Goal: Transaction & Acquisition: Purchase product/service

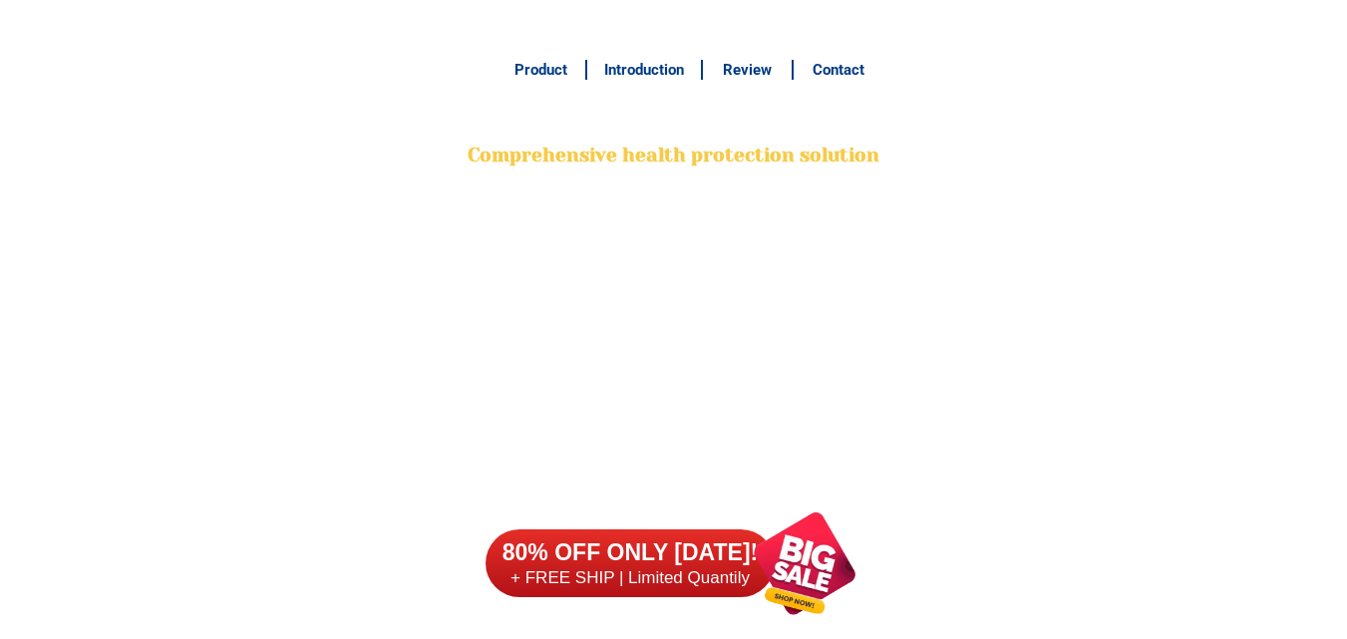
scroll to position [15819, 0]
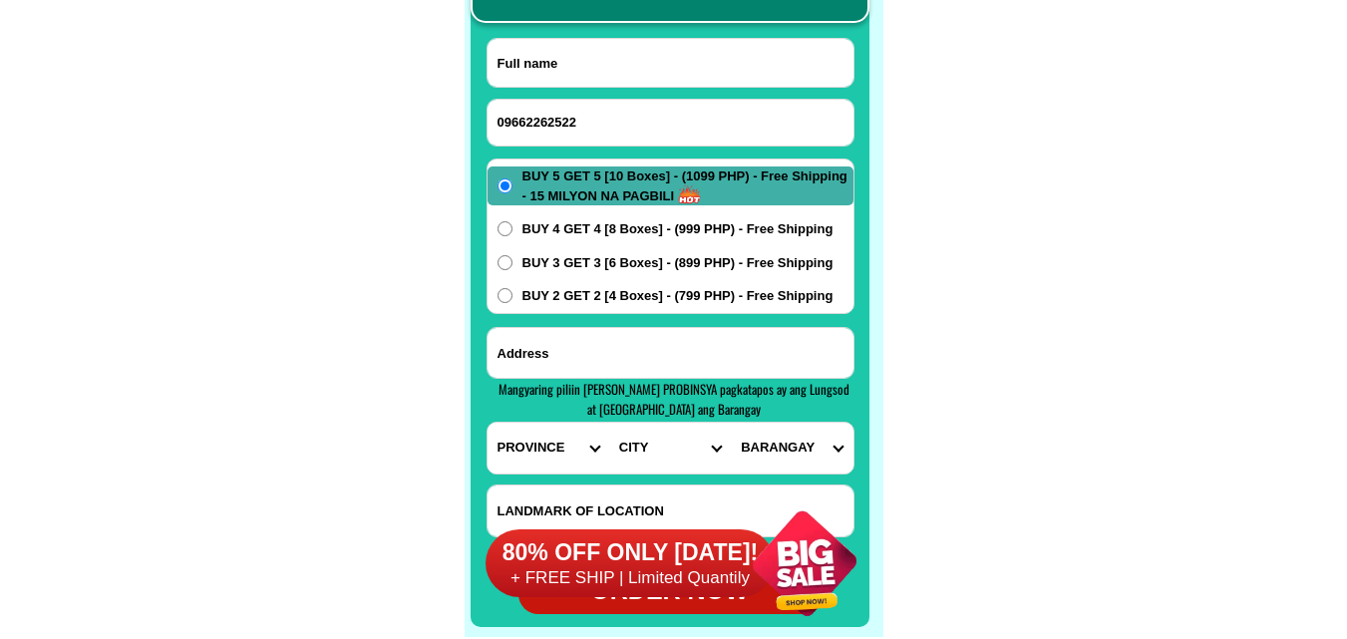
type input "09662262522"
drag, startPoint x: 582, startPoint y: 62, endPoint x: 524, endPoint y: 37, distance: 63.0
click at [582, 62] on input "Input full_name" at bounding box center [671, 63] width 366 height 48
paste input "[PERSON_NAME]"
type input "[PERSON_NAME]"
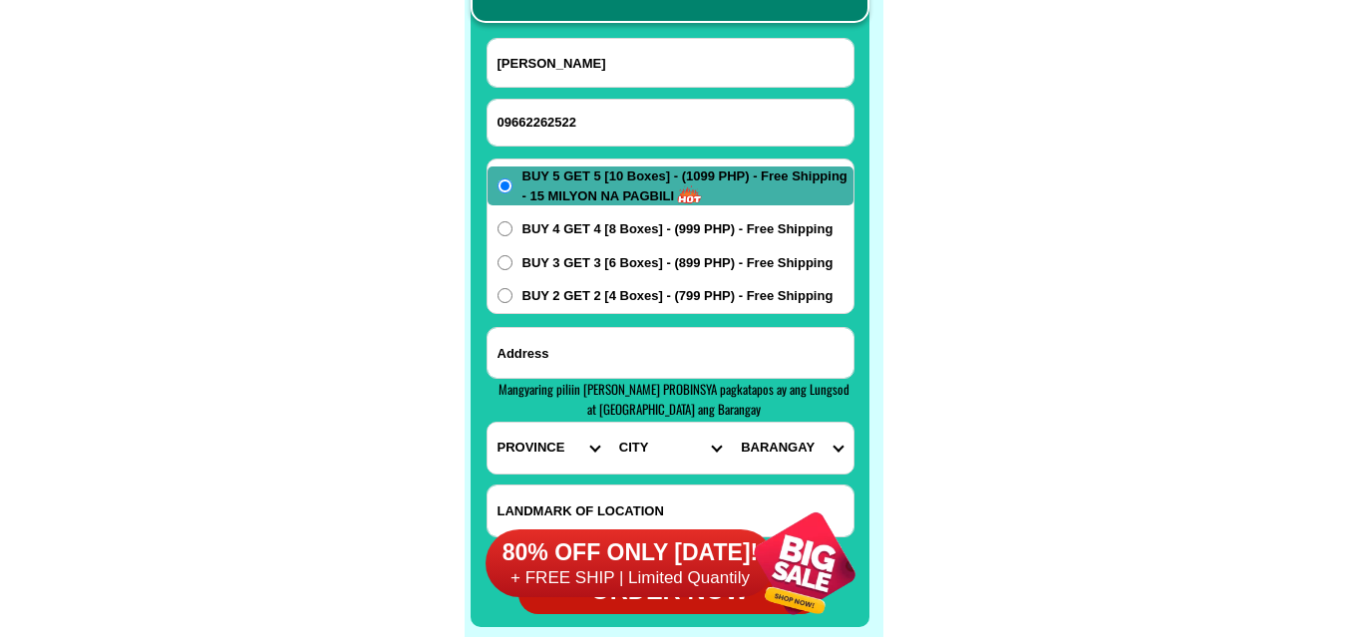
click at [620, 350] on input "Input address" at bounding box center [671, 353] width 366 height 50
paste input "p6, [GEOGRAPHIC_DATA][PERSON_NAME][GEOGRAPHIC_DATA], [GEOGRAPHIC_DATA] near [GE…"
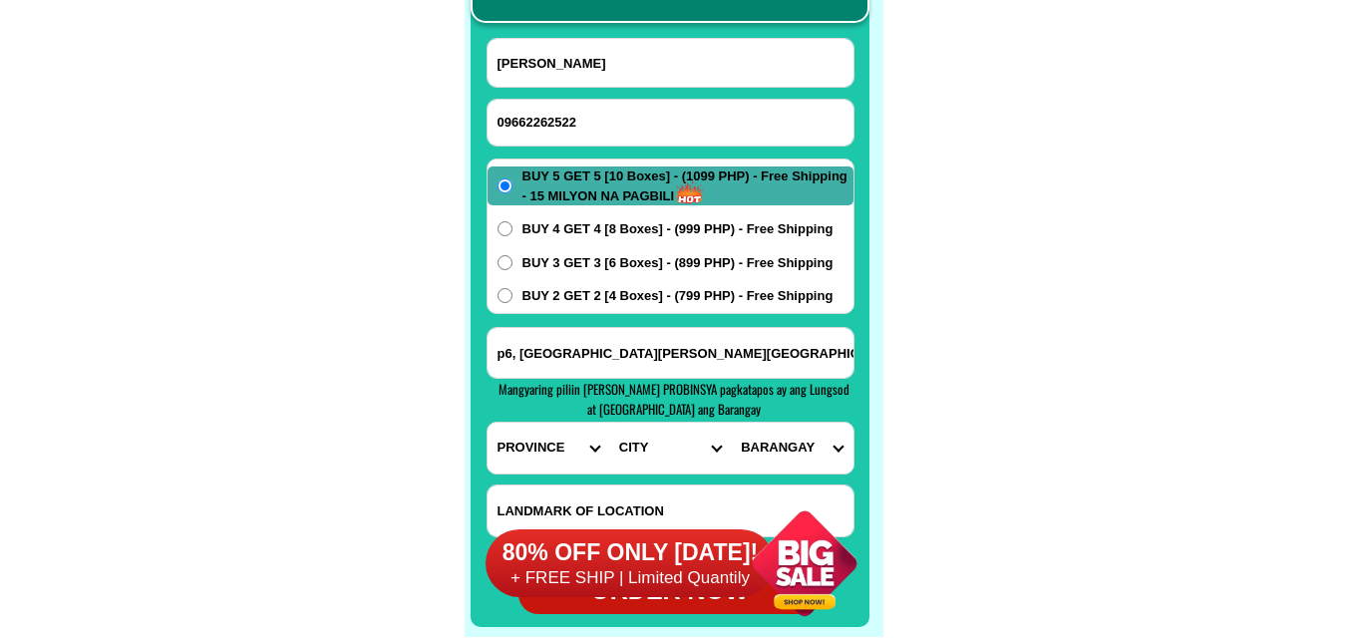
scroll to position [0, 153]
type input "p6, [GEOGRAPHIC_DATA][PERSON_NAME][GEOGRAPHIC_DATA], [GEOGRAPHIC_DATA] near [GE…"
click at [568, 433] on select "PROVINCE [GEOGRAPHIC_DATA] [GEOGRAPHIC_DATA] [GEOGRAPHIC_DATA] [GEOGRAPHIC_DATA…" at bounding box center [549, 448] width 122 height 51
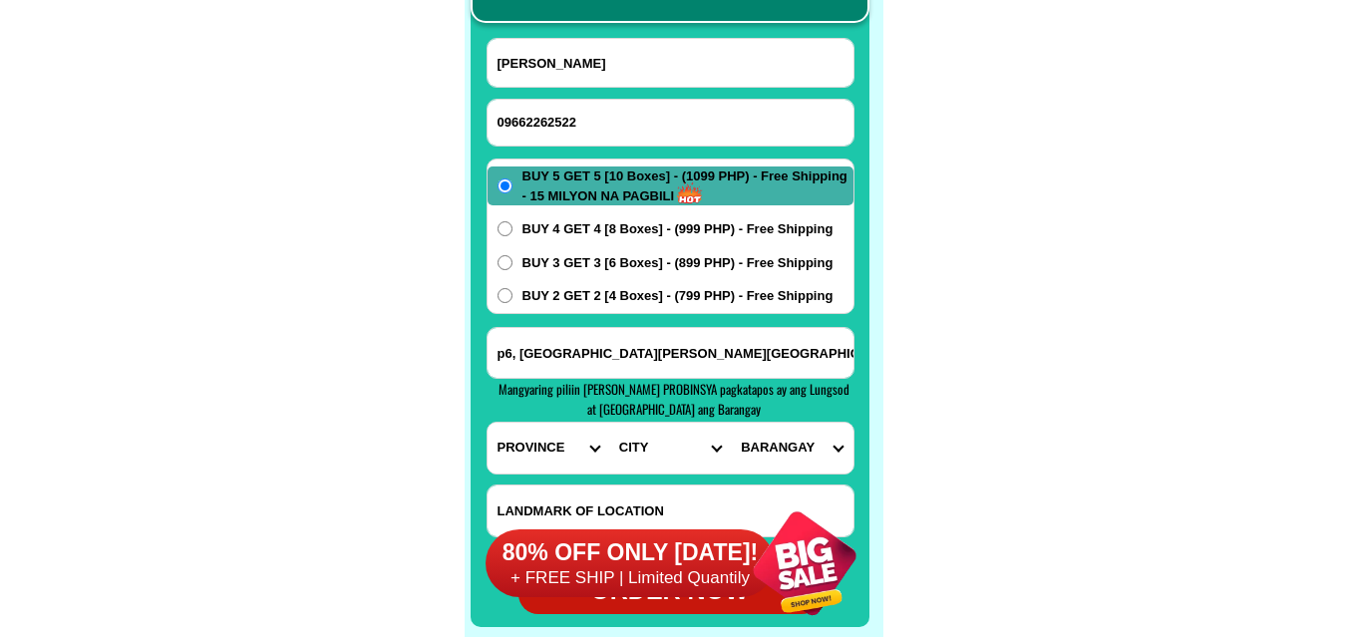
select select "63_170"
click at [488, 423] on select "PROVINCE [GEOGRAPHIC_DATA] [GEOGRAPHIC_DATA] [GEOGRAPHIC_DATA] [GEOGRAPHIC_DATA…" at bounding box center [549, 448] width 122 height 51
click at [643, 433] on select "CITY Alamada Aleosan Antipas Arakan Banisilan [GEOGRAPHIC_DATA]-city [GEOGRAPHI…" at bounding box center [670, 448] width 122 height 51
select select "63_1704972"
click at [609, 423] on select "CITY Alamada Aleosan Antipas Arakan Banisilan [GEOGRAPHIC_DATA]-city [GEOGRAPHI…" at bounding box center [670, 448] width 122 height 51
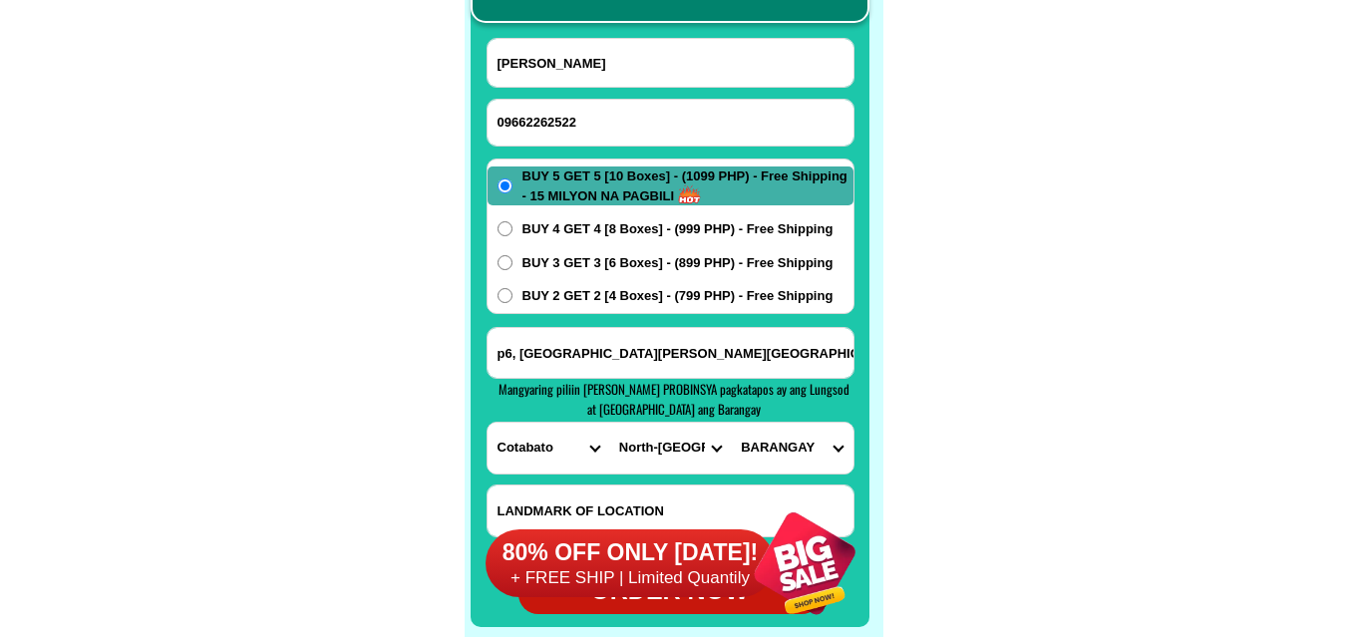
click at [797, 445] on select "BARANGAY Aroman Bentangan Cadiis General [PERSON_NAME] Kib-ayao Kibenes Kibugto…" at bounding box center [792, 448] width 122 height 51
select select "63_17049725498"
click at [731, 423] on select "BARANGAY Aroman Bentangan Cadiis General [PERSON_NAME] Kib-ayao Kibenes Kibugto…" at bounding box center [792, 448] width 122 height 51
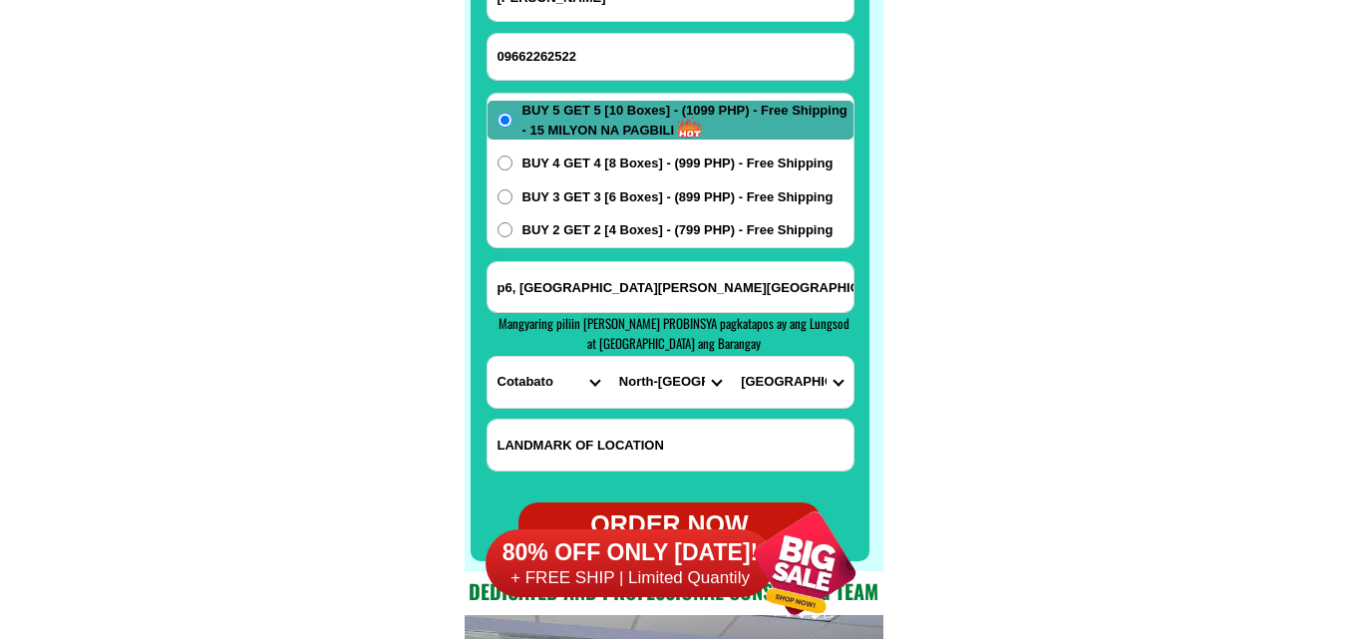
scroll to position [15918, 0]
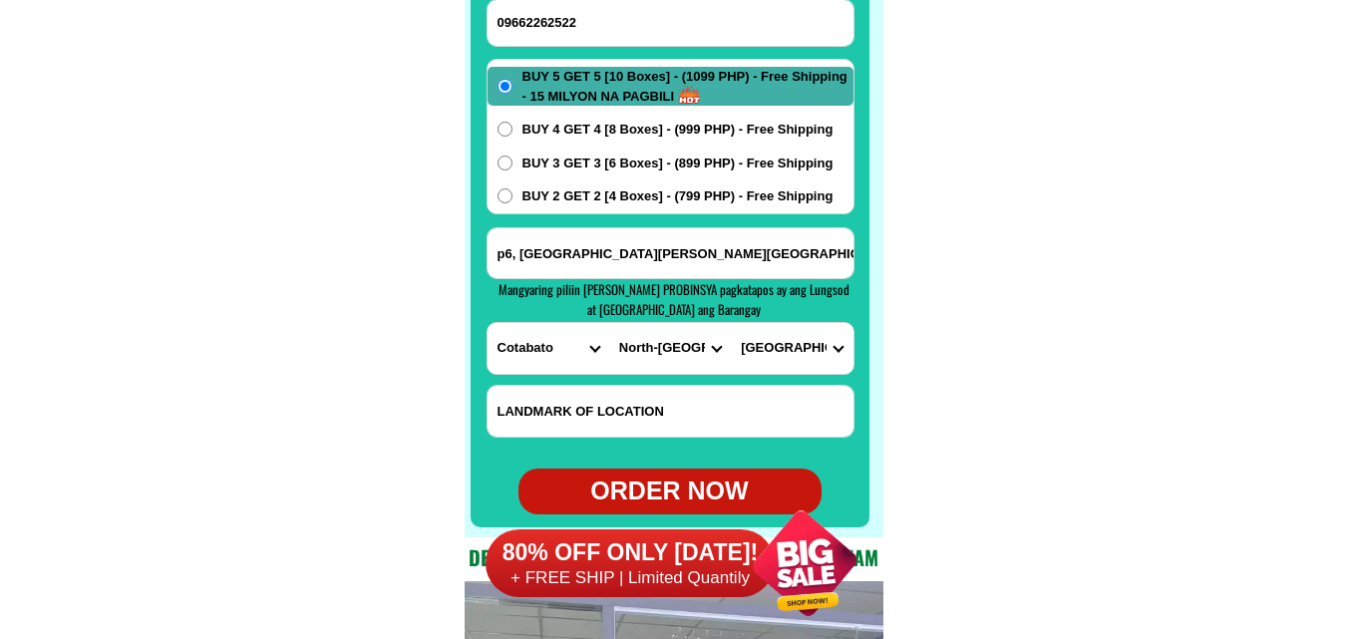
click at [682, 482] on div "ORDER NOW" at bounding box center [669, 492] width 303 height 38
type input "[PERSON_NAME]"
type input "09662262522"
type input "p6, [GEOGRAPHIC_DATA][PERSON_NAME][GEOGRAPHIC_DATA], [GEOGRAPHIC_DATA] near [GE…"
radio input "true"
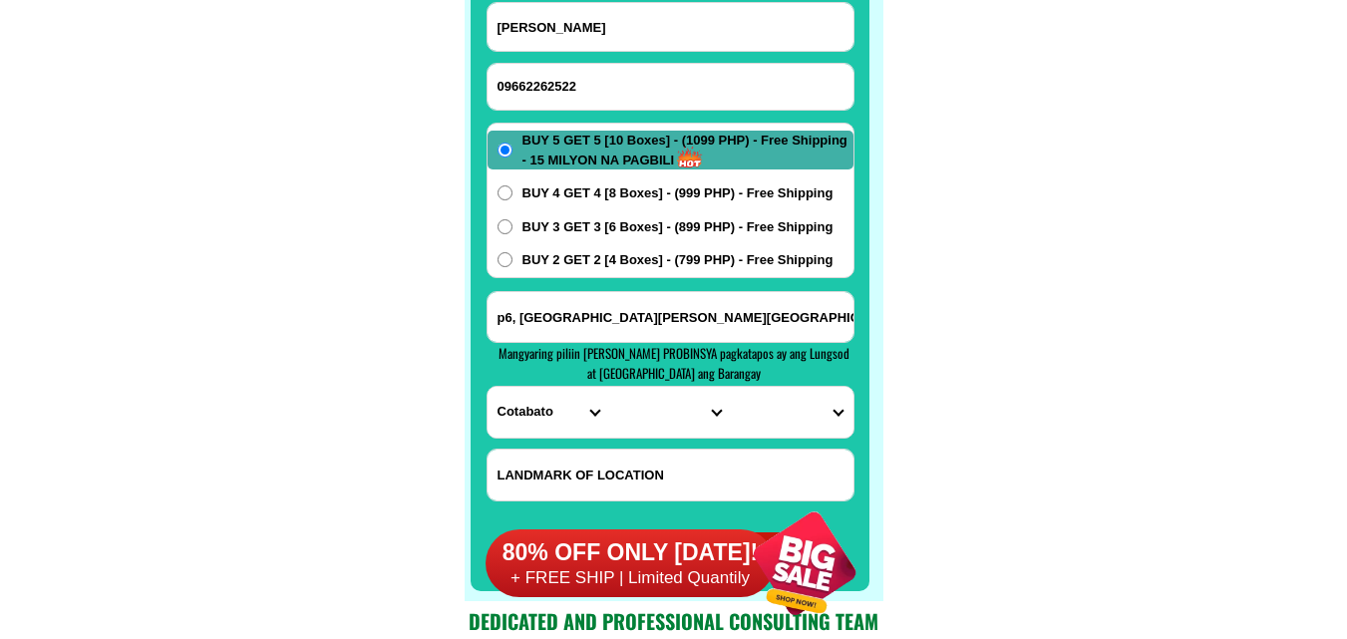
scroll to position [15819, 0]
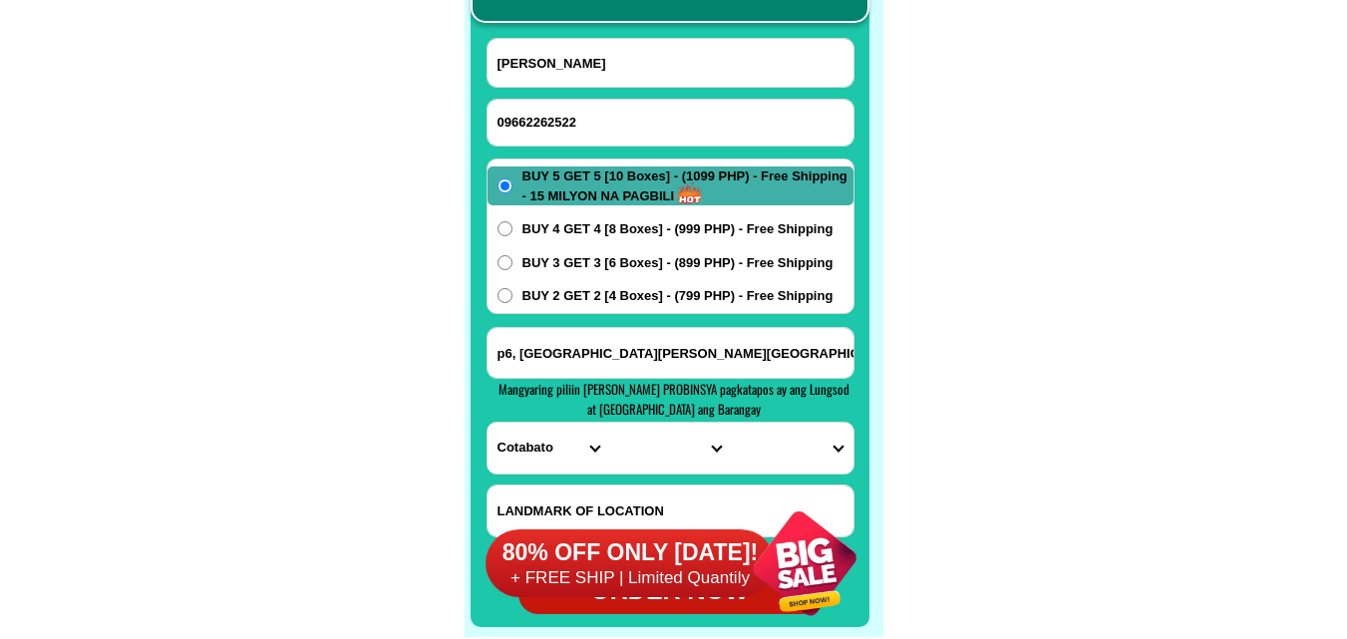
drag, startPoint x: 586, startPoint y: 111, endPoint x: 329, endPoint y: 9, distance: 276.6
click at [586, 112] on input "09662262522" at bounding box center [671, 123] width 366 height 46
paste input "09224731281"
type input "09224731281"
click at [627, 73] on input "Input full_name" at bounding box center [671, 63] width 366 height 48
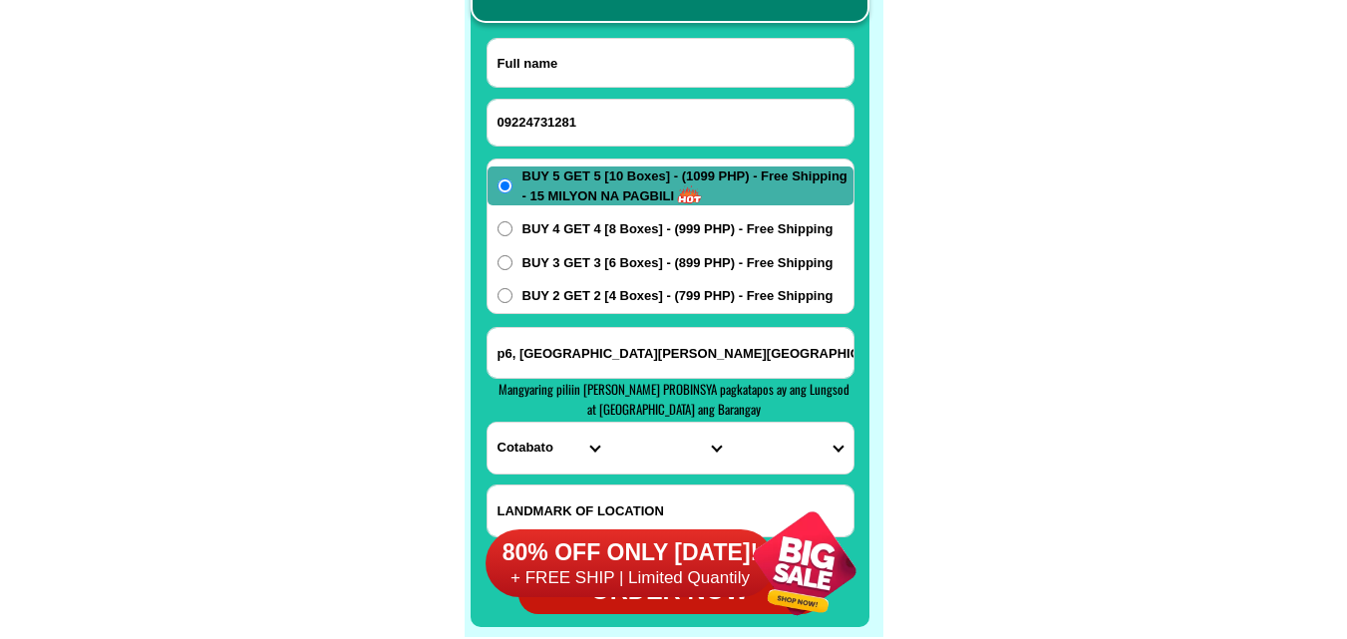
paste input "[PERSON_NAME]"
type input "[PERSON_NAME]"
drag, startPoint x: 595, startPoint y: 354, endPoint x: 554, endPoint y: 75, distance: 282.1
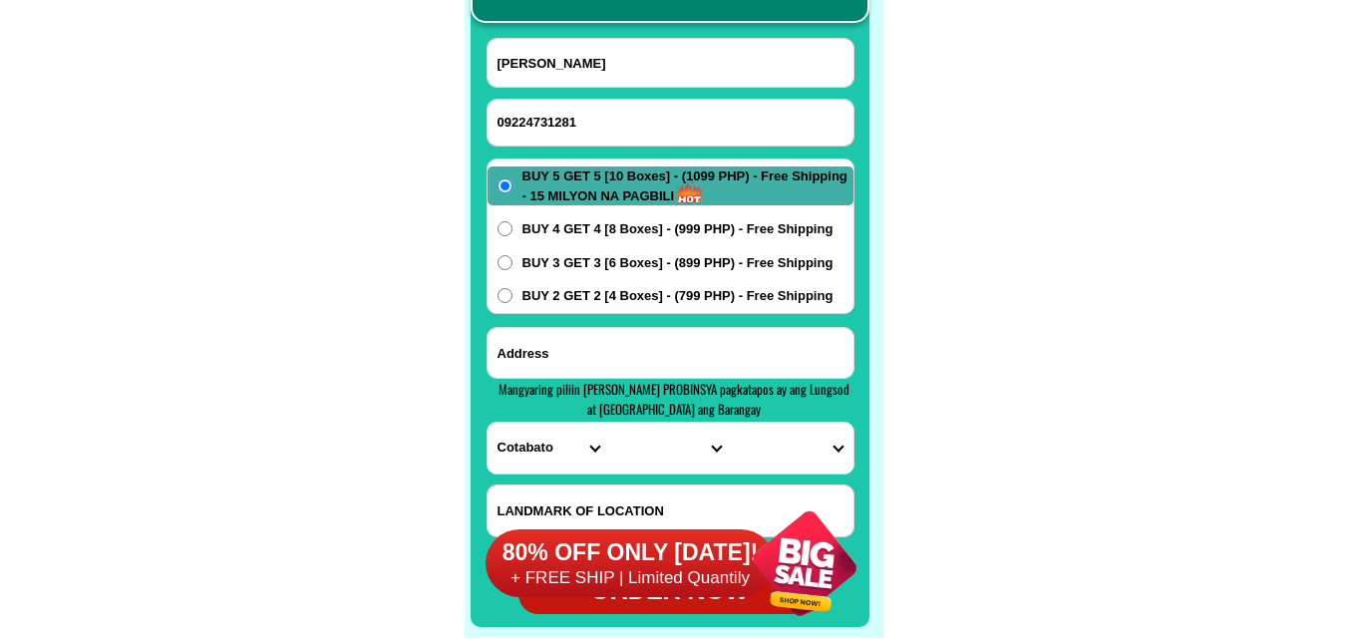
click at [596, 338] on input "Input address" at bounding box center [671, 353] width 366 height 50
paste input "mayetguijaro dimatulak st El [PERSON_NAME] subd pbulu [GEOGRAPHIC_DATA]"
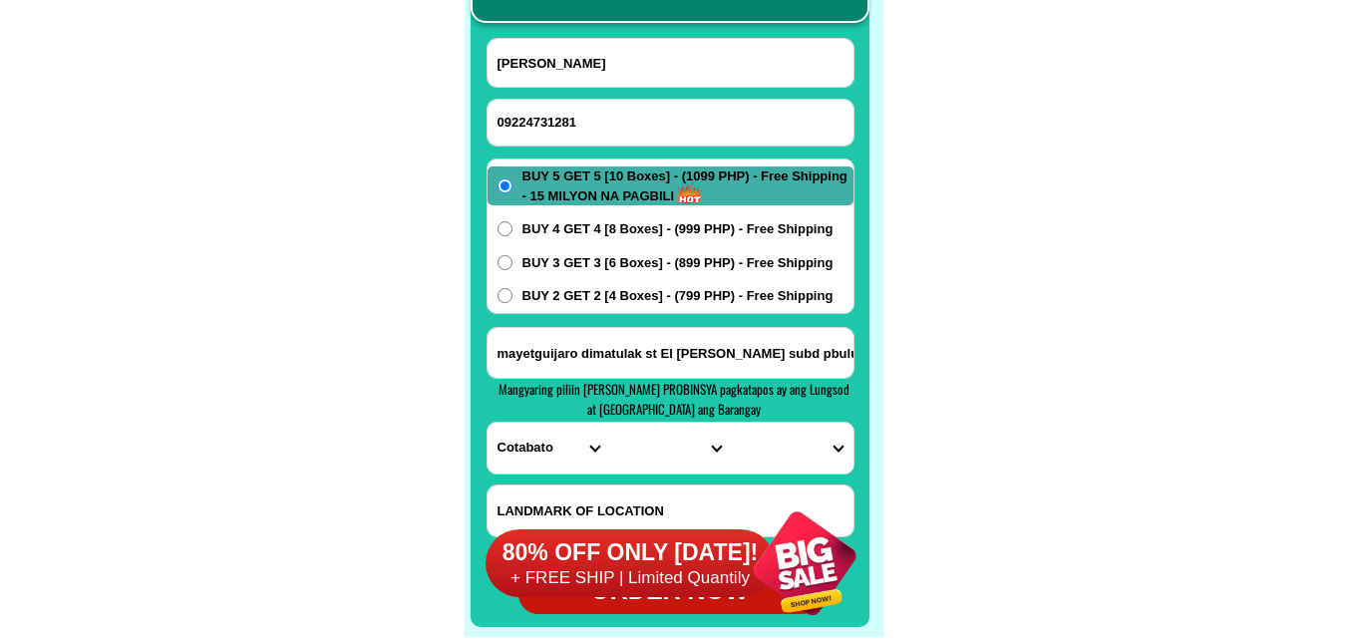
scroll to position [0, 10]
type input "mayetguijaro dimatulak st El [PERSON_NAME] subd pbulu [GEOGRAPHIC_DATA]"
click at [549, 447] on select "PROVINCE [GEOGRAPHIC_DATA] [GEOGRAPHIC_DATA] [GEOGRAPHIC_DATA] [GEOGRAPHIC_DATA…" at bounding box center [549, 448] width 122 height 51
select select "63_779"
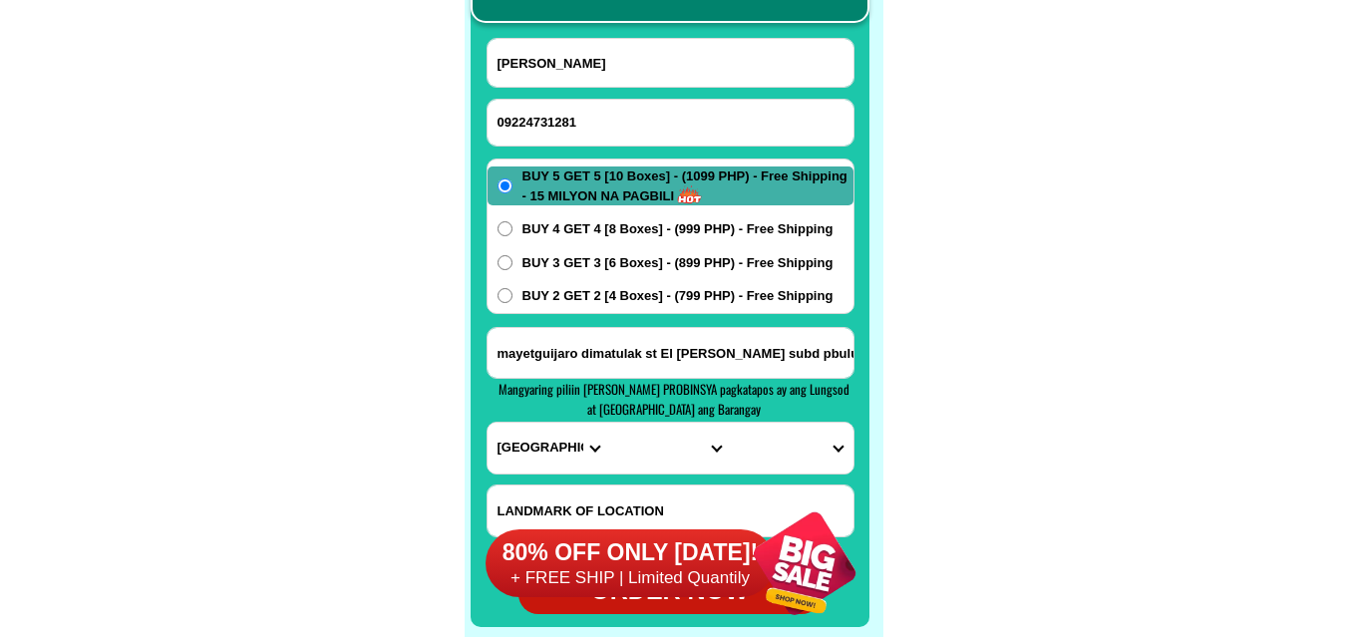
click at [488, 423] on select "PROVINCE [GEOGRAPHIC_DATA] [GEOGRAPHIC_DATA] [GEOGRAPHIC_DATA] [GEOGRAPHIC_DATA…" at bounding box center [549, 448] width 122 height 51
click at [649, 450] on select "CITY [GEOGRAPHIC_DATA]-city [GEOGRAPHIC_DATA] Arayat Bacolor [GEOGRAPHIC_DATA] …" at bounding box center [670, 448] width 122 height 51
select select "63_7799308"
click at [609, 423] on select "CITY [GEOGRAPHIC_DATA]-city [GEOGRAPHIC_DATA] Arayat Bacolor [GEOGRAPHIC_DATA] …" at bounding box center [670, 448] width 122 height 51
click at [793, 438] on select "BARANGAY [PERSON_NAME] del [PERSON_NAME] Anunas Balibago Capaya [PERSON_NAME] C…" at bounding box center [792, 448] width 122 height 51
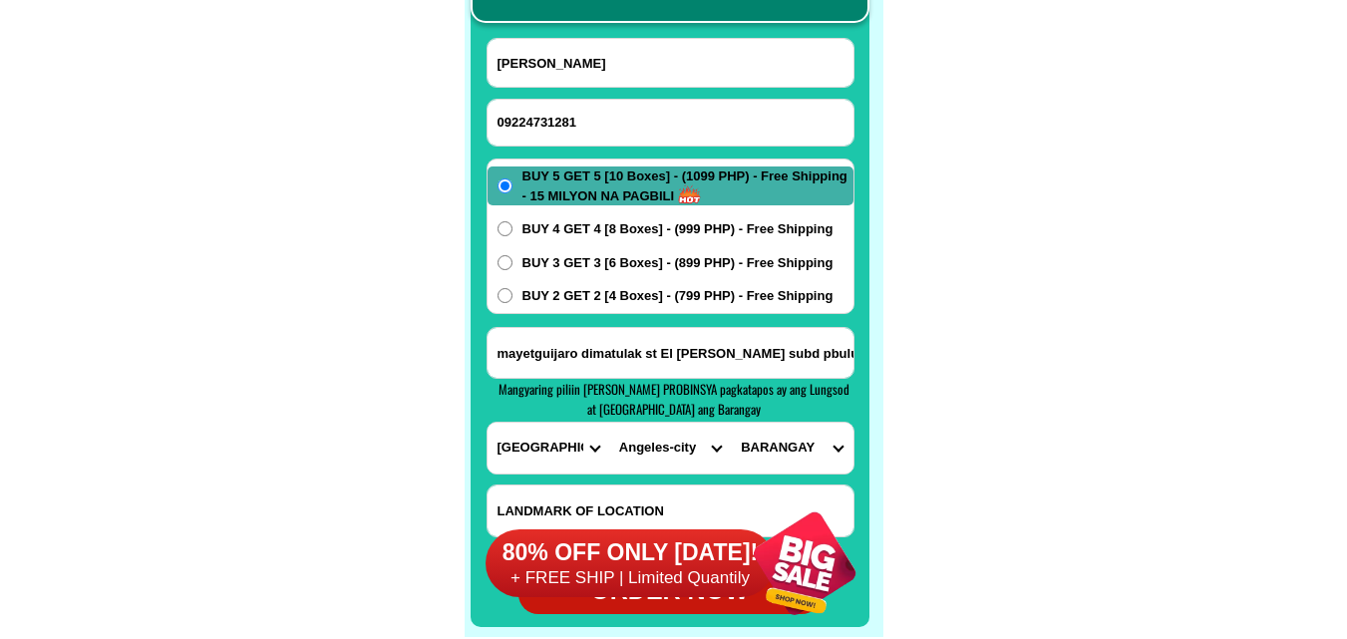
select select "63_779930826064"
click at [731, 423] on select "BARANGAY [PERSON_NAME] del [PERSON_NAME] Anunas Balibago Capaya [PERSON_NAME] C…" at bounding box center [792, 448] width 122 height 51
drag, startPoint x: 1165, startPoint y: 315, endPoint x: 1100, endPoint y: 299, distance: 67.7
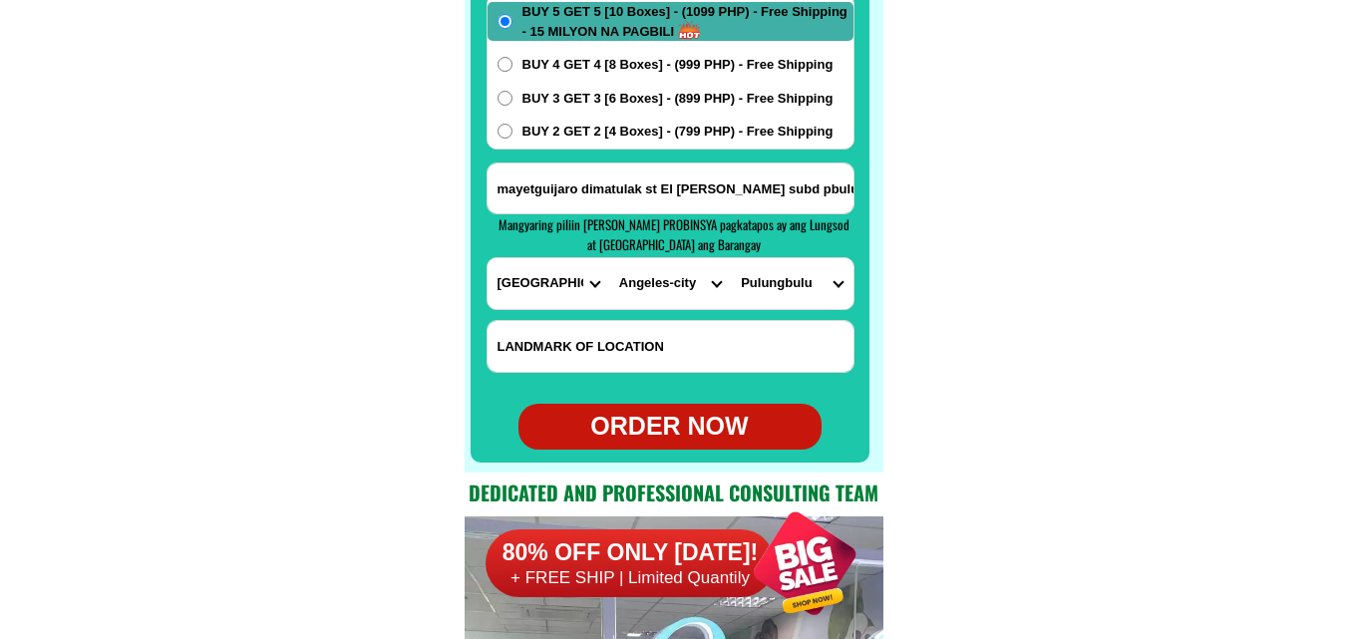
scroll to position [16018, 0]
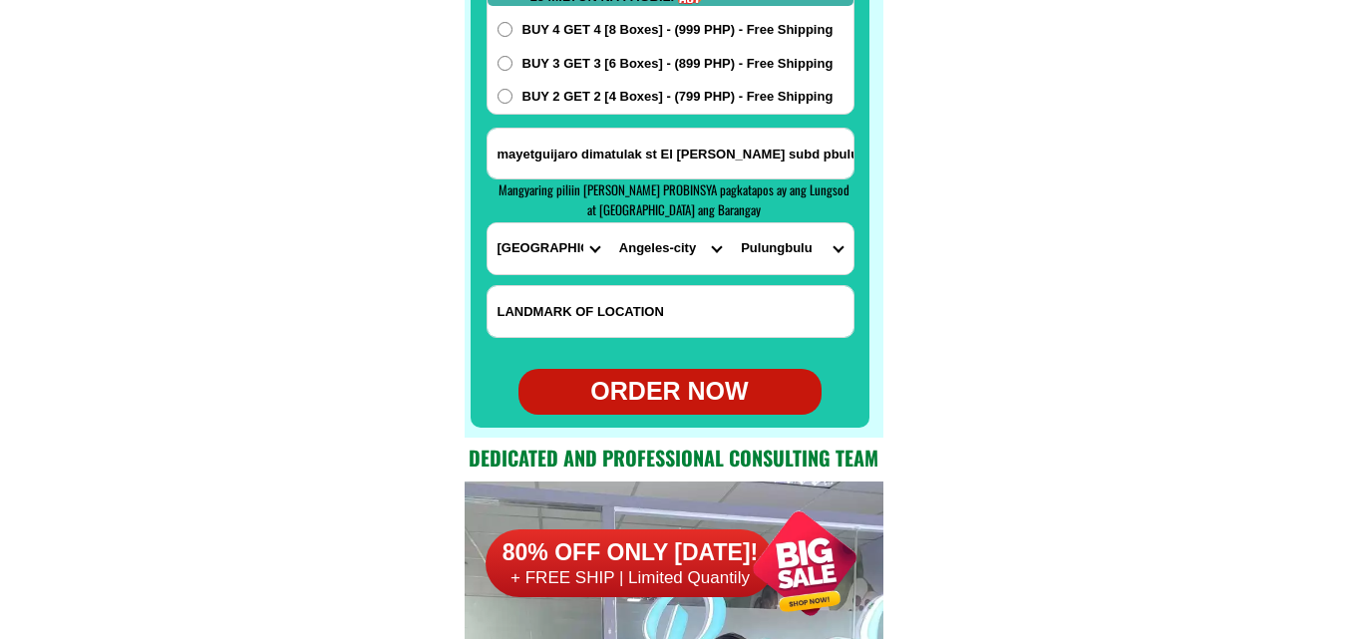
click at [685, 376] on div "ORDER NOW" at bounding box center [669, 392] width 303 height 46
type input "mayetguijaro dimatulak st El [PERSON_NAME] subd pbulu [GEOGRAPHIC_DATA]"
radio input "true"
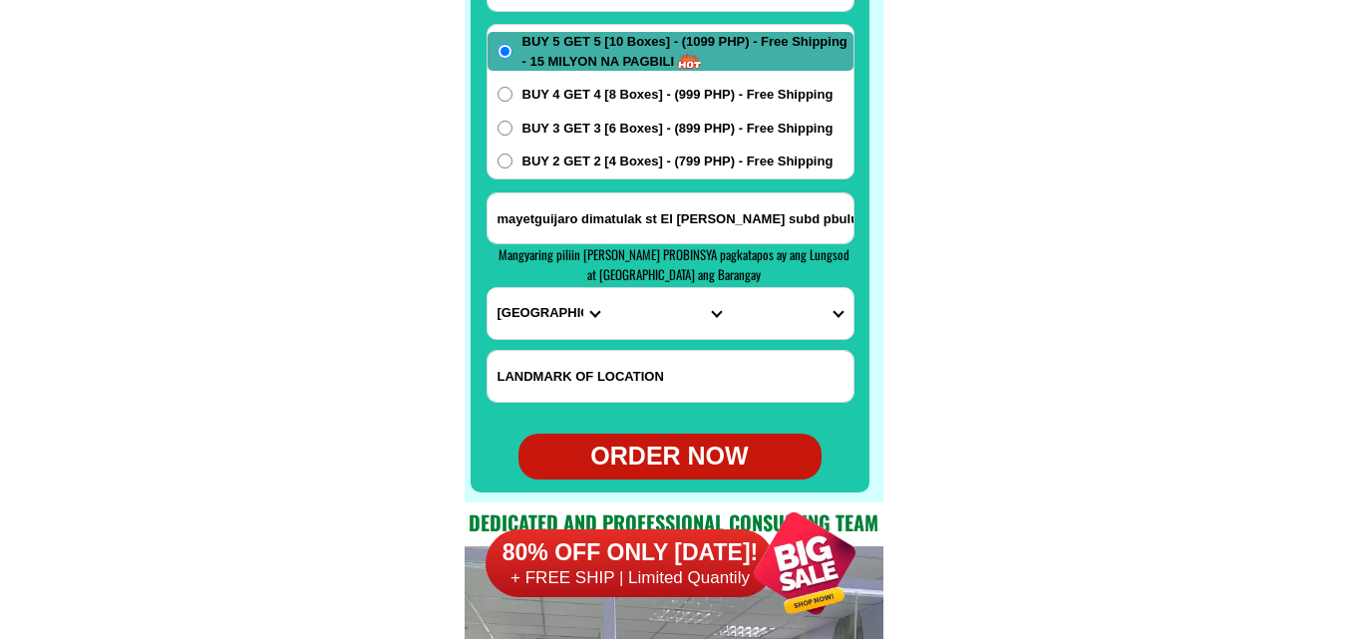
scroll to position [15918, 0]
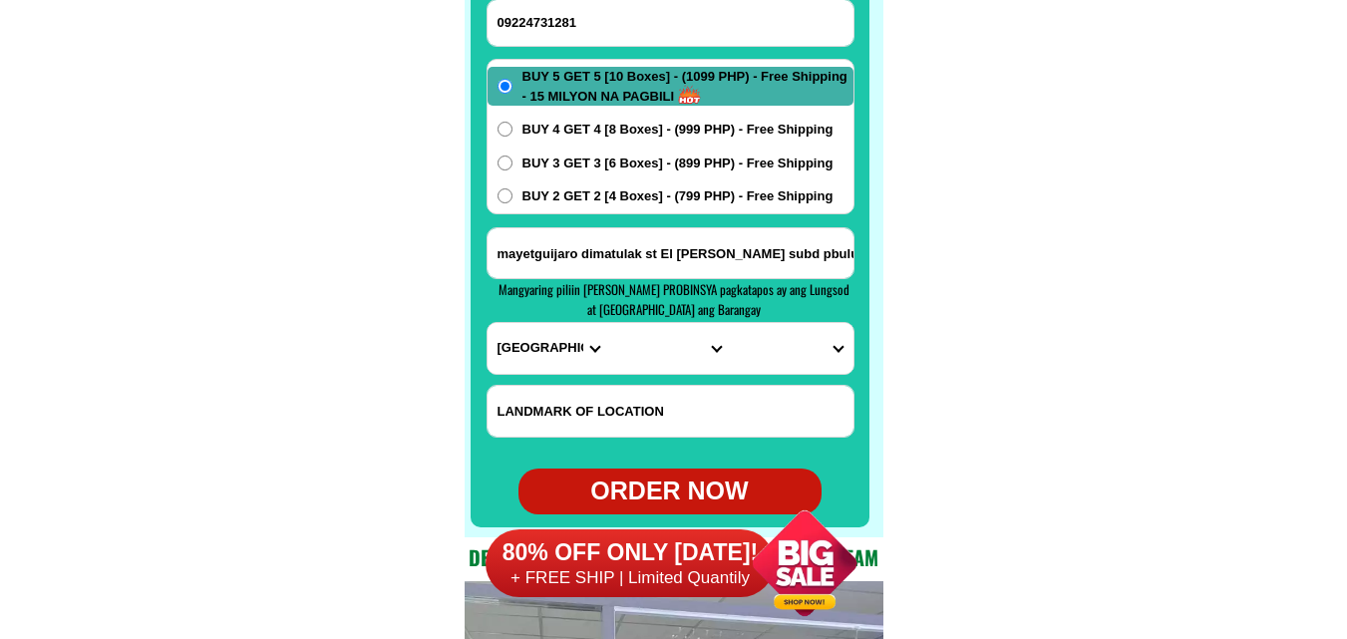
paste input "09301090104"
drag, startPoint x: 598, startPoint y: 11, endPoint x: 588, endPoint y: 4, distance: 12.2
click at [597, 8] on input "09301090104" at bounding box center [671, 23] width 366 height 46
type input "09301090104"
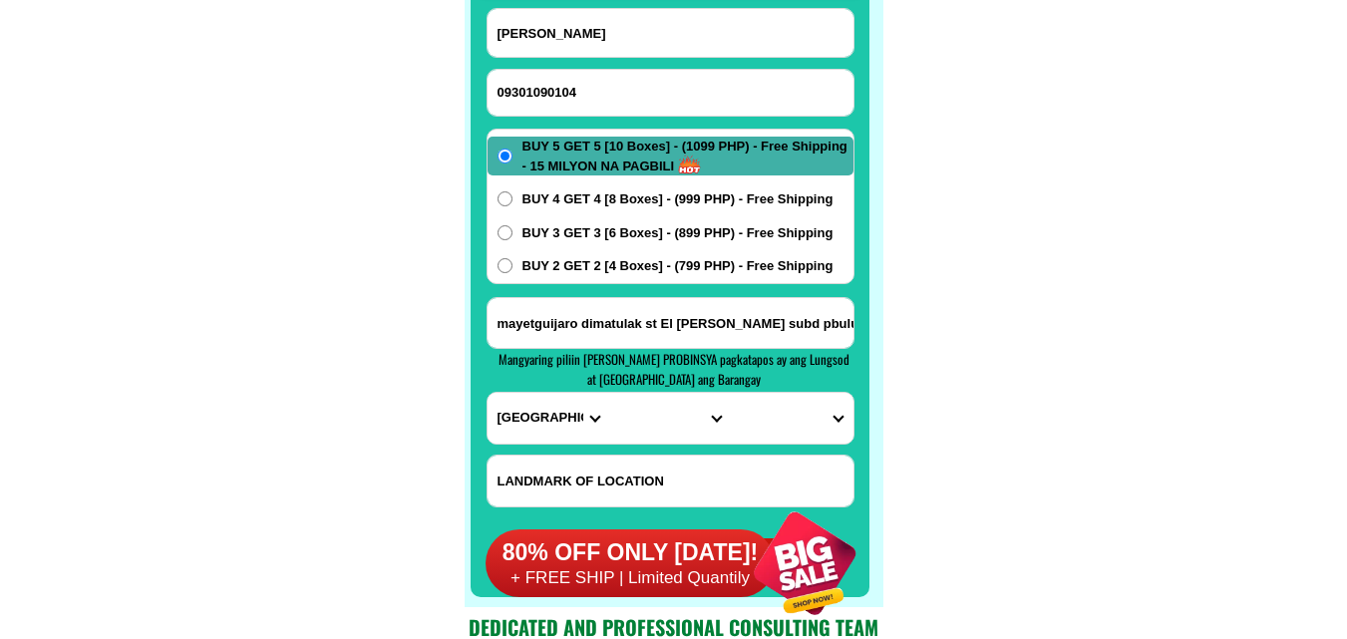
scroll to position [15819, 0]
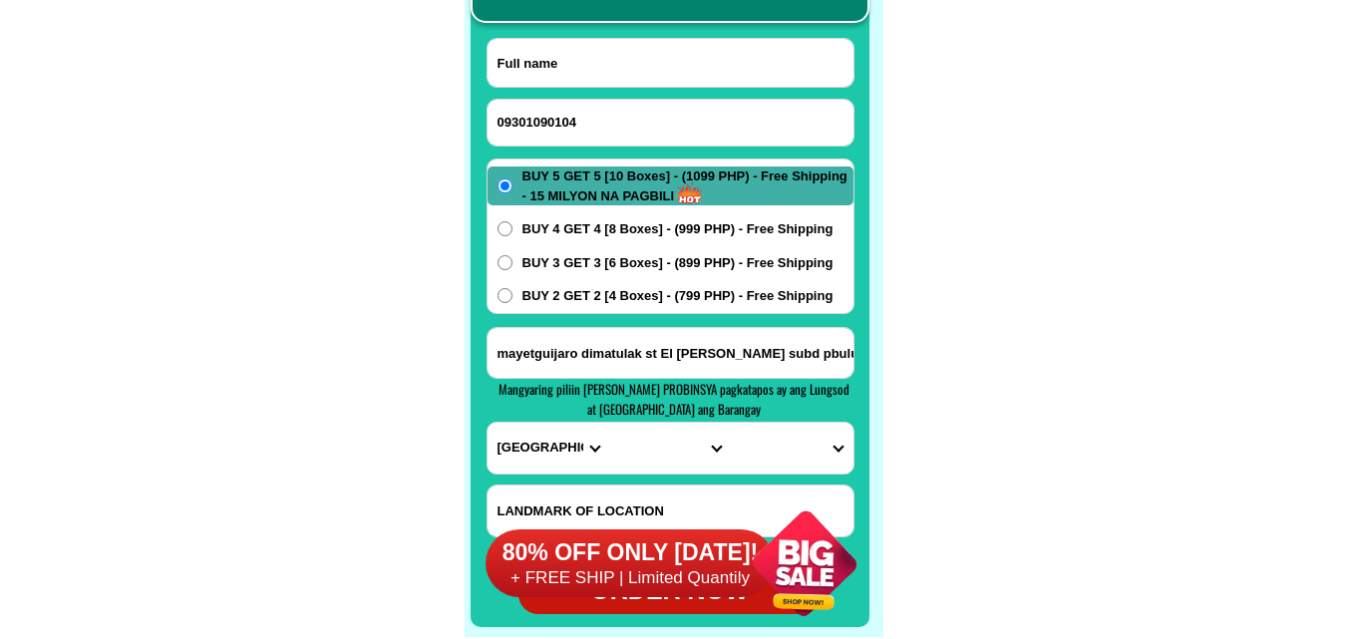
paste input "[PERSON_NAME] Anos"
click at [653, 49] on input "Input full_name" at bounding box center [671, 63] width 366 height 48
type input "[PERSON_NAME] Anos"
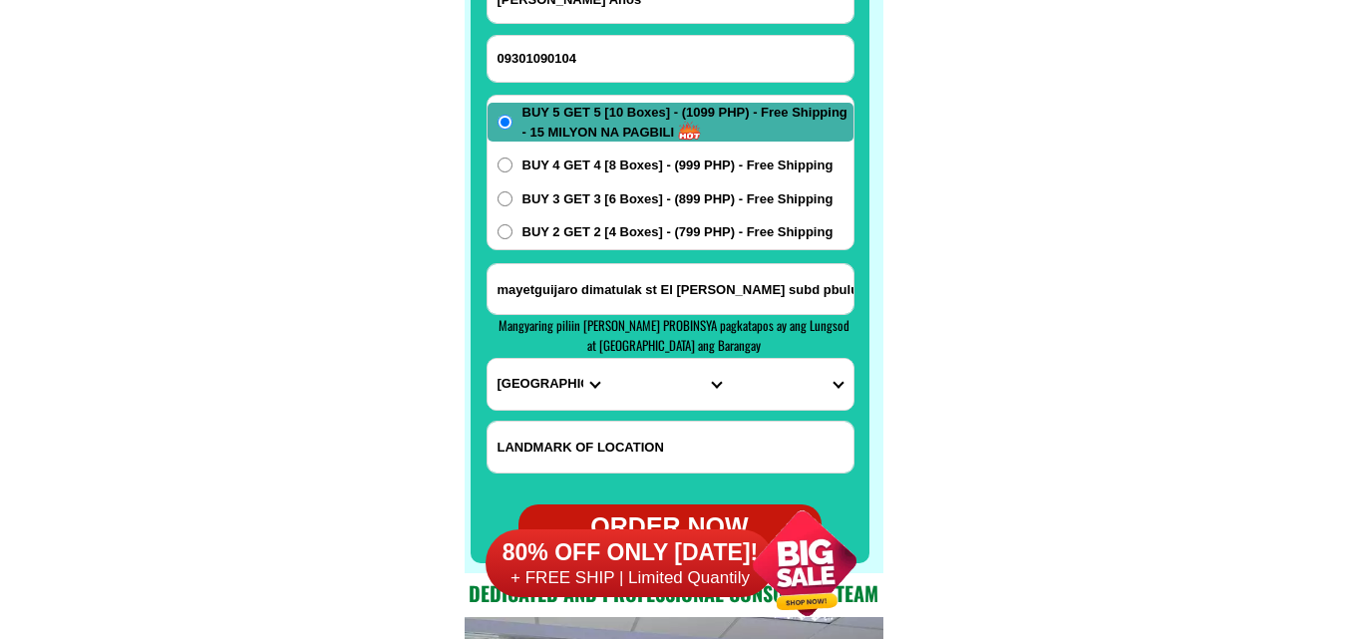
scroll to position [15918, 0]
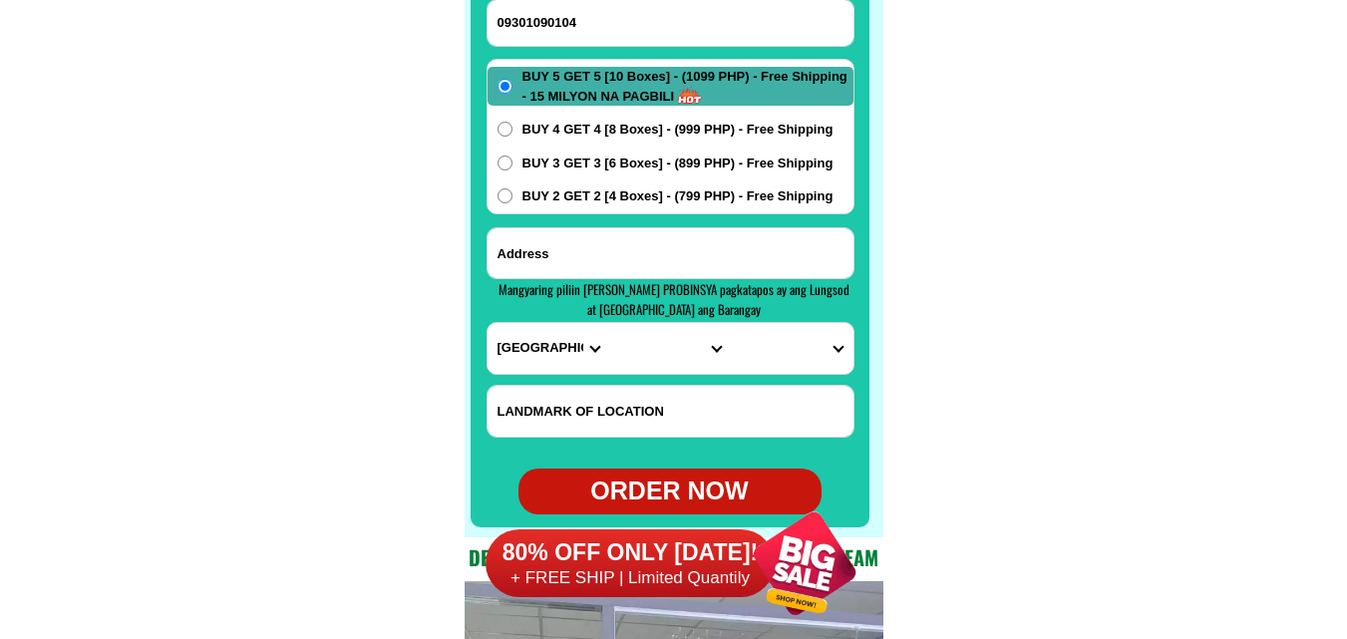
drag, startPoint x: 579, startPoint y: 240, endPoint x: 571, endPoint y: 198, distance: 42.6
click at [577, 240] on input "Input address" at bounding box center [671, 253] width 366 height 50
paste input "deolita anos sitio [PERSON_NAME] vellege st. paciano [GEOGRAPHIC_DATA]"
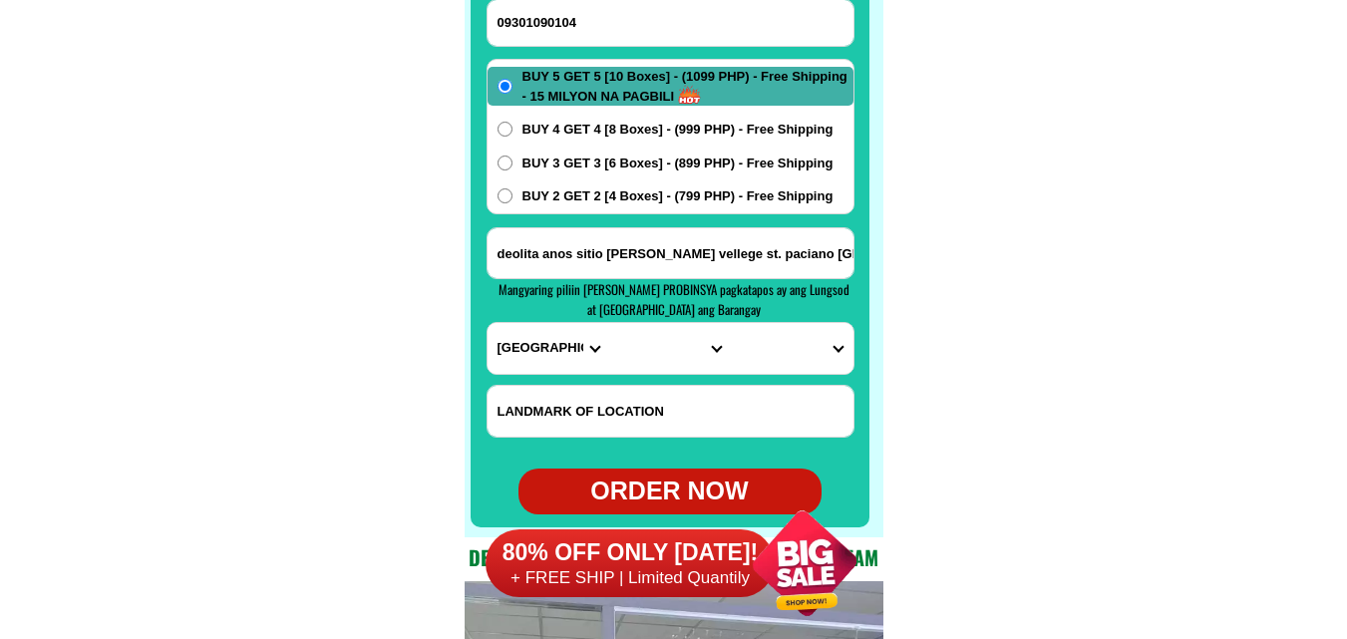
scroll to position [0, 71]
type input "deolita anos sitio [PERSON_NAME] vellege st. paciano [GEOGRAPHIC_DATA]"
click at [580, 183] on div "BUY 5 GET 5 [10 Boxes] - (1099 PHP) - Free Shipping - 15 MILYON NA PAGBILI BUY …" at bounding box center [671, 137] width 368 height 156
click at [584, 195] on span "BUY 2 GET 2 [4 Boxes] - (799 PHP) - Free Shipping" at bounding box center [677, 196] width 311 height 20
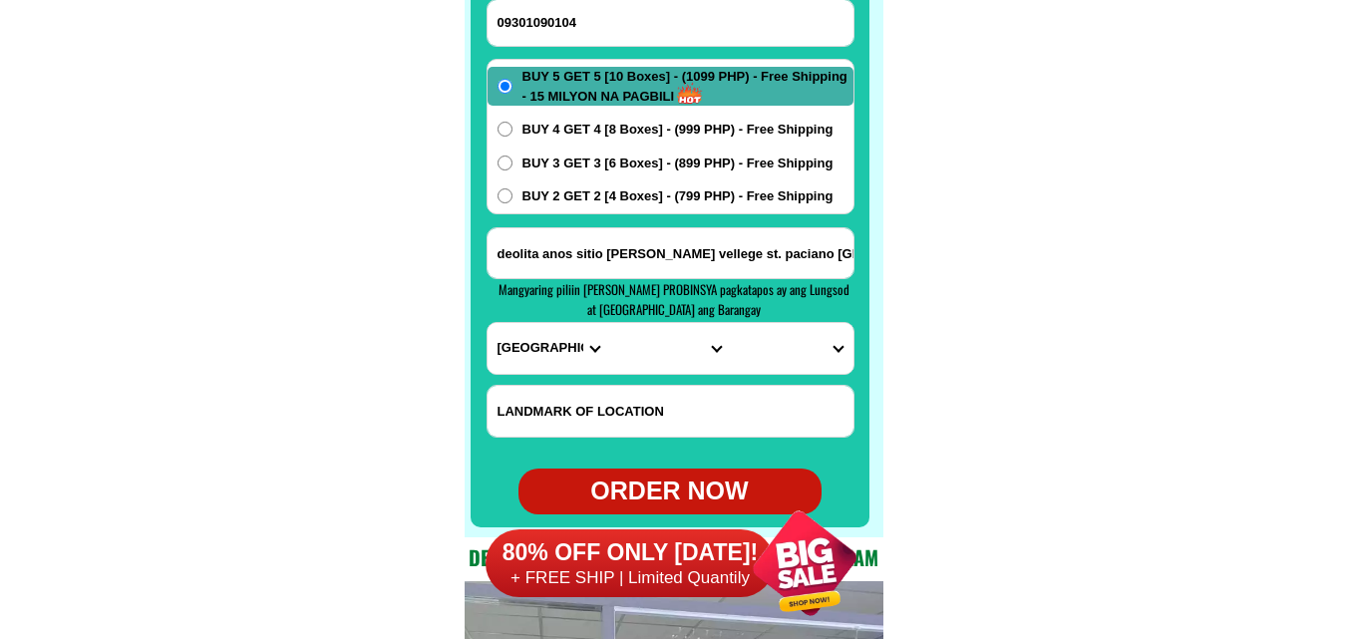
click at [512, 195] on input "BUY 2 GET 2 [4 Boxes] - (799 PHP) - Free Shipping" at bounding box center [504, 195] width 15 height 15
radio input "true"
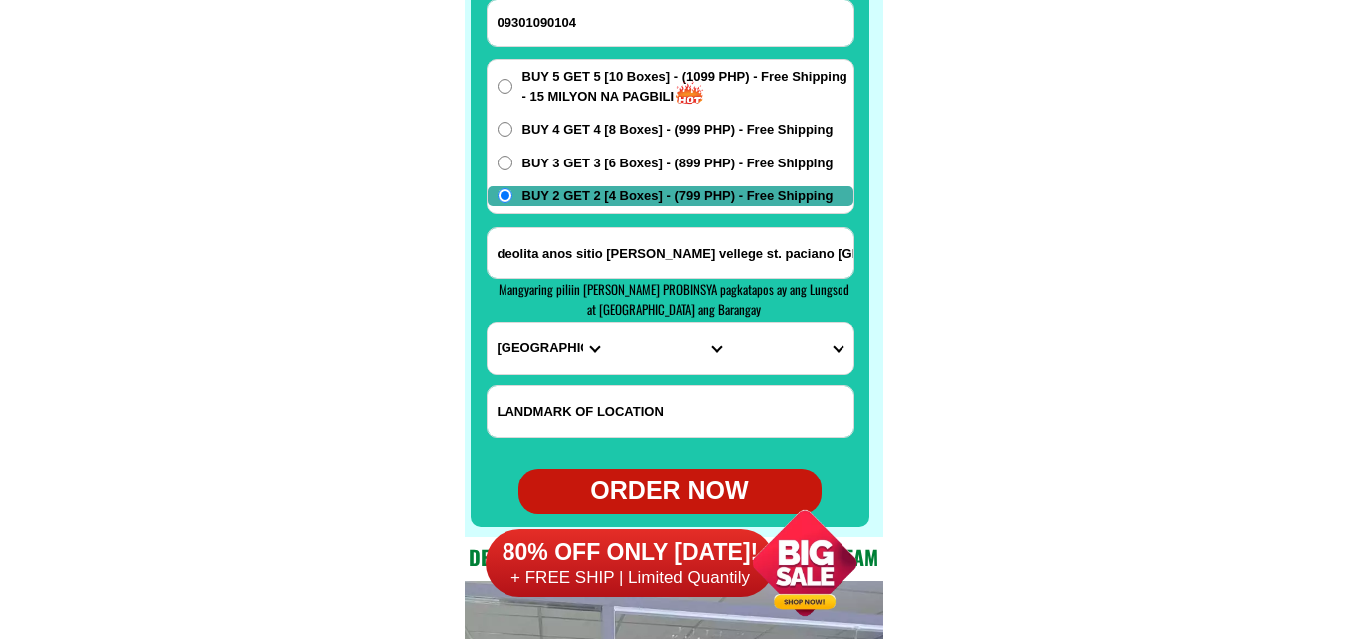
click at [528, 339] on select "PROVINCE [GEOGRAPHIC_DATA] [GEOGRAPHIC_DATA] [GEOGRAPHIC_DATA] [GEOGRAPHIC_DATA…" at bounding box center [549, 348] width 122 height 51
select select "63_904"
click at [488, 323] on select "PROVINCE [GEOGRAPHIC_DATA] [GEOGRAPHIC_DATA] [GEOGRAPHIC_DATA] [GEOGRAPHIC_DATA…" at bounding box center [549, 348] width 122 height 51
click at [788, 267] on input "deolita anos sitio [PERSON_NAME] vellege st. paciano [GEOGRAPHIC_DATA]" at bounding box center [671, 253] width 366 height 50
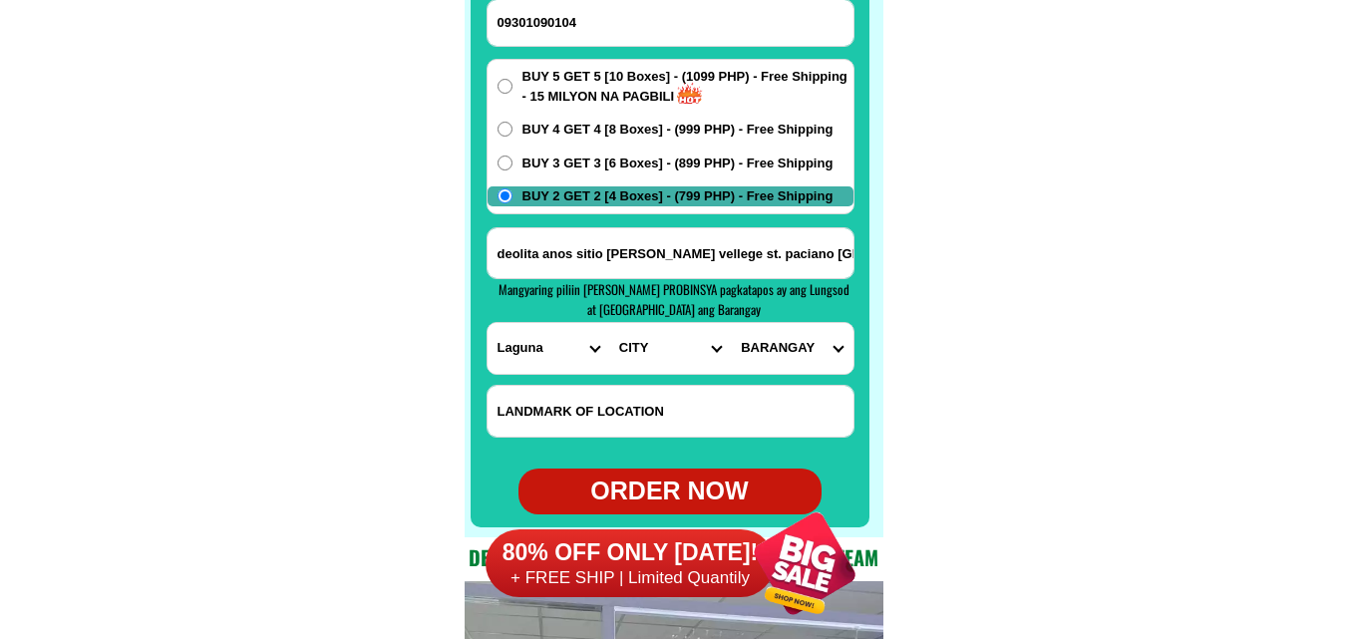
click at [654, 355] on select "CITY [GEOGRAPHIC_DATA]-city [GEOGRAPHIC_DATA]-city [GEOGRAPHIC_DATA] [GEOGRAPHI…" at bounding box center [670, 348] width 122 height 51
select select "63_9049493"
click at [609, 323] on select "CITY [GEOGRAPHIC_DATA]-city [GEOGRAPHIC_DATA]-city [GEOGRAPHIC_DATA] [GEOGRAPHI…" at bounding box center [670, 348] width 122 height 51
click at [804, 335] on select "BARANGAY [GEOGRAPHIC_DATA] Banadero Banlic Barandal Barangay 1 (pob.) Barangay …" at bounding box center [792, 348] width 122 height 51
select select "63_90494931791"
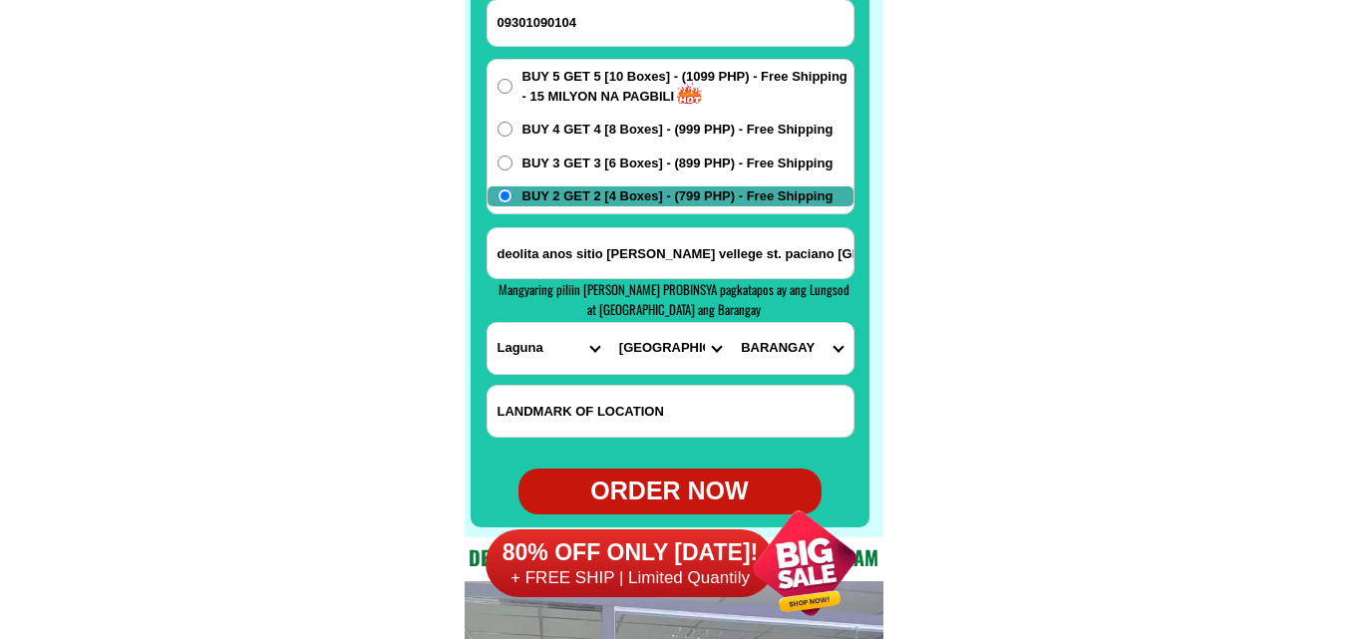
click at [731, 323] on select "BARANGAY [GEOGRAPHIC_DATA] Banadero Banlic Barandal Barangay 1 (pob.) Barangay …" at bounding box center [792, 348] width 122 height 51
click at [723, 498] on div "80% OFF ONLY [DATE]! + FREE SHIP | Limited Quantily" at bounding box center [683, 563] width 404 height 155
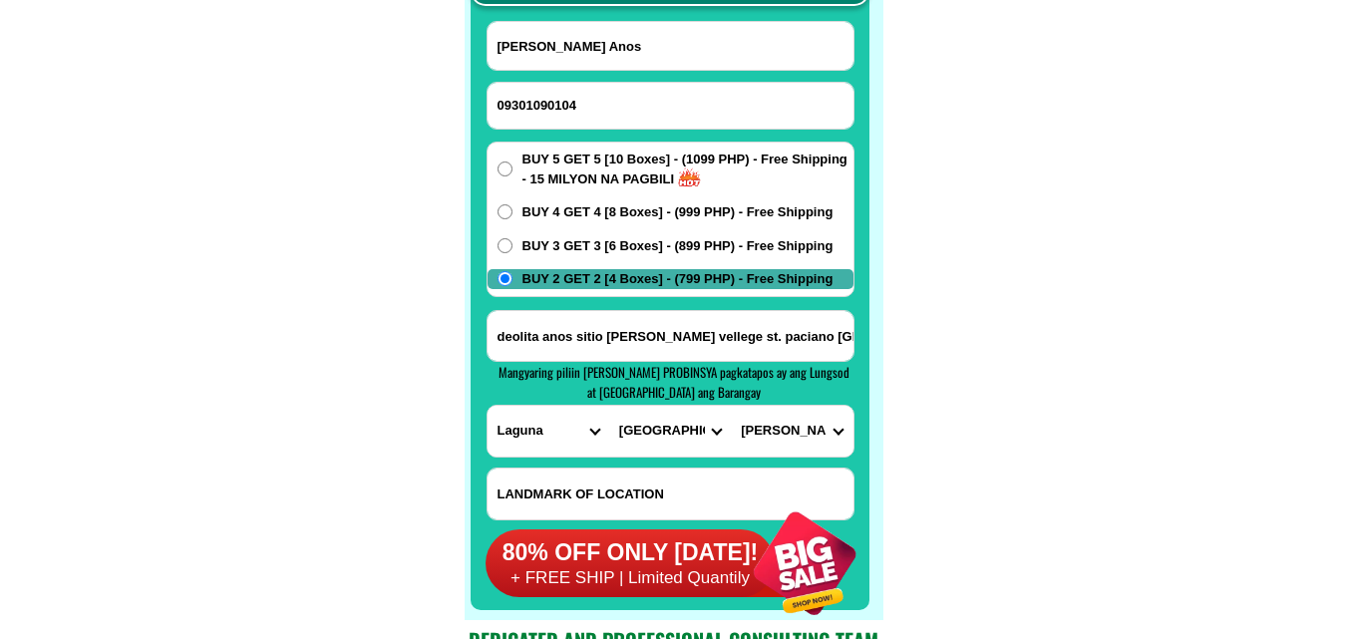
scroll to position [16018, 0]
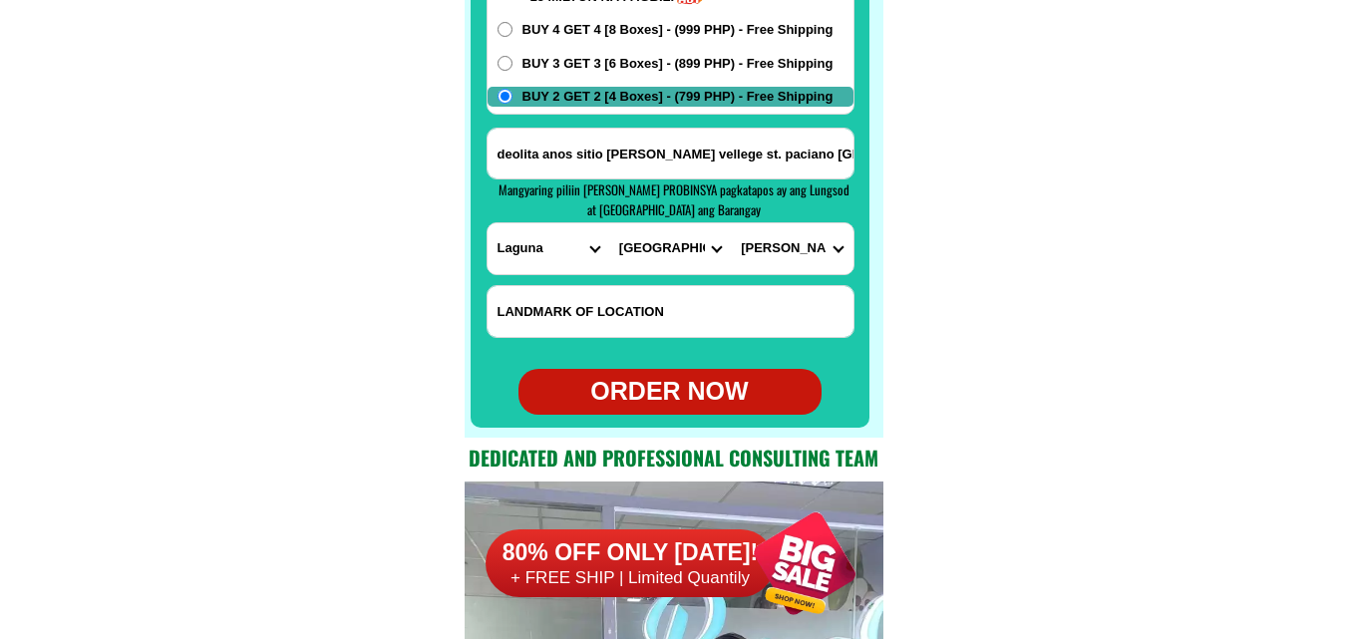
click at [677, 395] on div "ORDER NOW" at bounding box center [669, 392] width 303 height 38
type input "deolita anos sitio [PERSON_NAME] vellege st. paciano [GEOGRAPHIC_DATA]"
radio input "true"
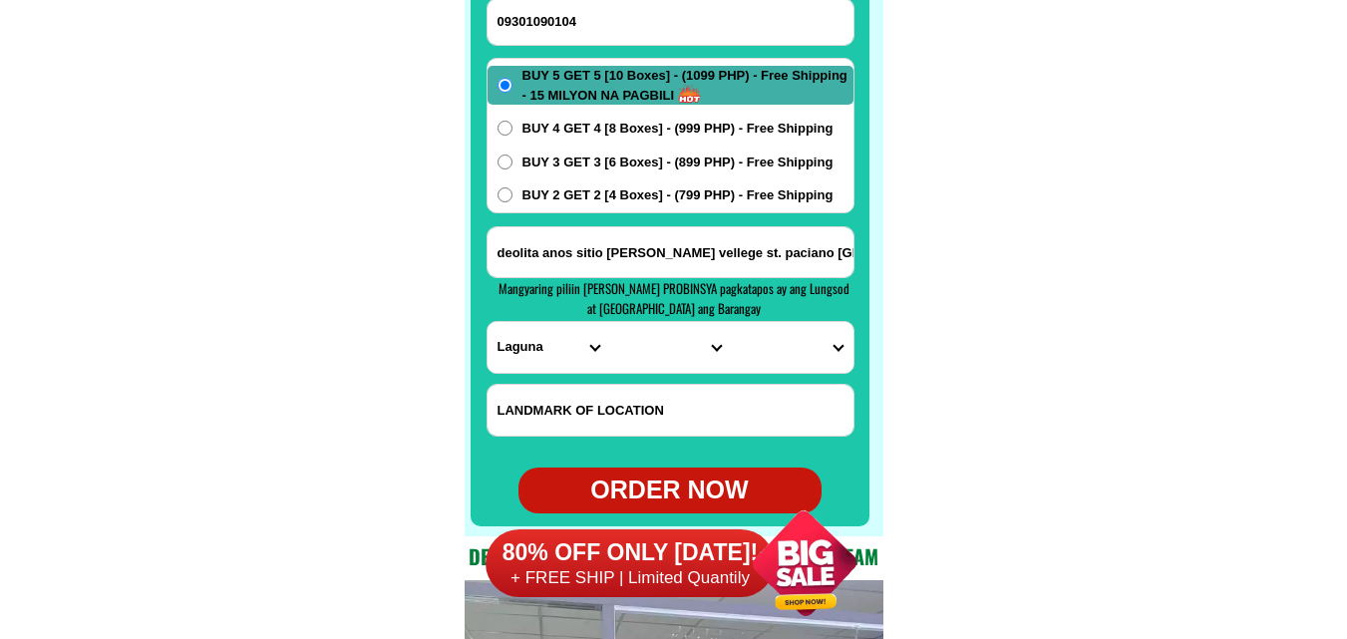
scroll to position [15918, 0]
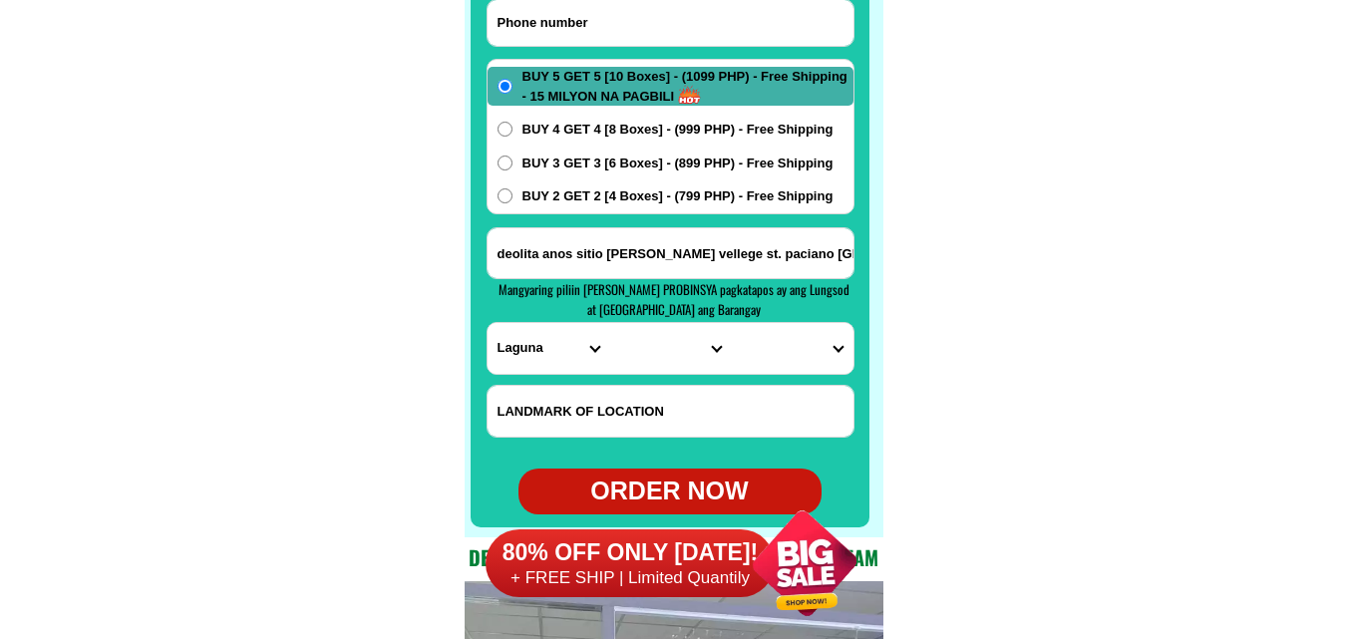
paste input "09309190112"
click at [652, 36] on input "09309190112" at bounding box center [671, 23] width 366 height 46
type input "09309190112"
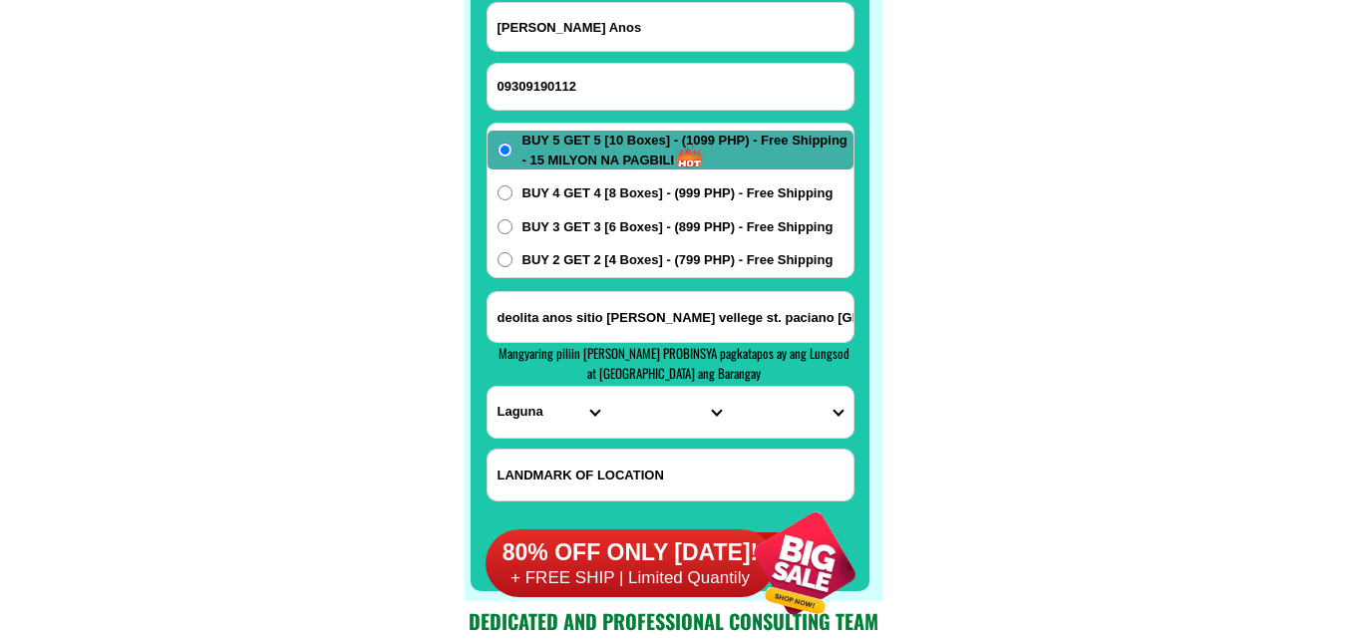
scroll to position [15819, 0]
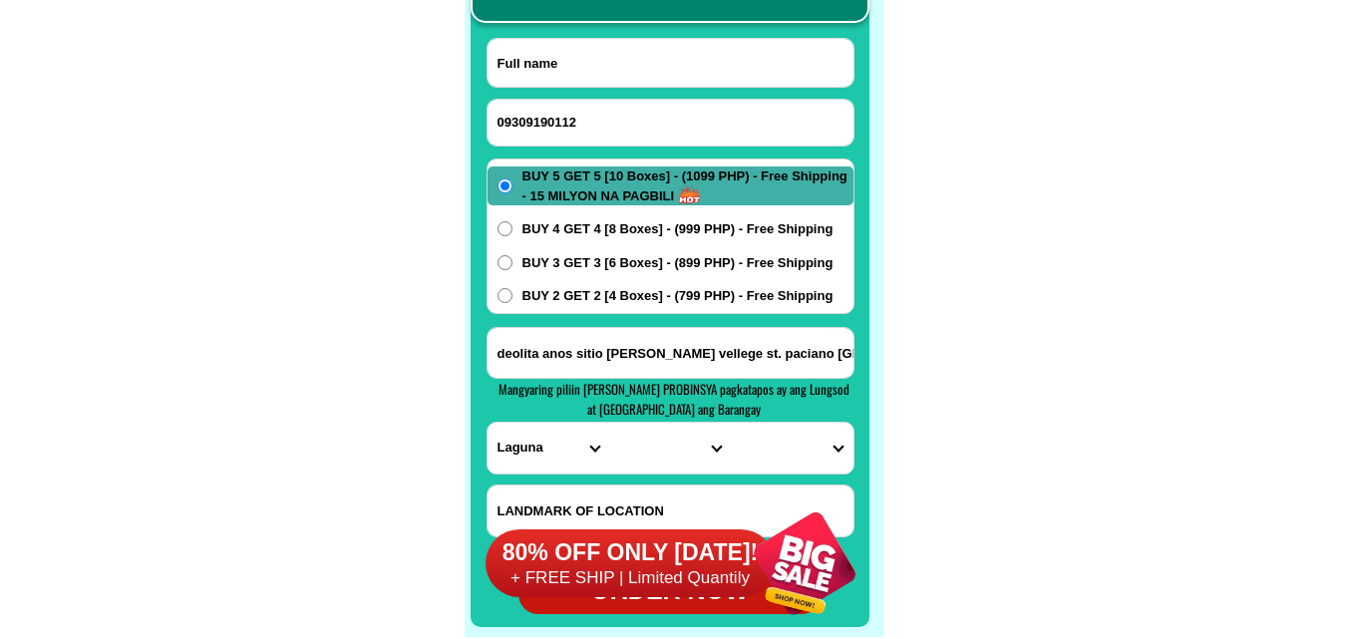
click at [596, 63] on input "Input full_name" at bounding box center [671, 63] width 366 height 48
paste input "[PERSON_NAME]"
type input "[PERSON_NAME]"
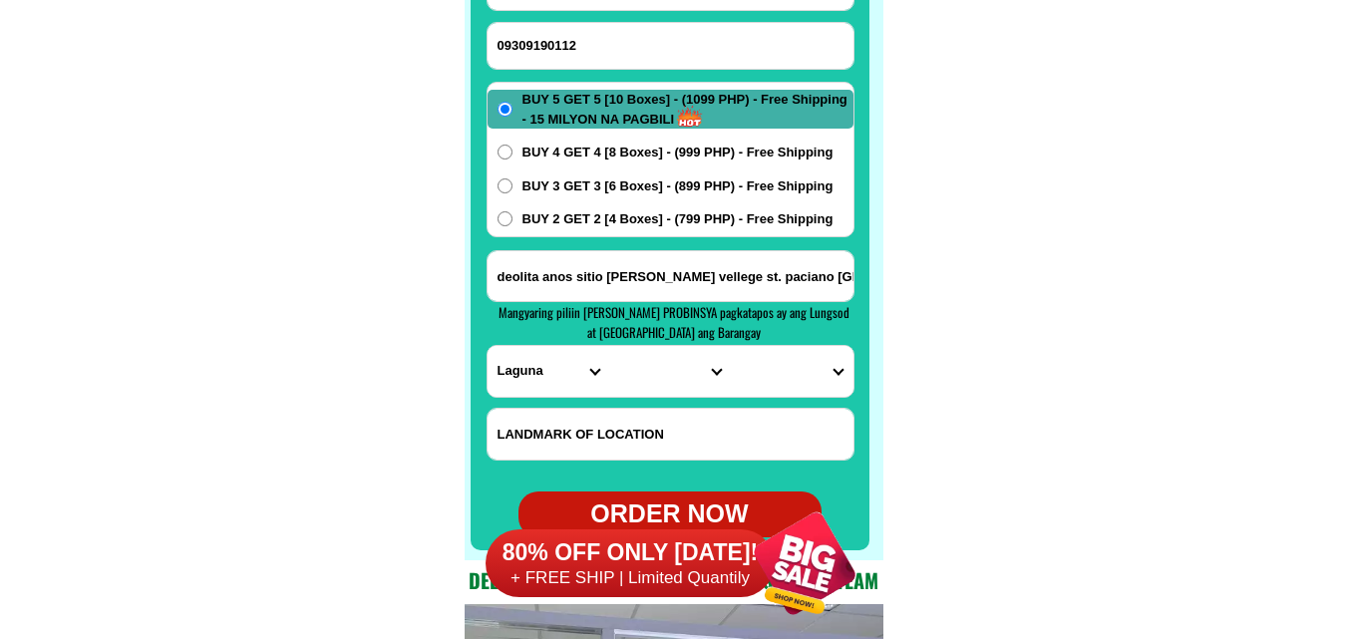
scroll to position [15918, 0]
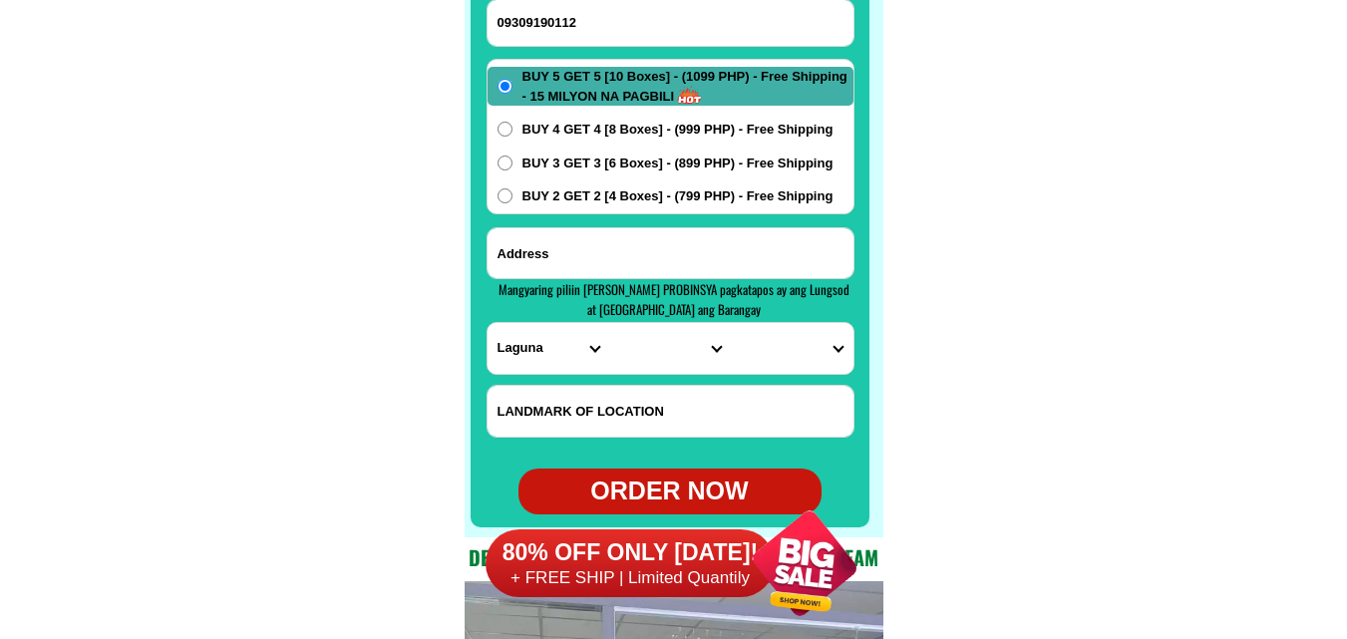
click at [595, 252] on input "Input address" at bounding box center [671, 253] width 366 height 50
paste input "from [GEOGRAPHIC_DATA], [GEOGRAPHIC_DATA]"
type input "from [GEOGRAPHIC_DATA], [GEOGRAPHIC_DATA]"
click at [545, 345] on select "PROVINCE [GEOGRAPHIC_DATA] [GEOGRAPHIC_DATA] [GEOGRAPHIC_DATA] [GEOGRAPHIC_DATA…" at bounding box center [549, 348] width 122 height 51
click at [541, 347] on select "PROVINCE [GEOGRAPHIC_DATA] [GEOGRAPHIC_DATA] [GEOGRAPHIC_DATA] [GEOGRAPHIC_DATA…" at bounding box center [549, 348] width 122 height 51
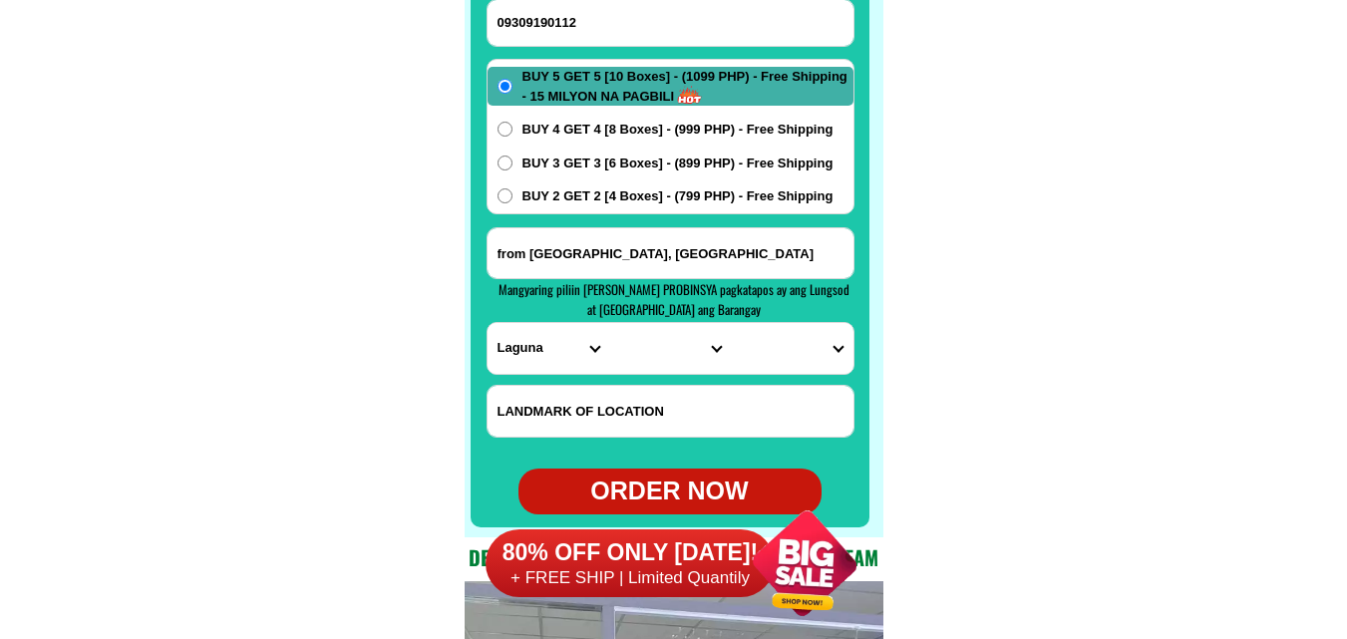
click at [541, 347] on select "PROVINCE [GEOGRAPHIC_DATA] [GEOGRAPHIC_DATA] [GEOGRAPHIC_DATA] [GEOGRAPHIC_DATA…" at bounding box center [549, 348] width 122 height 51
select select "63_464"
click at [488, 323] on select "PROVINCE [GEOGRAPHIC_DATA] [GEOGRAPHIC_DATA] [GEOGRAPHIC_DATA] [GEOGRAPHIC_DATA…" at bounding box center [549, 348] width 122 height 51
click at [658, 355] on select "CITY Barlig Bauko [GEOGRAPHIC_DATA]-province-[GEOGRAPHIC_DATA] [GEOGRAPHIC_DATA…" at bounding box center [670, 348] width 122 height 51
select select "63_4648720"
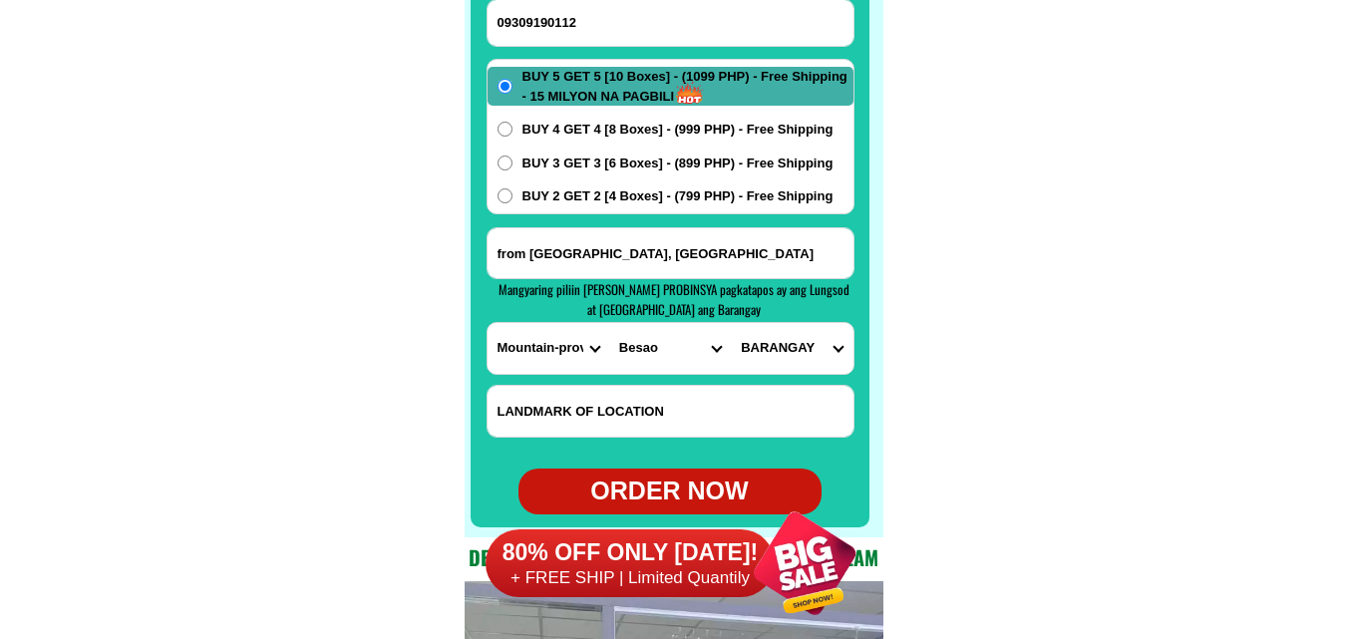
click at [609, 323] on select "CITY Barlig Bauko [GEOGRAPHIC_DATA]-province-[GEOGRAPHIC_DATA] [GEOGRAPHIC_DATA…" at bounding box center [670, 348] width 122 height 51
click at [785, 361] on select "BARANGAY Agawa [GEOGRAPHIC_DATA] [GEOGRAPHIC_DATA] [GEOGRAPHIC_DATA] ([GEOGRAPH…" at bounding box center [792, 348] width 122 height 51
select select "63_46487207938"
click at [731, 323] on select "BARANGAY Agawa [GEOGRAPHIC_DATA] [GEOGRAPHIC_DATA] [GEOGRAPHIC_DATA] ([GEOGRAPH…" at bounding box center [792, 348] width 122 height 51
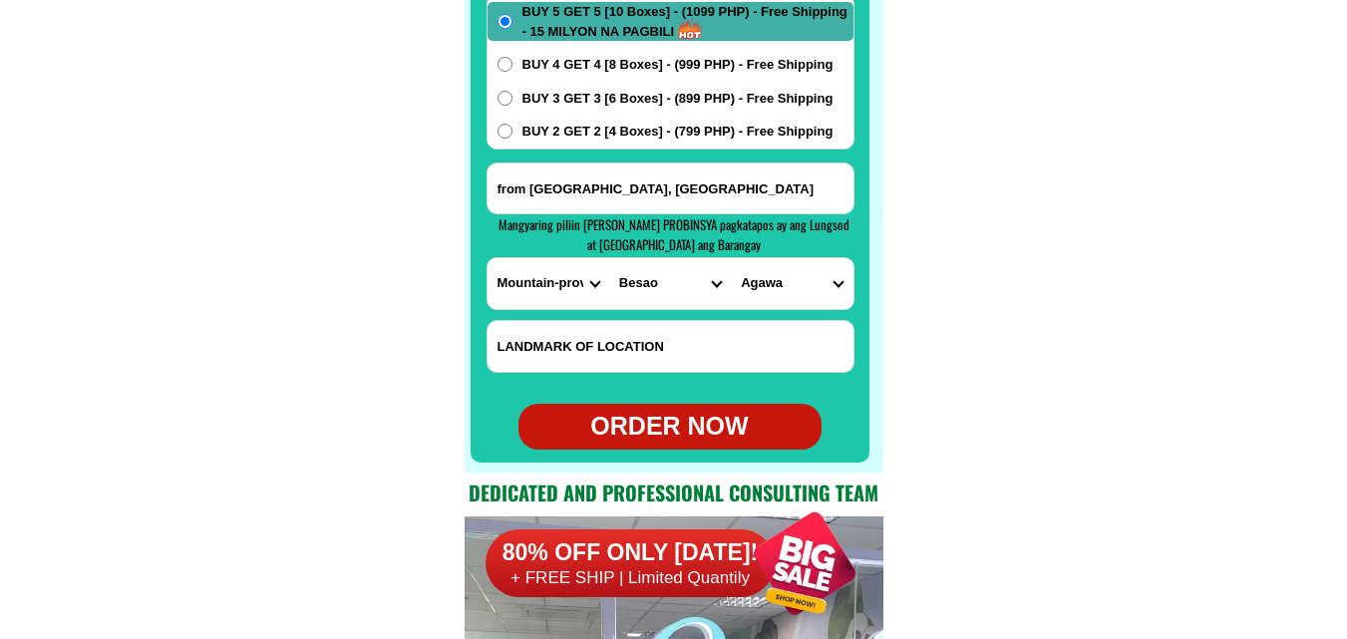
scroll to position [16018, 0]
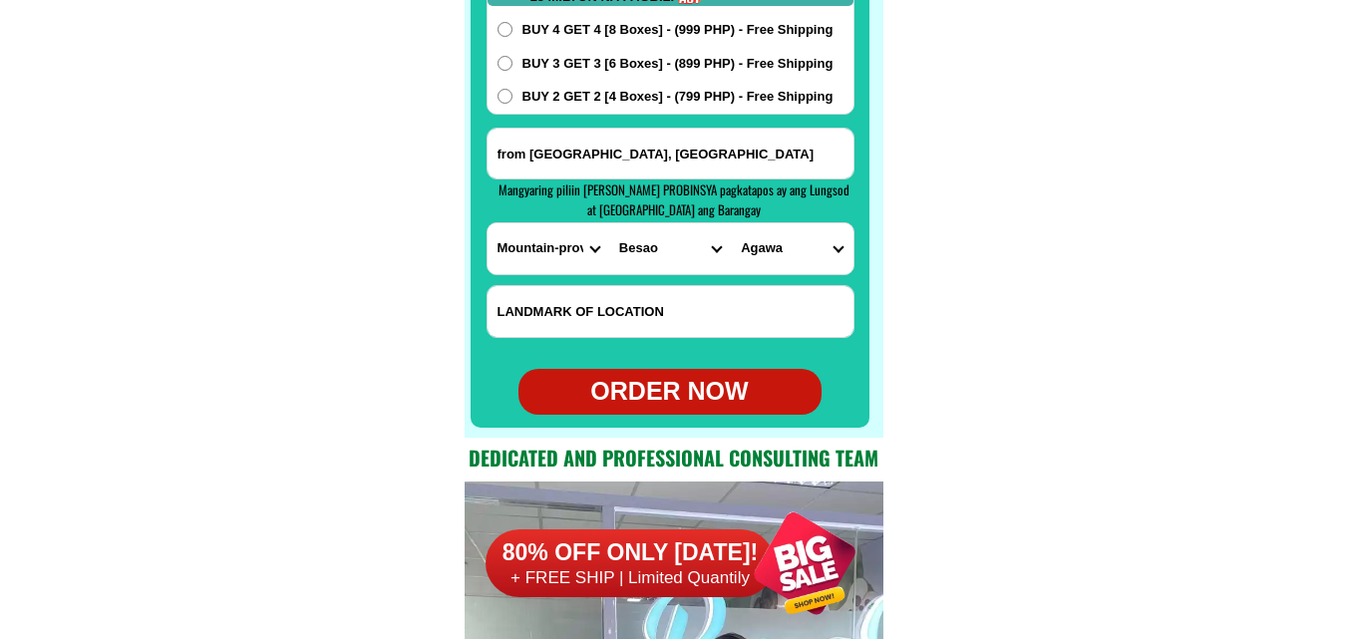
click at [712, 404] on div "ORDER NOW" at bounding box center [669, 392] width 303 height 38
radio input "true"
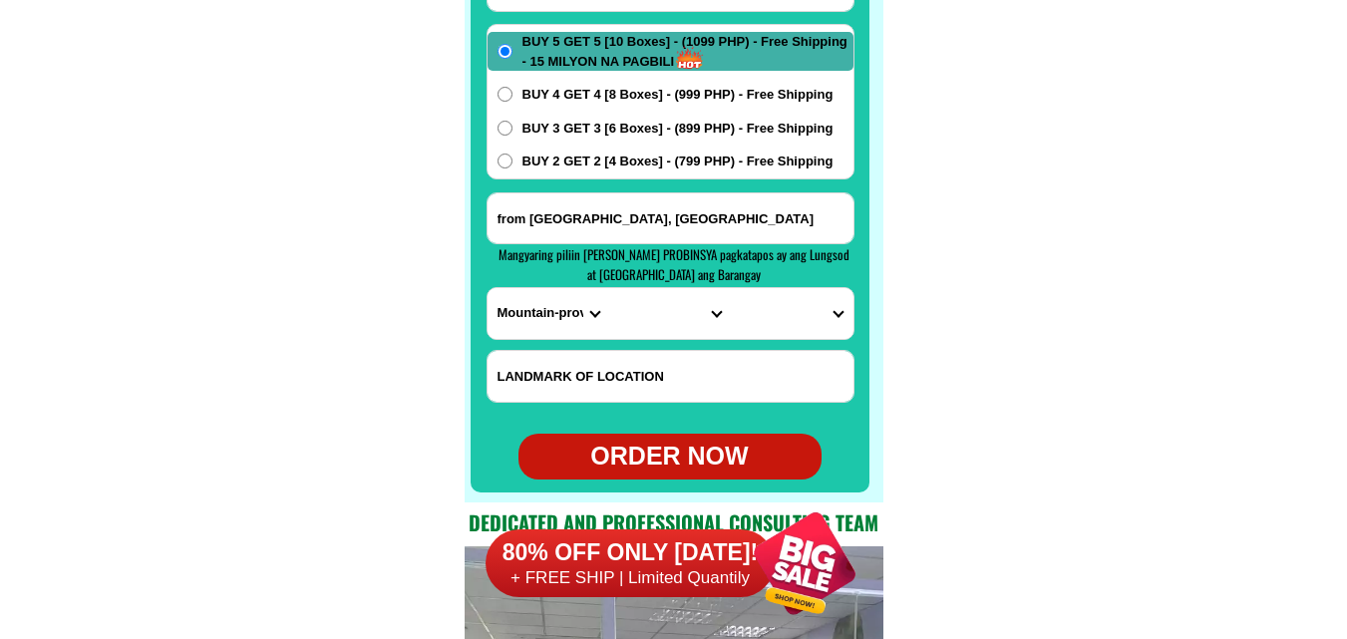
scroll to position [15918, 0]
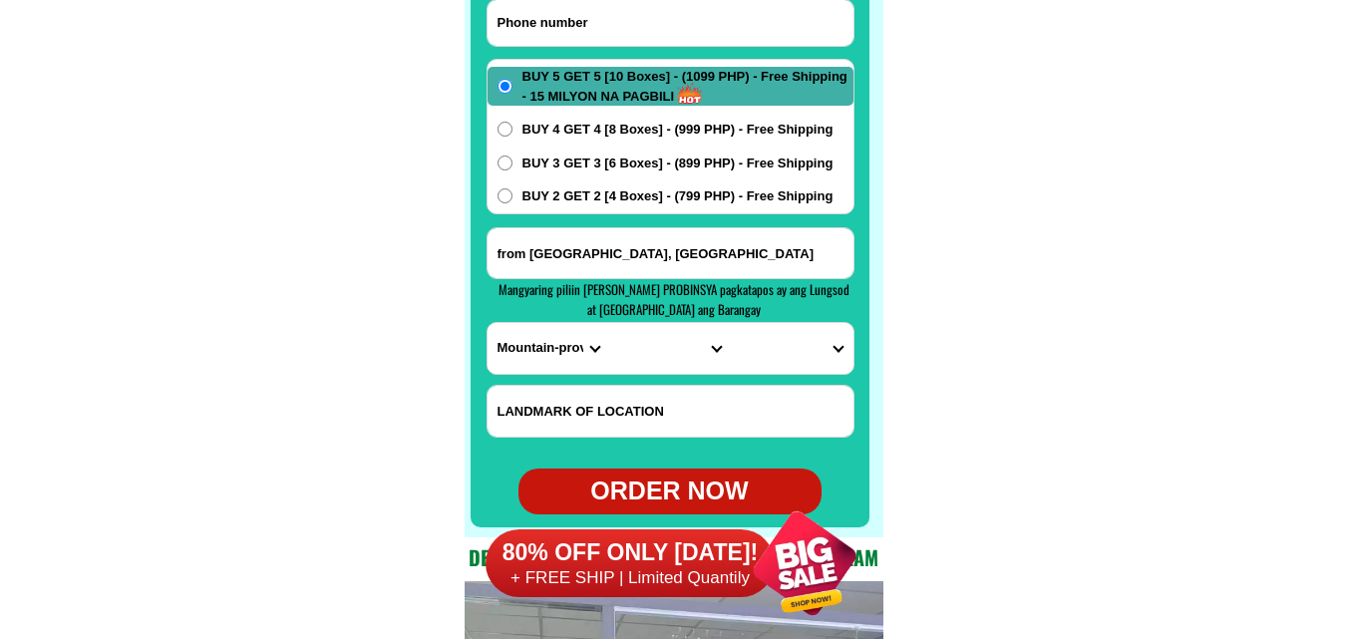
click at [556, 31] on input "Input phone_number" at bounding box center [671, 23] width 366 height 46
paste input "09291613180"
type input "09291613180"
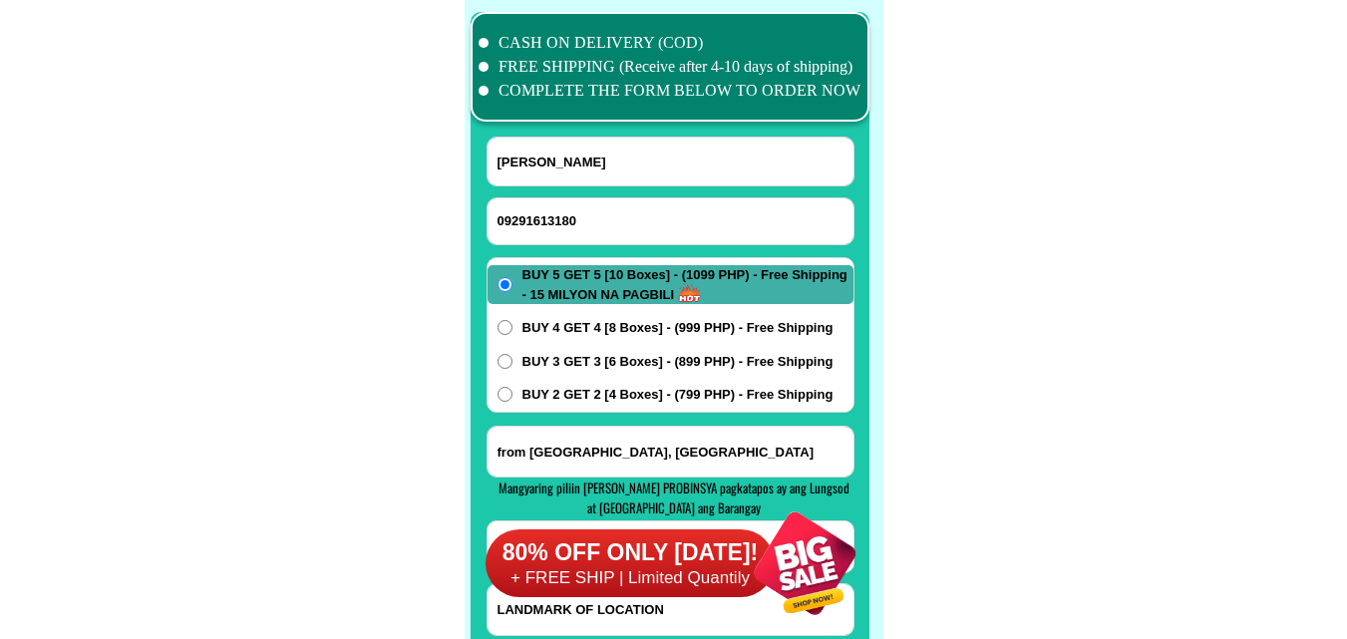
scroll to position [15719, 0]
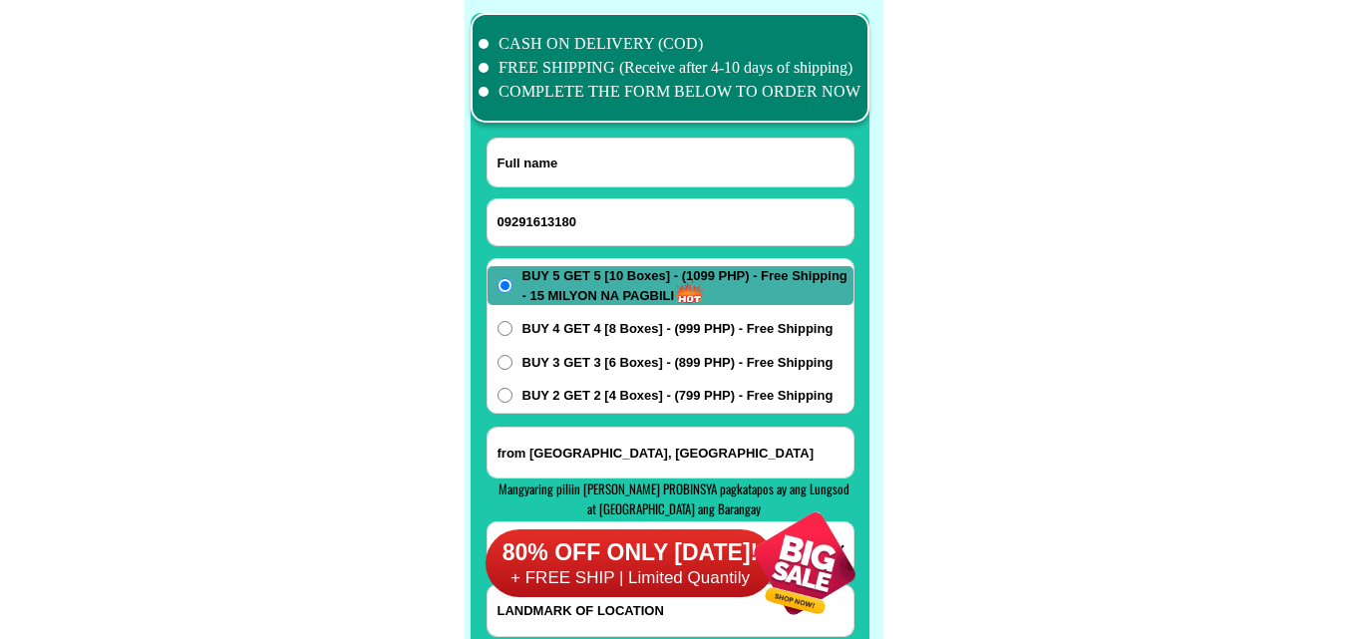
drag, startPoint x: 549, startPoint y: 165, endPoint x: 438, endPoint y: 43, distance: 165.8
click at [548, 164] on input "Input full_name" at bounding box center [671, 163] width 366 height 48
paste input "[PERSON_NAME]."
type input "[PERSON_NAME]."
click at [599, 390] on span "BUY 2 GET 2 [4 Boxes] - (799 PHP) - Free Shipping" at bounding box center [677, 396] width 311 height 20
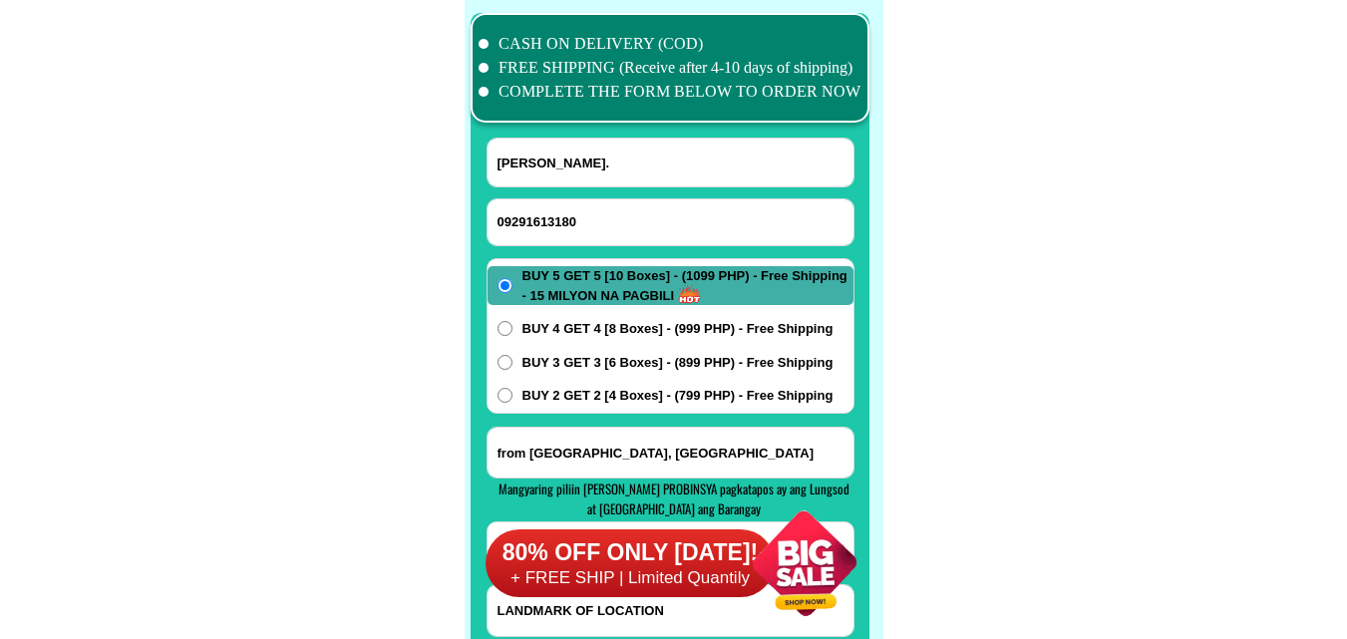
click at [512, 390] on input "BUY 2 GET 2 [4 Boxes] - (799 PHP) - Free Shipping" at bounding box center [504, 395] width 15 height 15
radio input "true"
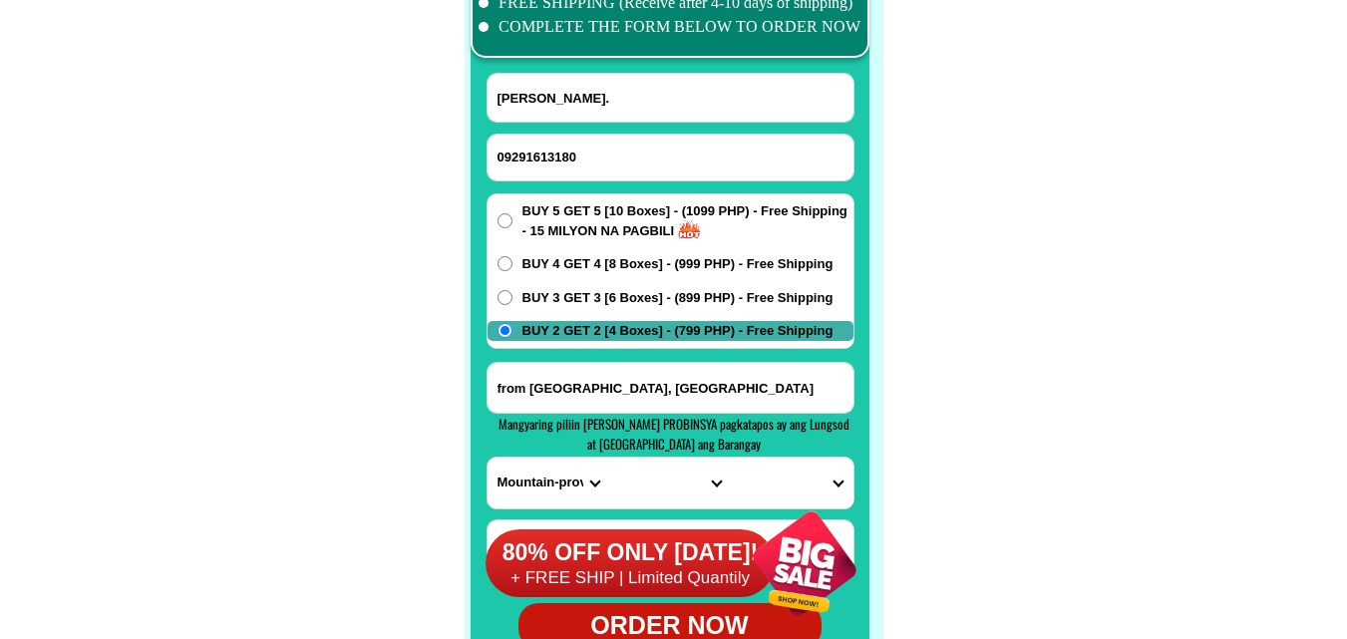
scroll to position [15819, 0]
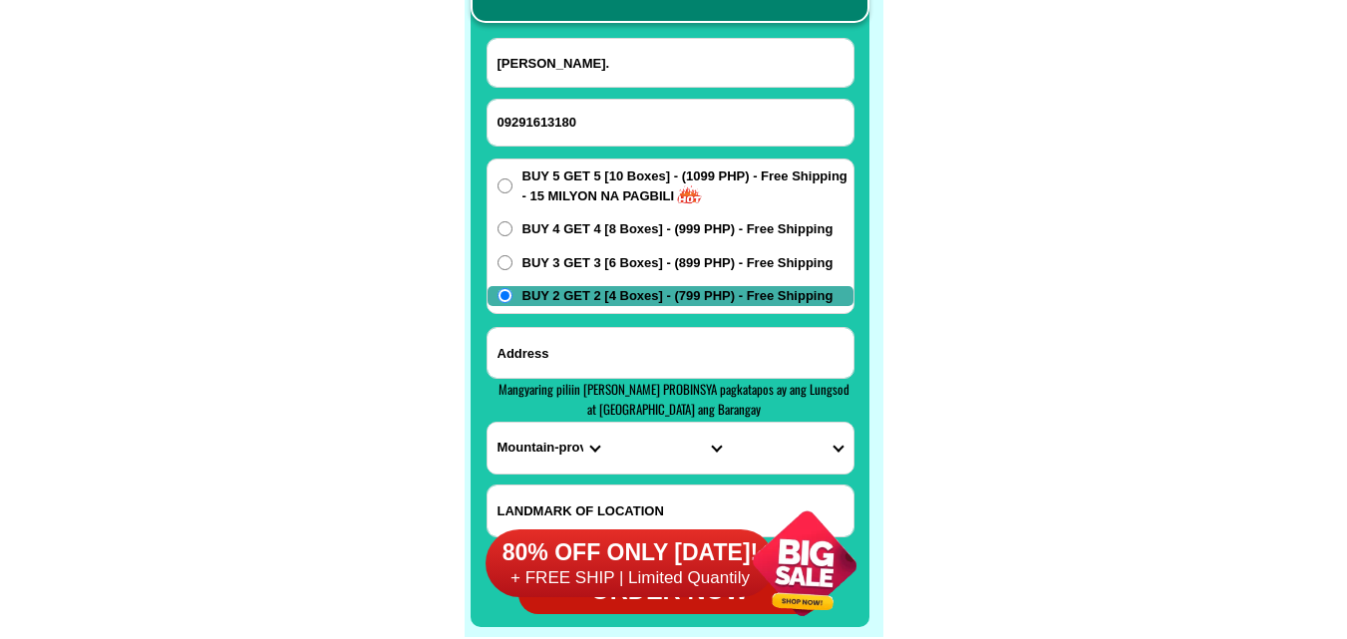
drag, startPoint x: 657, startPoint y: 347, endPoint x: 669, endPoint y: 347, distance: 12.0
click at [660, 347] on input "Input address" at bounding box center [671, 353] width 366 height 50
paste input "RDL PHARMACEUTICAL LABORATORY, INC. combo: buy 2 get 2- 799(4 boxes)"
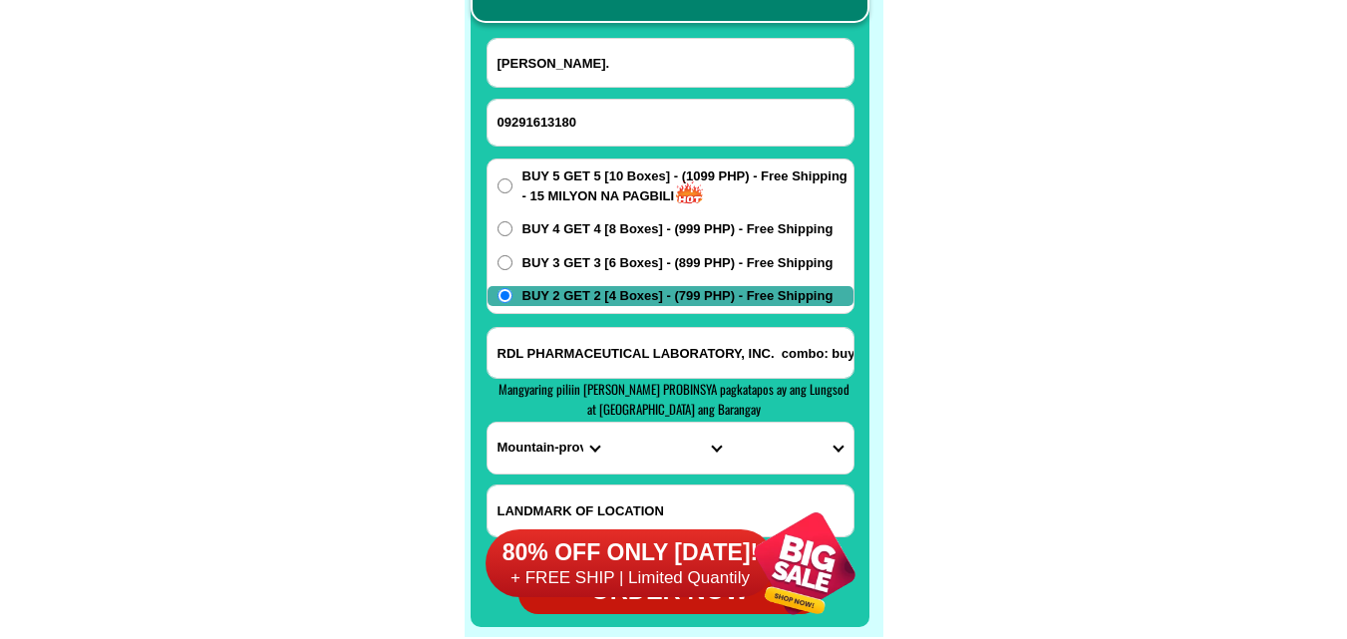
scroll to position [0, 137]
type input "RDL PHARMACEUTICAL LABORATORY, INC. combo: buy 2 get 2- 799(4 boxes)"
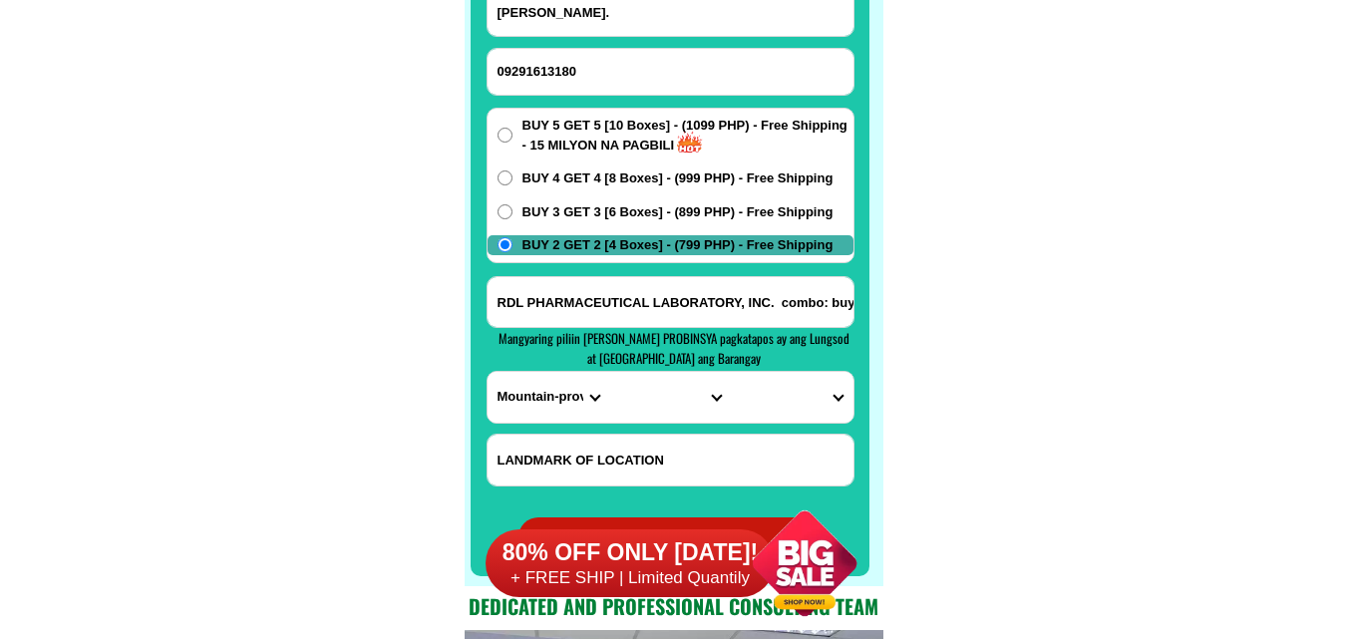
scroll to position [15918, 0]
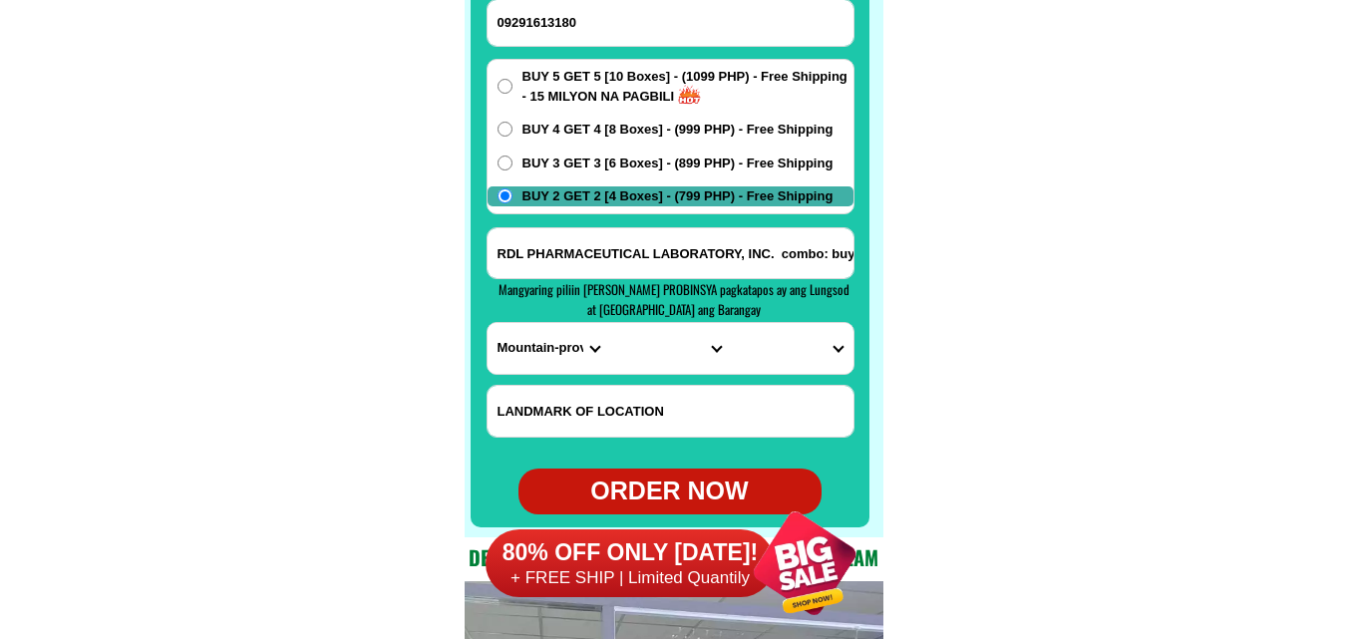
drag, startPoint x: 769, startPoint y: 250, endPoint x: 285, endPoint y: 259, distance: 483.6
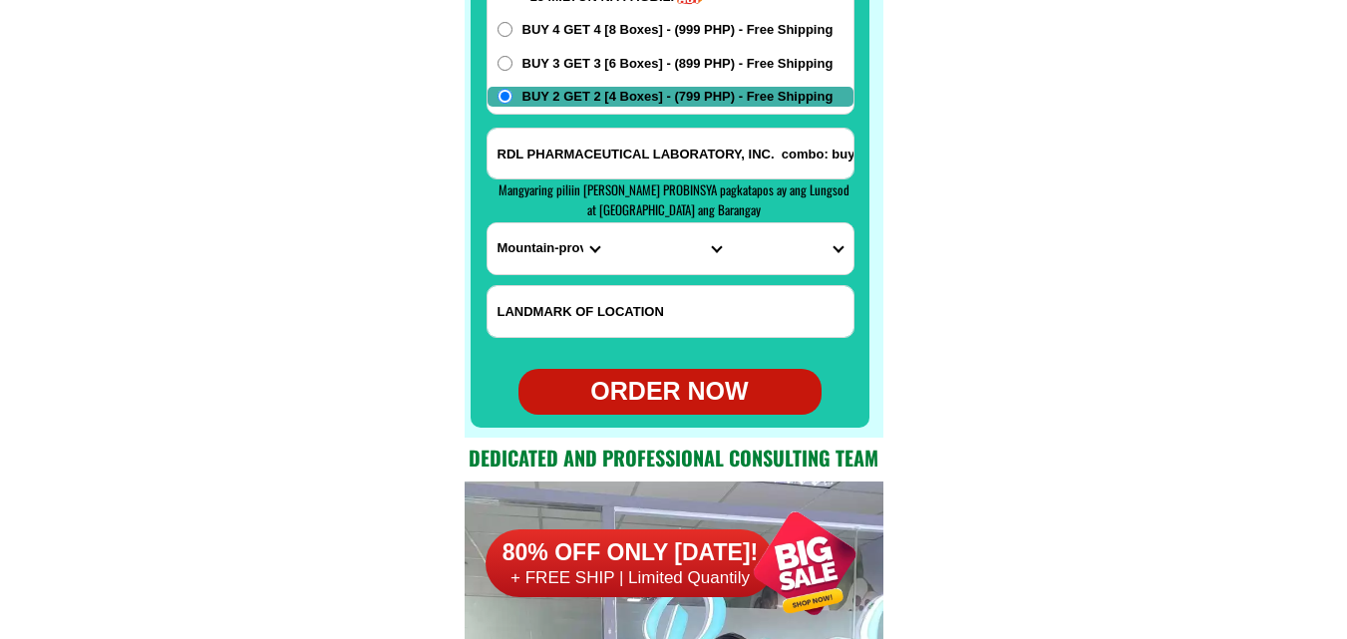
click at [529, 252] on select "PROVINCE [GEOGRAPHIC_DATA] [GEOGRAPHIC_DATA] [GEOGRAPHIC_DATA] [GEOGRAPHIC_DATA…" at bounding box center [549, 248] width 122 height 51
select select "63_738"
click at [488, 223] on select "PROVINCE [GEOGRAPHIC_DATA] [GEOGRAPHIC_DATA] [GEOGRAPHIC_DATA] [GEOGRAPHIC_DATA…" at bounding box center [549, 248] width 122 height 51
click at [664, 250] on select "CITY [GEOGRAPHIC_DATA] [GEOGRAPHIC_DATA]-city [GEOGRAPHIC_DATA] [GEOGRAPHIC_DAT…" at bounding box center [670, 248] width 122 height 51
select select "63_7387159"
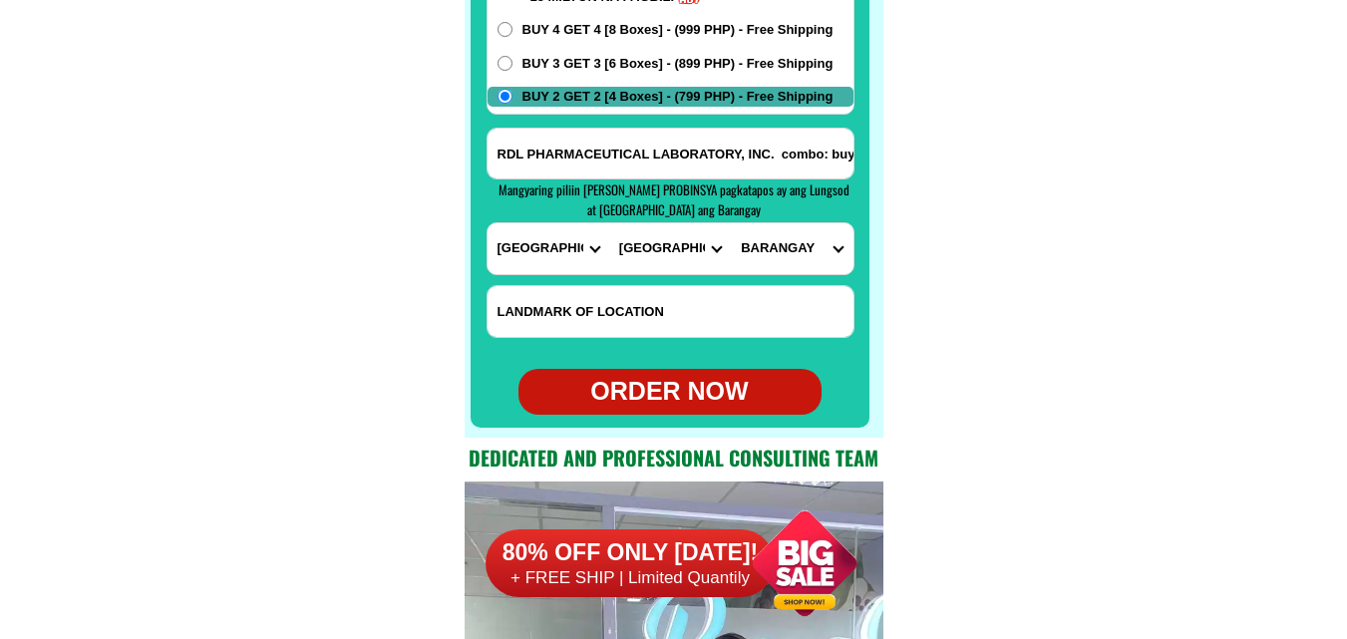
click at [609, 223] on select "CITY [GEOGRAPHIC_DATA] [GEOGRAPHIC_DATA]-city [GEOGRAPHIC_DATA] [GEOGRAPHIC_DAT…" at bounding box center [670, 248] width 122 height 51
click at [778, 253] on select "[GEOGRAPHIC_DATA] [PERSON_NAME] (lasang) [PERSON_NAME] Angalan Atan-awe Baganih…" at bounding box center [792, 248] width 122 height 51
select select "63_73871595935"
click at [731, 223] on select "[GEOGRAPHIC_DATA] [PERSON_NAME] (lasang) [PERSON_NAME] Angalan Atan-awe Baganih…" at bounding box center [792, 248] width 122 height 51
click at [679, 383] on div "ORDER NOW" at bounding box center [669, 392] width 303 height 38
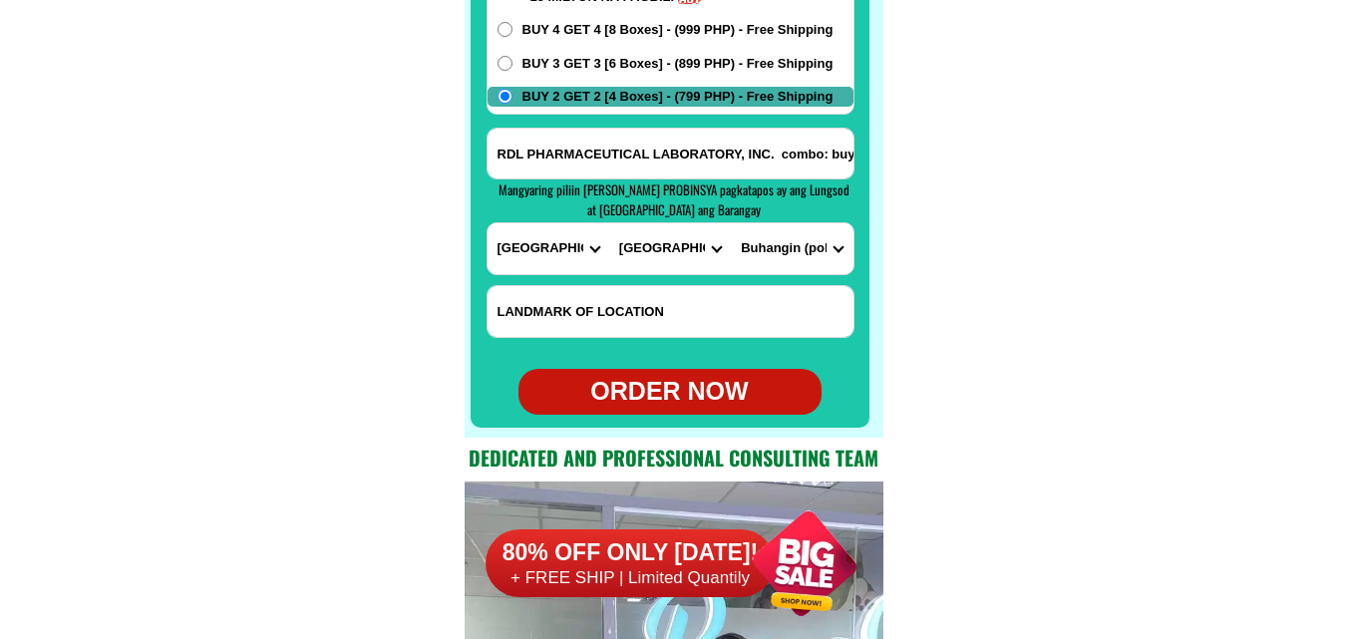
type input "RDL PHARMACEUTICAL LABORATORY, INC. combo: buy 2 get 2- 799(4 boxes)"
radio input "true"
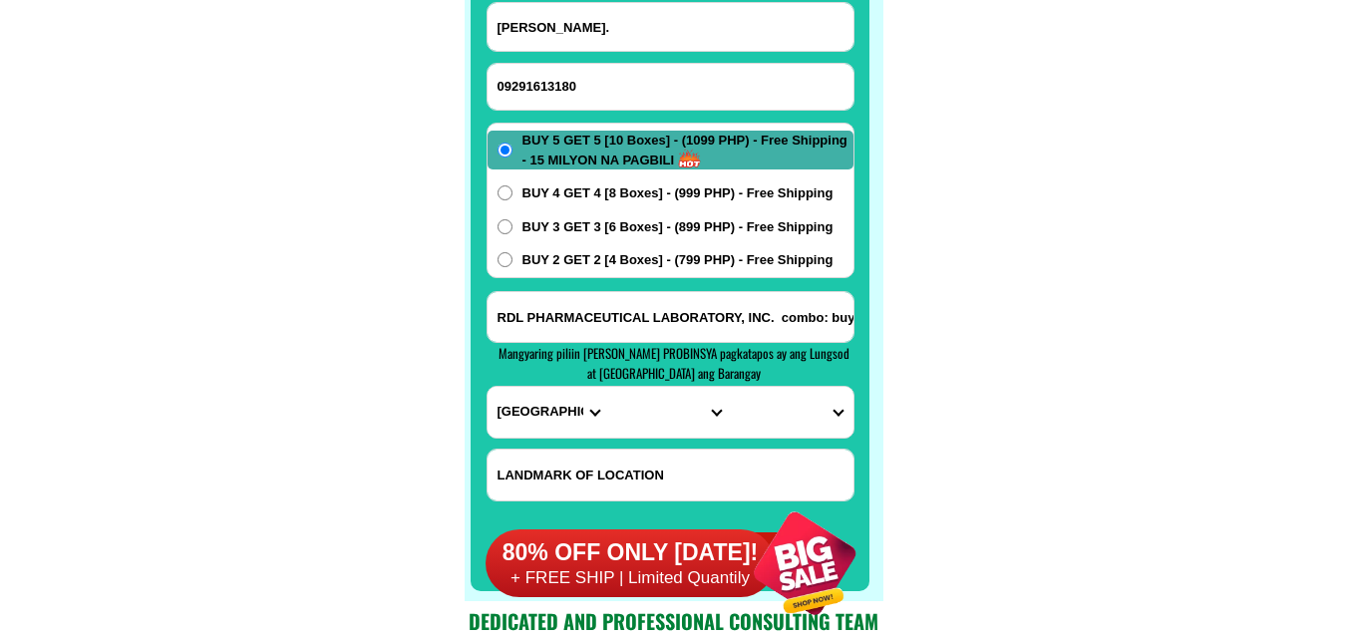
scroll to position [15819, 0]
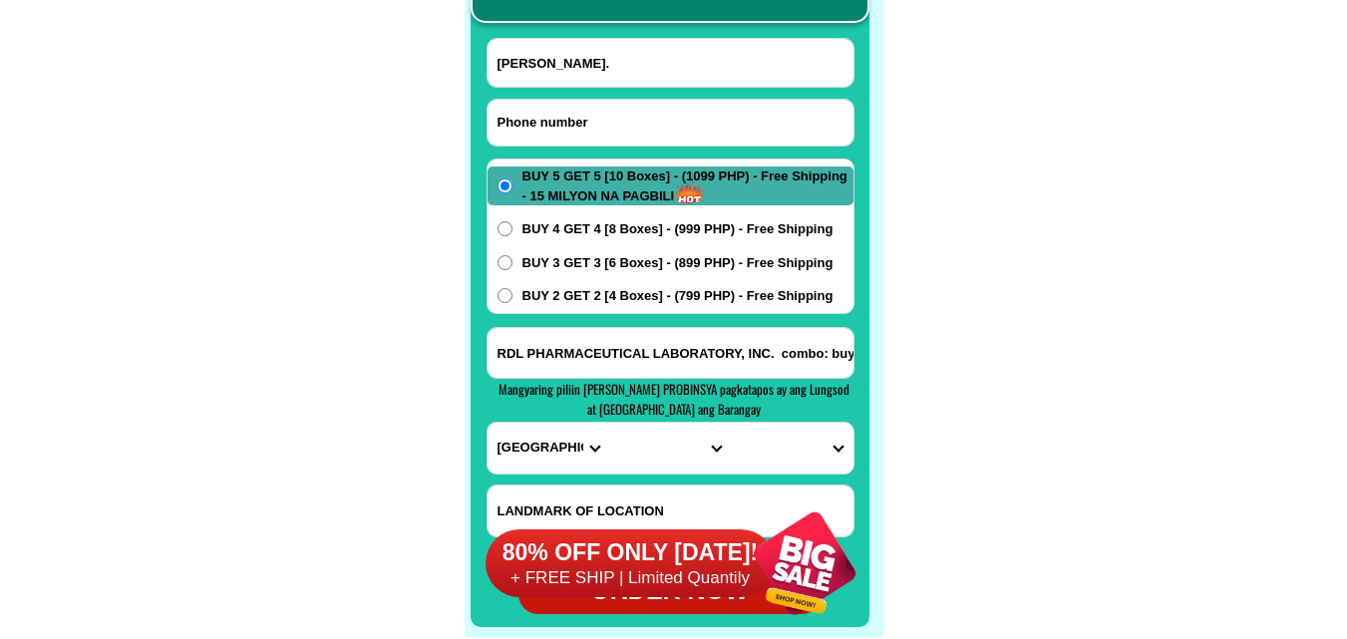
click at [559, 130] on input "Input phone_number" at bounding box center [671, 123] width 366 height 46
paste input "09758942361"
type input "09758942361"
click at [582, 54] on input "Input full_name" at bounding box center [671, 63] width 366 height 48
paste input "[PERSON_NAME]"
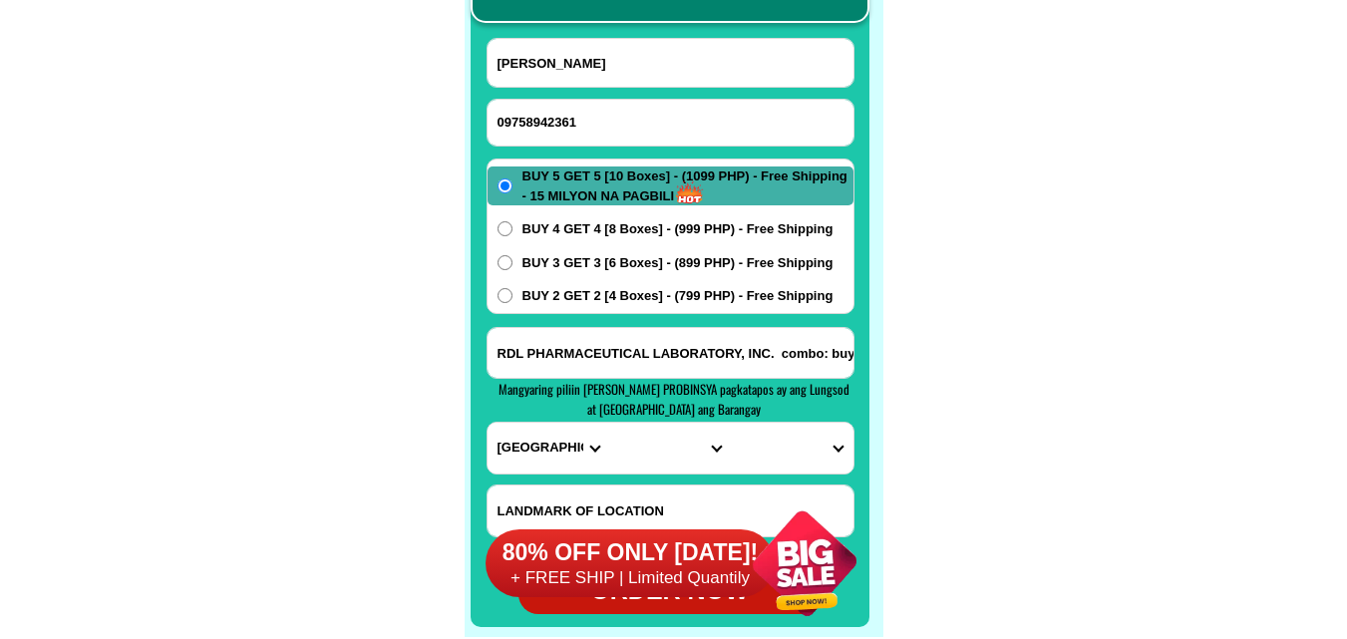
type input "[PERSON_NAME]"
click at [584, 339] on input "Input address" at bounding box center [671, 353] width 366 height 50
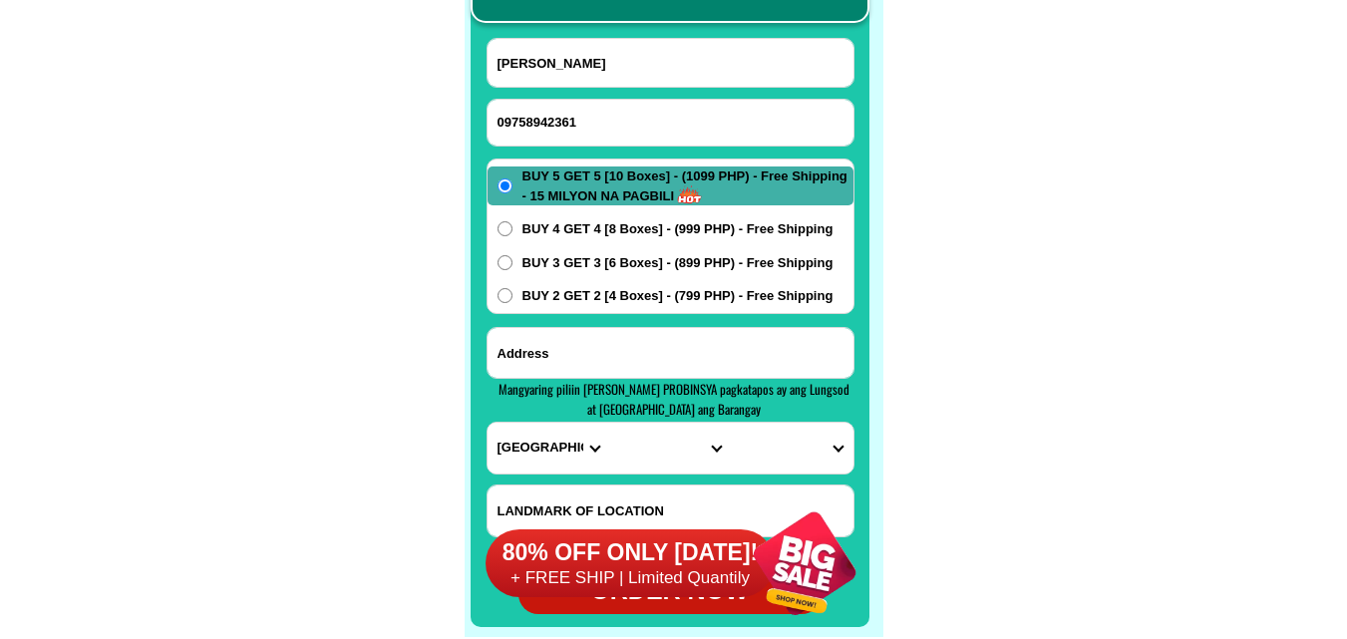
paste input "baranggay Libertad son 2a porok sts [PERSON_NAME] sout Cotabato"
type input "baranggay Libertad son 2a porok sts [PERSON_NAME] sout Cotabato"
click at [583, 234] on span "BUY 4 GET 4 [8 Boxes] - (999 PHP) - Free Shipping" at bounding box center [677, 229] width 311 height 20
click at [512, 234] on input "BUY 4 GET 4 [8 Boxes] - (999 PHP) - Free Shipping" at bounding box center [504, 228] width 15 height 15
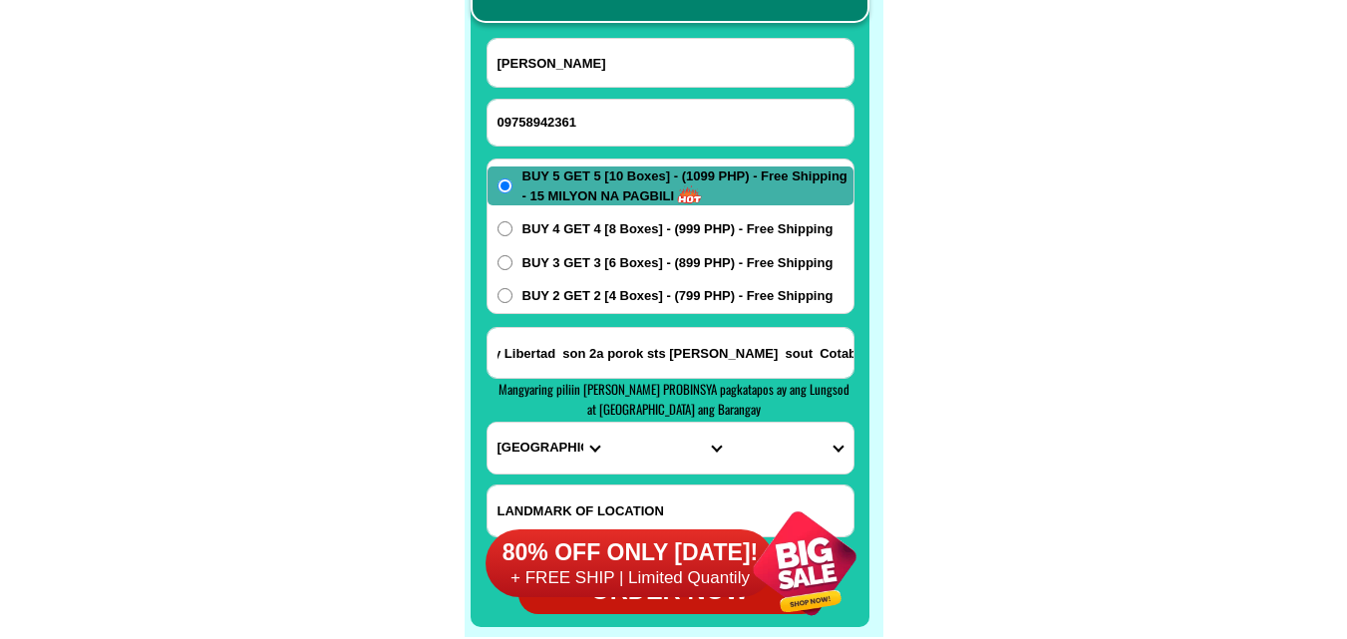
radio input "true"
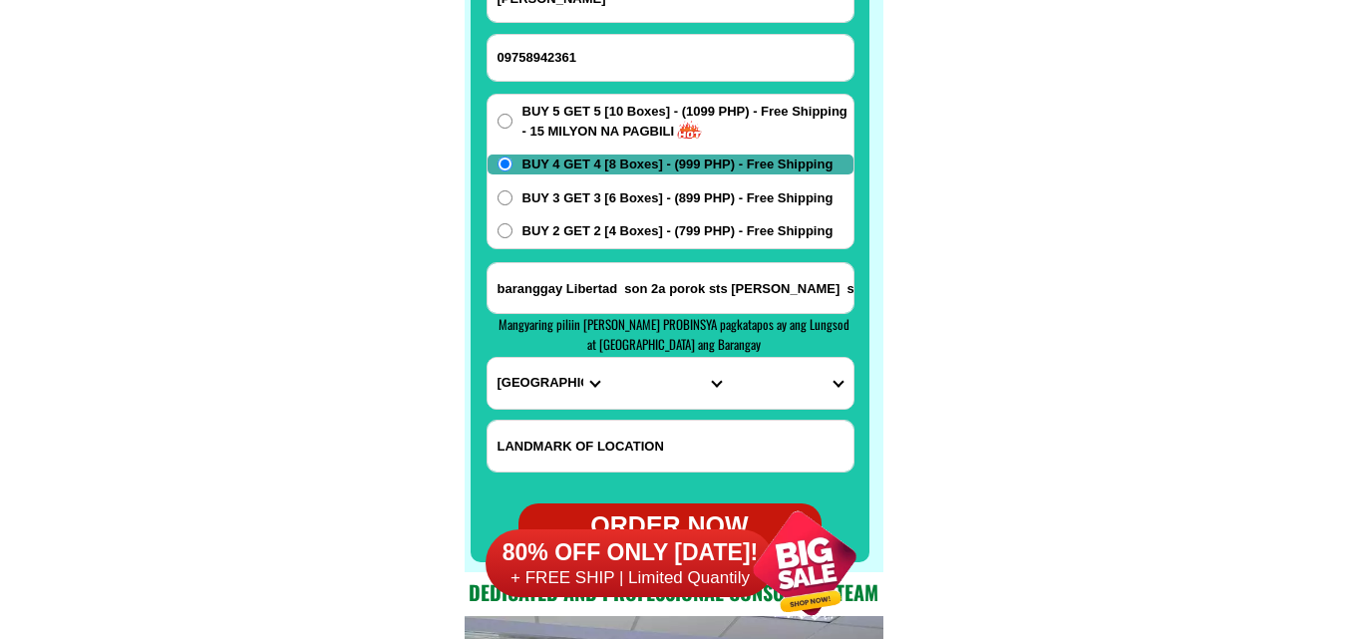
scroll to position [15918, 0]
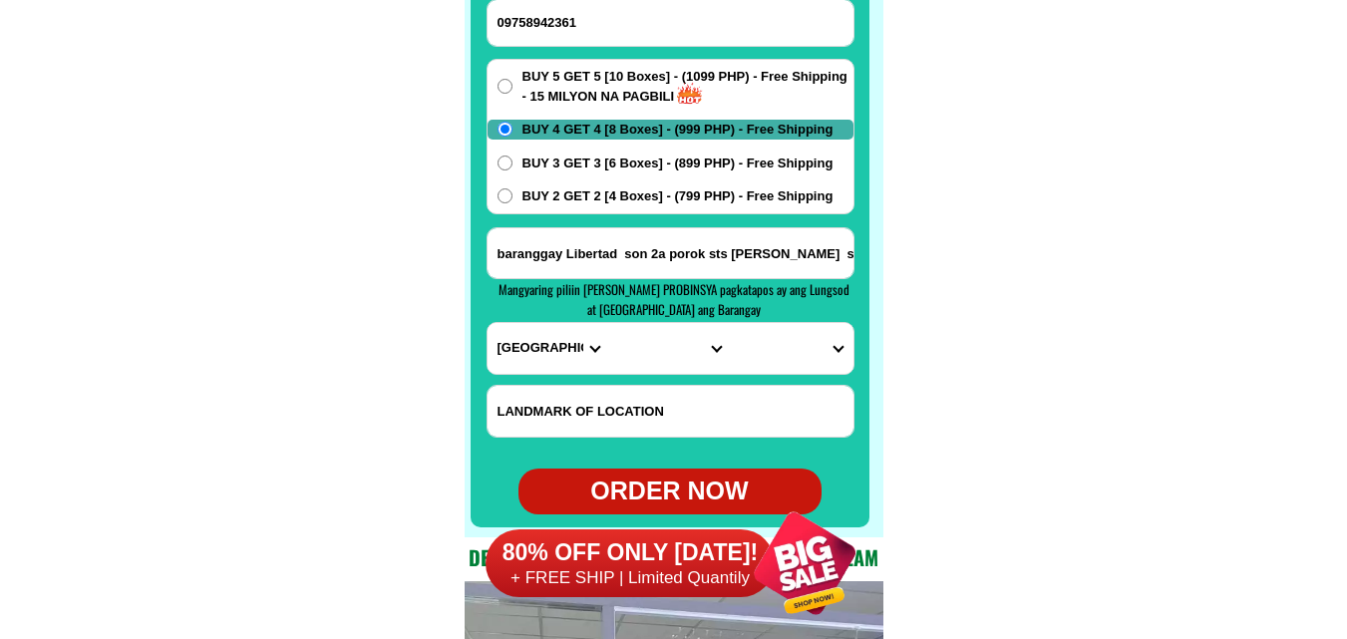
click at [527, 341] on select "PROVINCE [GEOGRAPHIC_DATA] [GEOGRAPHIC_DATA] [GEOGRAPHIC_DATA] [GEOGRAPHIC_DATA…" at bounding box center [549, 348] width 122 height 51
select select "63_995"
click at [488, 323] on select "PROVINCE [GEOGRAPHIC_DATA] [GEOGRAPHIC_DATA] [GEOGRAPHIC_DATA] [GEOGRAPHIC_DATA…" at bounding box center [549, 348] width 122 height 51
click at [786, 249] on input "baranggay Libertad son 2a porok sts [PERSON_NAME] sout Cotabato" at bounding box center [671, 253] width 366 height 50
click at [674, 380] on form "[PERSON_NAME] buatid 09758942361 ORDER NOW baranggay Libertad son 2a porok sts …" at bounding box center [671, 226] width 368 height 576
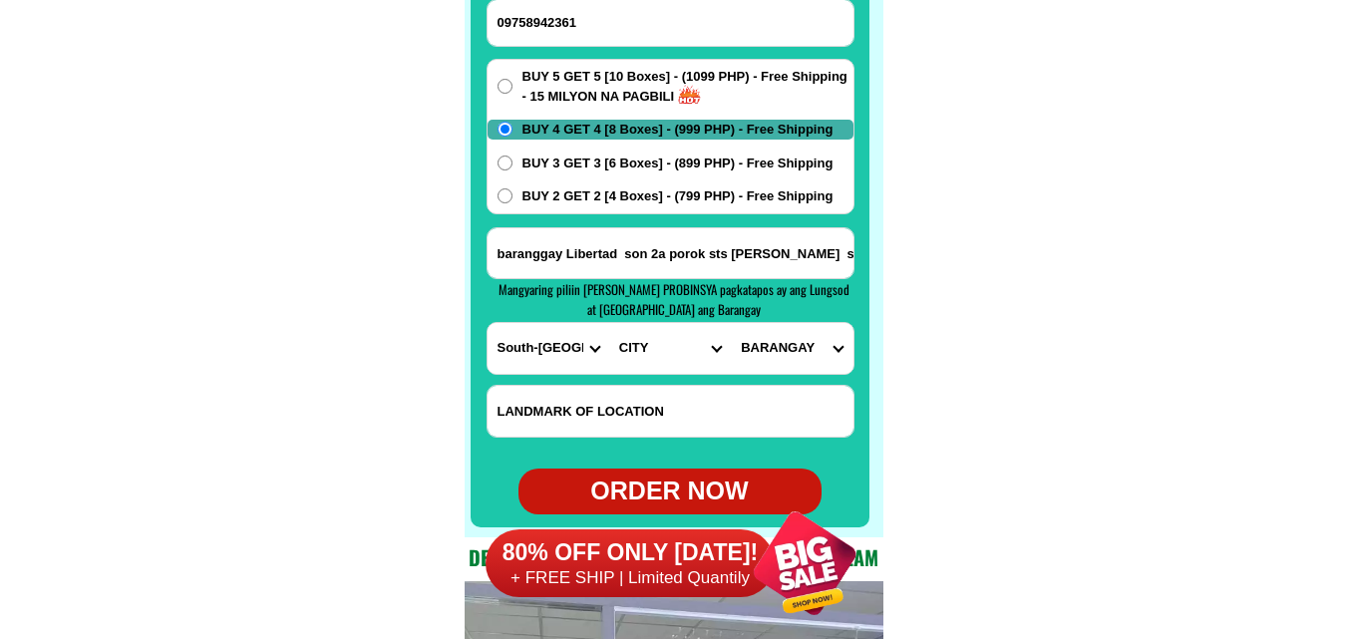
click at [634, 343] on select "CITY General-[GEOGRAPHIC_DATA]-city [GEOGRAPHIC_DATA]-[GEOGRAPHIC_DATA]-[GEOGRA…" at bounding box center [670, 348] width 122 height 51
select select "63_9955613"
click at [609, 323] on select "CITY General-[GEOGRAPHIC_DATA]-city [GEOGRAPHIC_DATA]-[GEOGRAPHIC_DATA]-[GEOGRA…" at bounding box center [670, 348] width 122 height 51
click at [793, 343] on select "BARANGAY [GEOGRAPHIC_DATA] (godwino) Centrala Colongulo [PERSON_NAME] Lambonton…" at bounding box center [792, 348] width 122 height 51
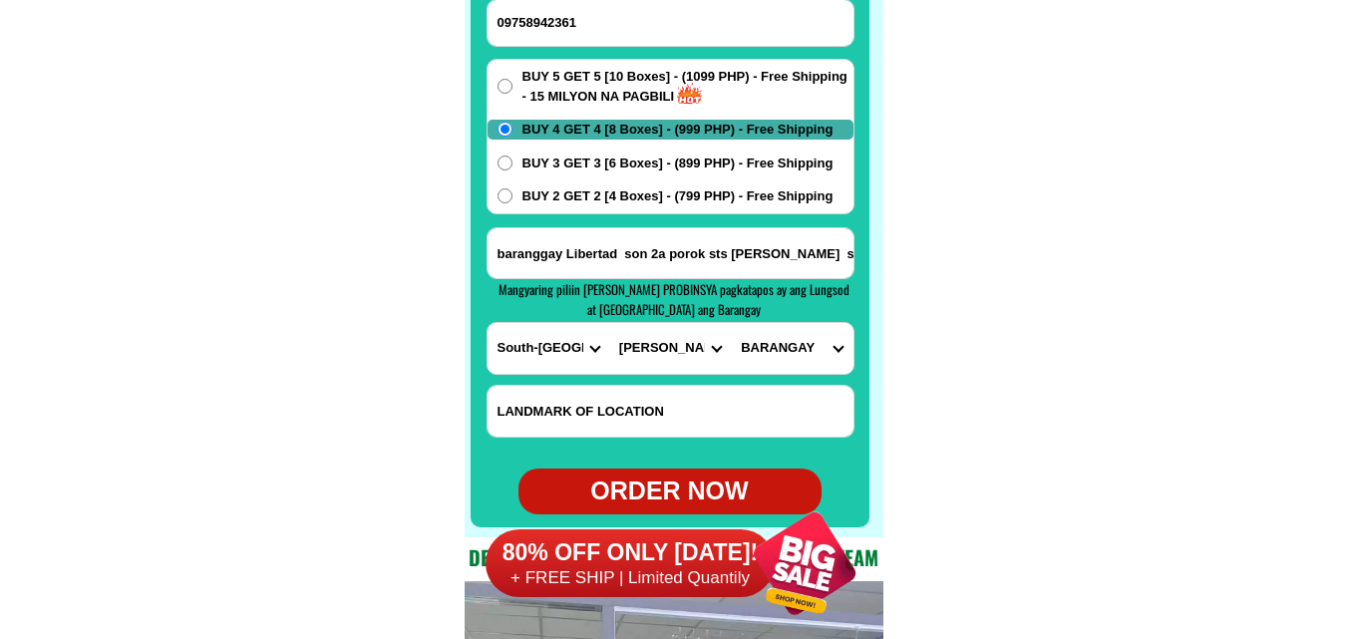
click at [795, 366] on select "BARANGAY [GEOGRAPHIC_DATA] (godwino) Centrala Colongulo [PERSON_NAME] Lambonton…" at bounding box center [792, 348] width 122 height 51
click at [807, 356] on select "BARANGAY [GEOGRAPHIC_DATA] (godwino) Centrala Colongulo [PERSON_NAME] Lambonton…" at bounding box center [792, 348] width 122 height 51
click at [805, 359] on select "BARANGAY [GEOGRAPHIC_DATA] (godwino) Centrala Colongulo [PERSON_NAME] Lambonton…" at bounding box center [792, 348] width 122 height 51
drag, startPoint x: 981, startPoint y: 98, endPoint x: 885, endPoint y: 159, distance: 113.4
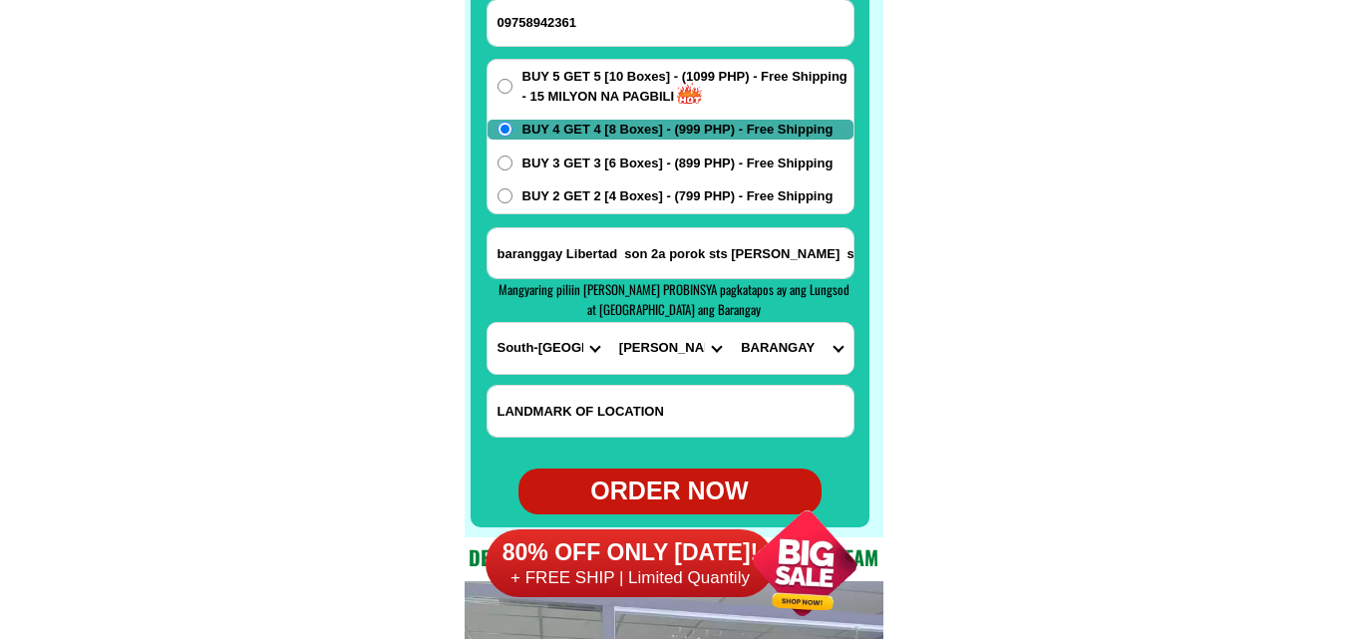
click at [732, 244] on input "baranggay Libertad son 2a porok sts [PERSON_NAME] sout Cotabato" at bounding box center [671, 253] width 366 height 50
click at [758, 353] on select "BARANGAY [GEOGRAPHIC_DATA] (godwino) Centrala Colongulo [PERSON_NAME] Lambonton…" at bounding box center [792, 348] width 122 height 51
select select "63_99556135828"
click at [731, 323] on select "BARANGAY [GEOGRAPHIC_DATA] (godwino) Centrala Colongulo [PERSON_NAME] Lambonton…" at bounding box center [792, 348] width 122 height 51
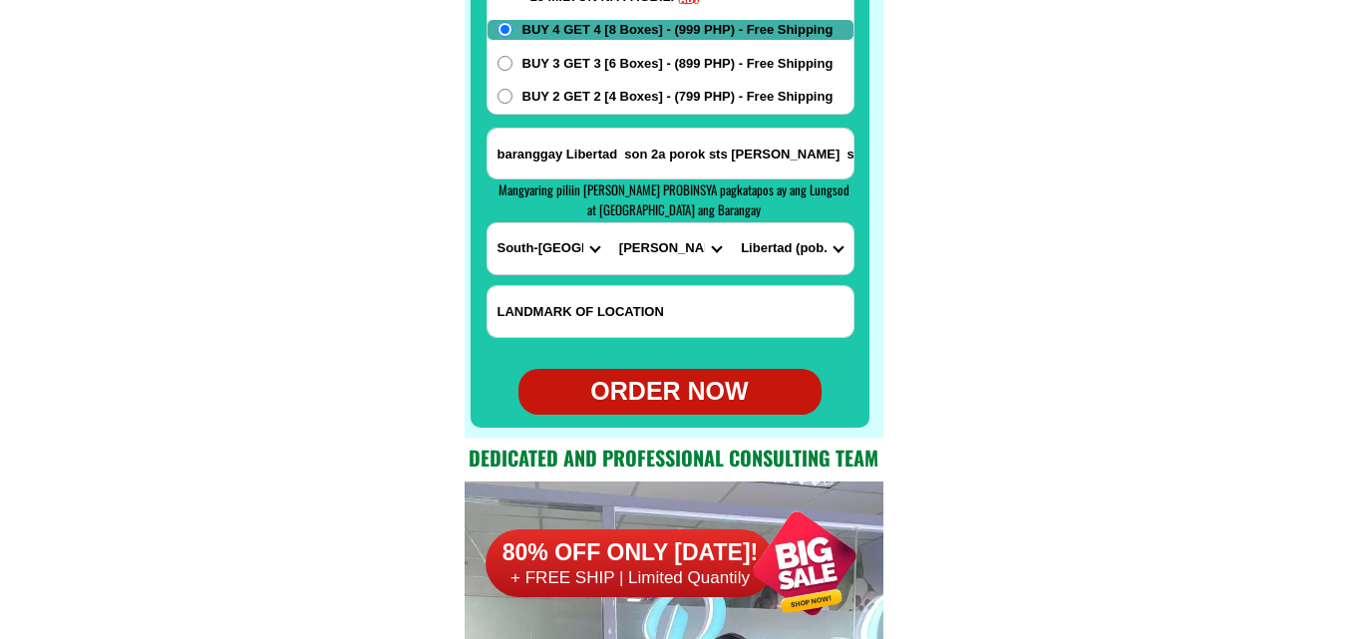
click at [698, 391] on div "ORDER NOW" at bounding box center [669, 392] width 303 height 38
type input "baranggay Libertad son 2a porok sts [PERSON_NAME] sout Cotabato"
radio input "true"
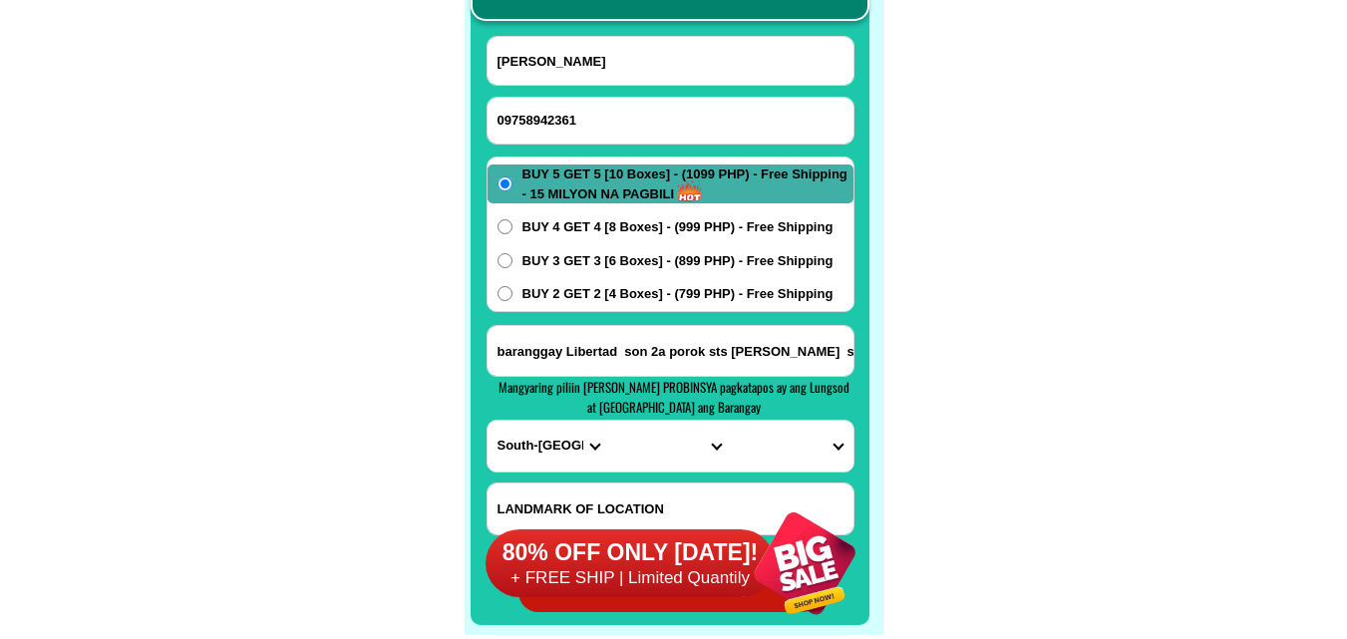
scroll to position [15819, 0]
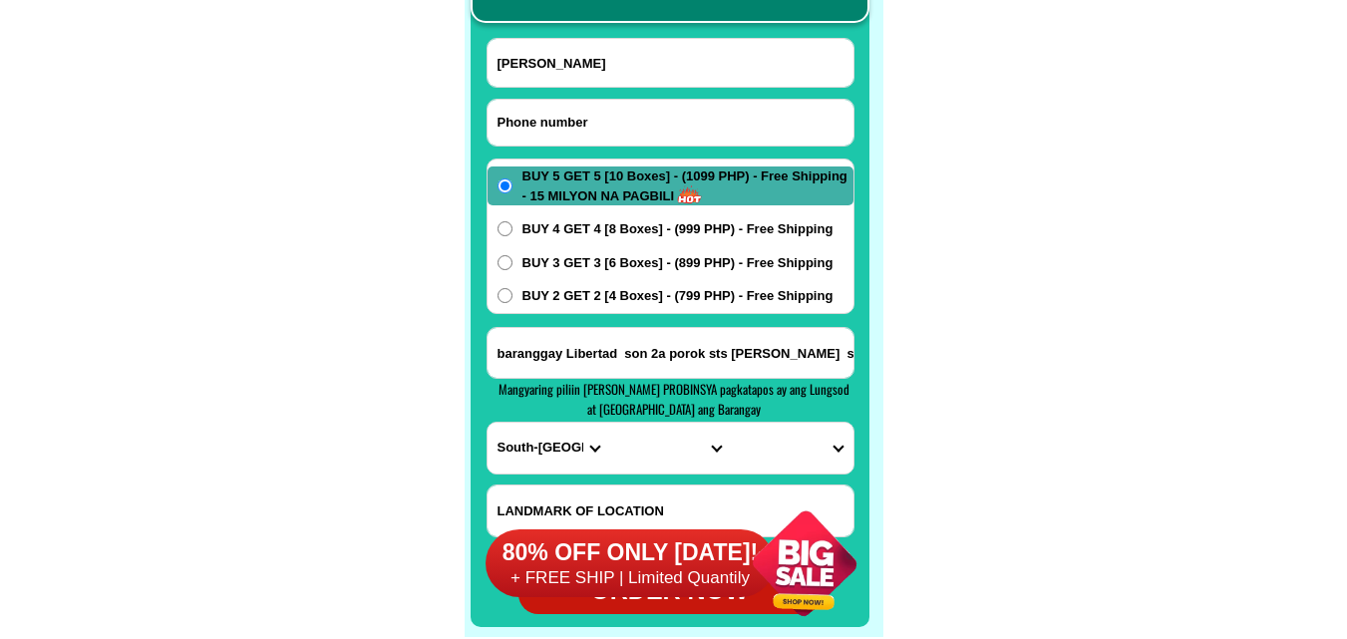
drag, startPoint x: 601, startPoint y: 130, endPoint x: 586, endPoint y: 114, distance: 21.9
click at [601, 129] on input "Input phone_number" at bounding box center [671, 123] width 366 height 46
paste input "09057690930"
type input "09057690930"
drag, startPoint x: 590, startPoint y: 69, endPoint x: 443, endPoint y: 5, distance: 160.8
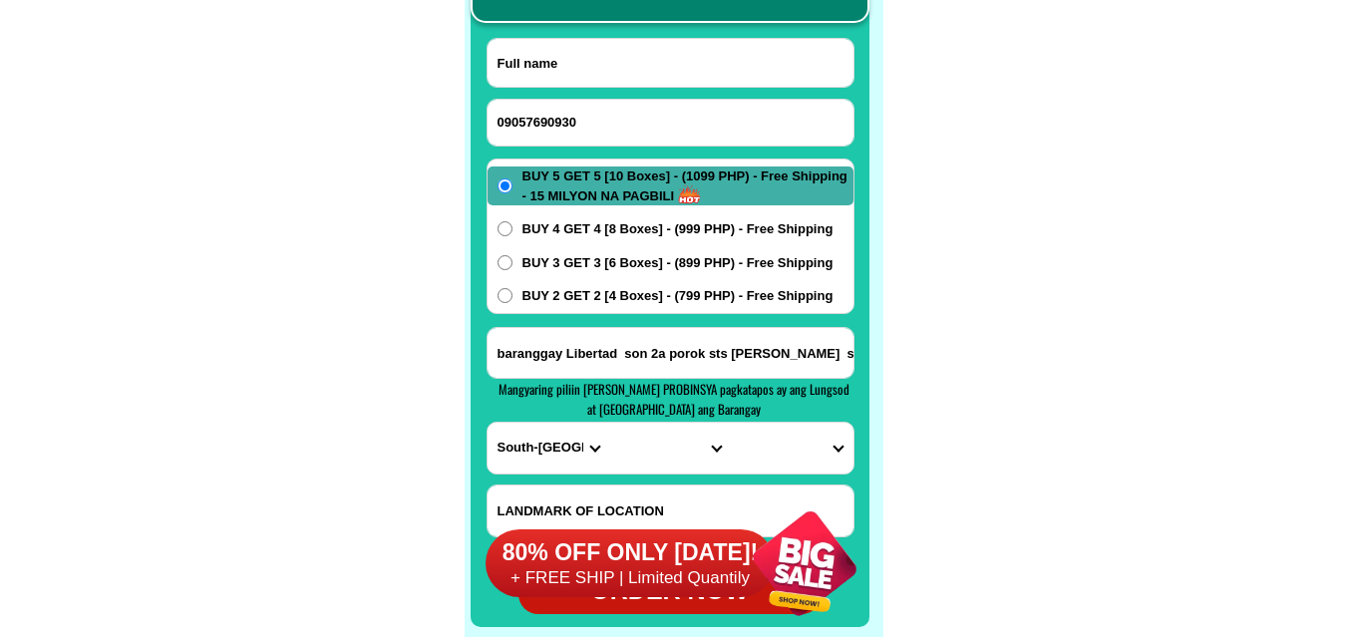
click at [590, 69] on input "Input full_name" at bounding box center [671, 63] width 366 height 48
paste input "[PERSON_NAME]"
type input "[PERSON_NAME]"
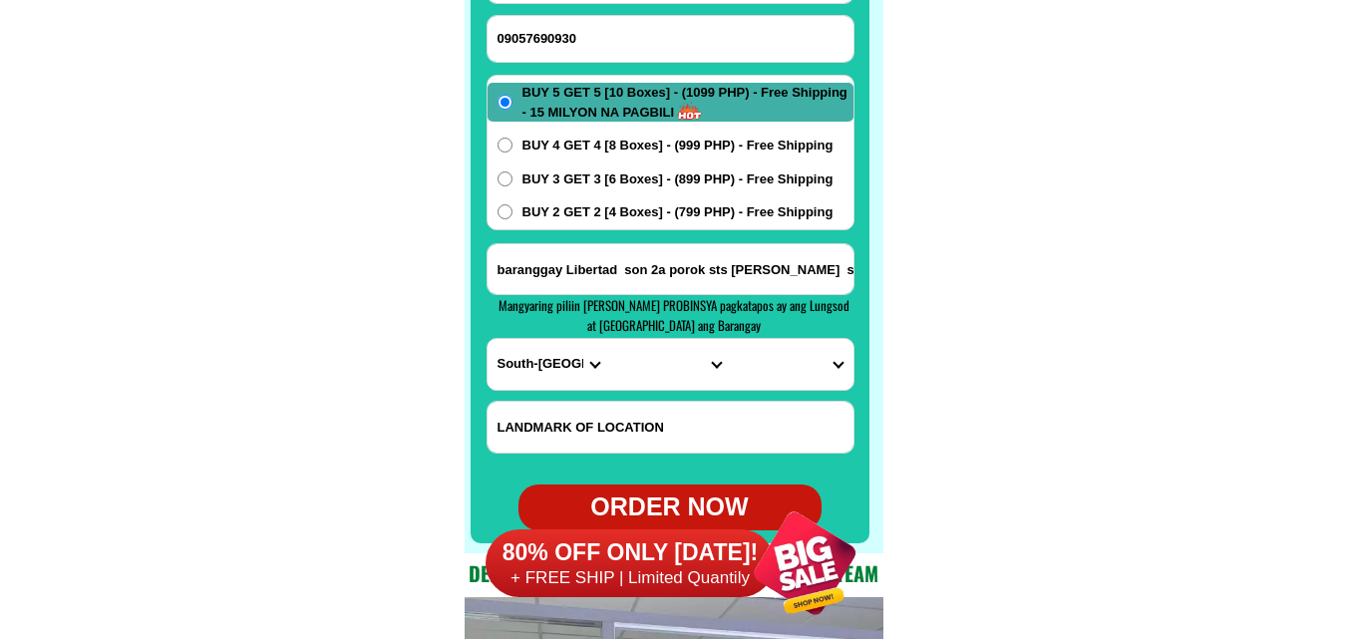
scroll to position [16018, 0]
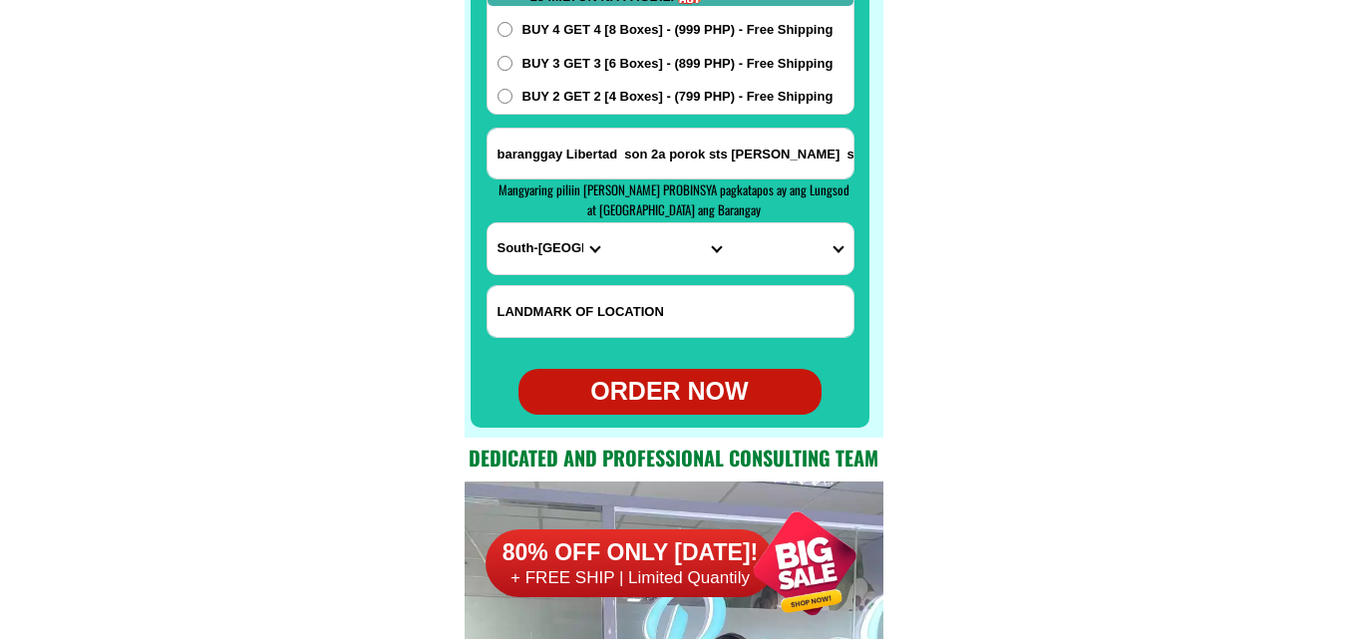
paste input "Purok 6 Control Mandasig Candaba Pampanga"
click at [651, 154] on input "Purok 6 Control Mandasig Candaba Pampanga" at bounding box center [671, 154] width 366 height 50
type input "Purok 6 Control Mandasig Candaba Pampanga"
click at [527, 249] on select "PROVINCE [GEOGRAPHIC_DATA] [GEOGRAPHIC_DATA] [GEOGRAPHIC_DATA] [GEOGRAPHIC_DATA…" at bounding box center [549, 248] width 122 height 51
select select "63_779"
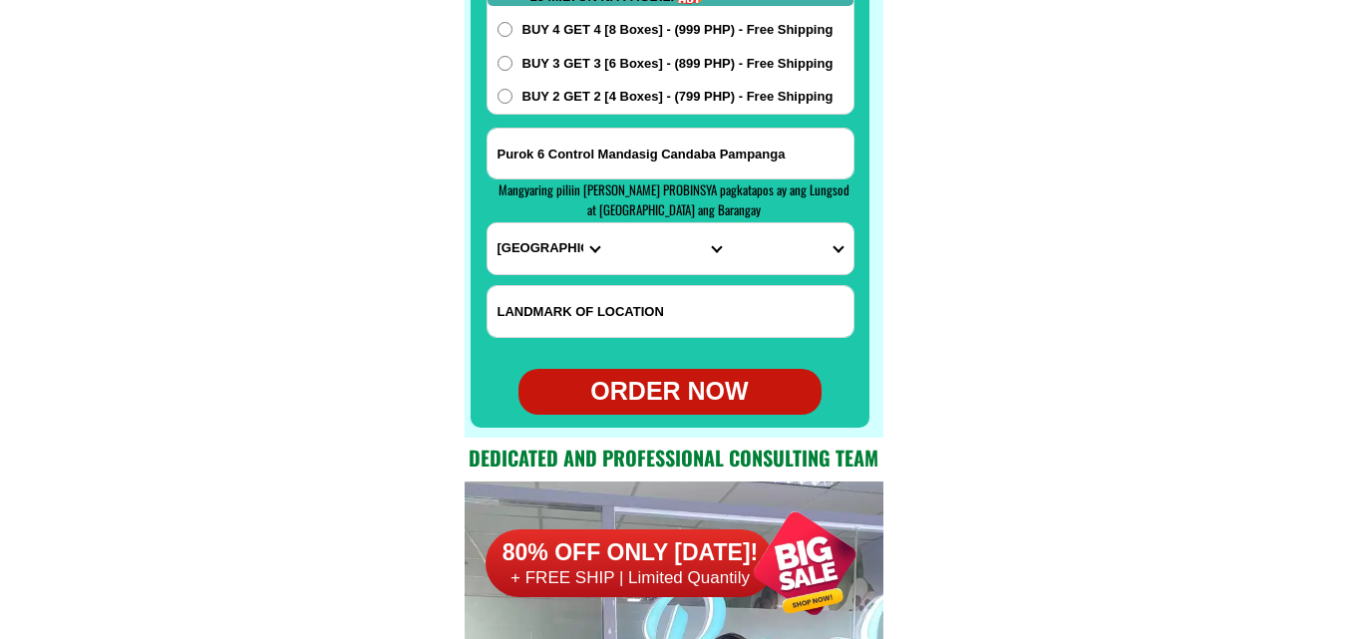
click at [488, 223] on select "PROVINCE [GEOGRAPHIC_DATA] [GEOGRAPHIC_DATA] [GEOGRAPHIC_DATA] [GEOGRAPHIC_DATA…" at bounding box center [549, 248] width 122 height 51
click at [623, 260] on select "CITY [GEOGRAPHIC_DATA]-city [GEOGRAPHIC_DATA] Arayat Bacolor [GEOGRAPHIC_DATA] …" at bounding box center [670, 248] width 122 height 51
select select "63_7798294"
click at [609, 223] on select "CITY [GEOGRAPHIC_DATA]-city [GEOGRAPHIC_DATA] Arayat Bacolor [GEOGRAPHIC_DATA] …" at bounding box center [670, 248] width 122 height 51
click at [761, 250] on select "BARANGAY Bahay [PERSON_NAME] [PERSON_NAME] Buas (pob.) Cuayang bugtong Dalayap …" at bounding box center [792, 248] width 122 height 51
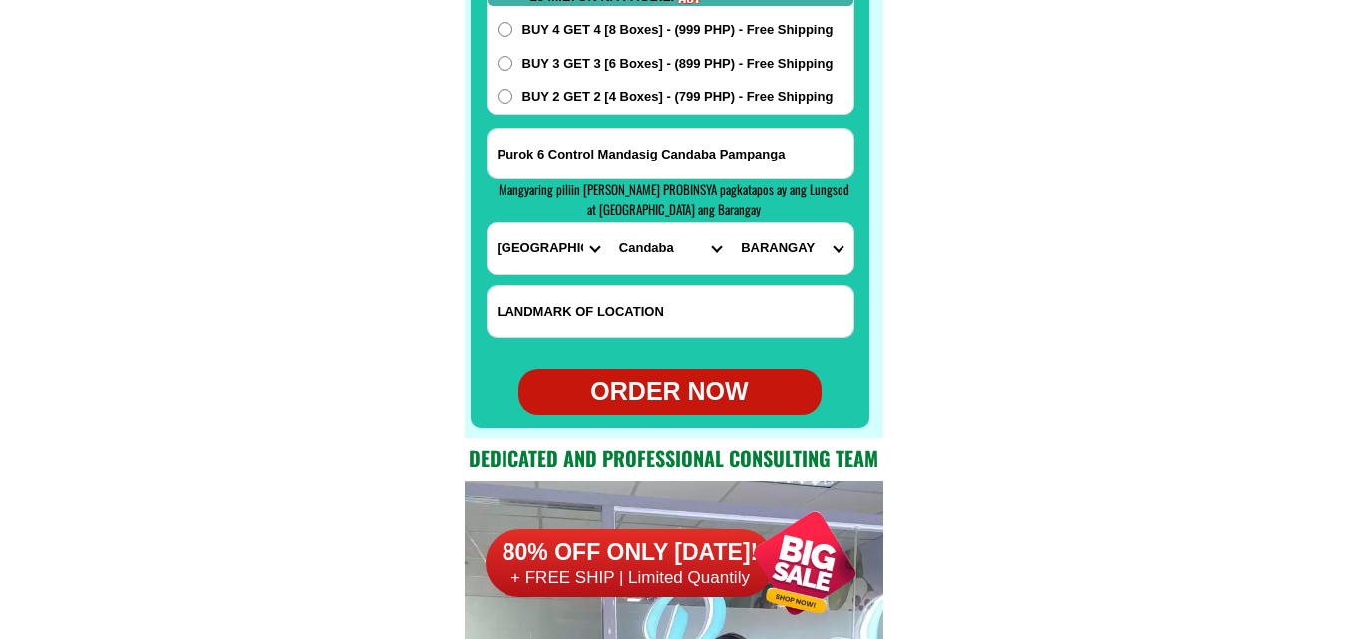
select select "63_77982949320"
click at [731, 223] on select "BARANGAY Bahay [PERSON_NAME] [PERSON_NAME] Buas (pob.) Cuayang bugtong Dalayap …" at bounding box center [792, 248] width 122 height 51
click at [691, 387] on div "ORDER NOW" at bounding box center [669, 392] width 303 height 38
radio input "true"
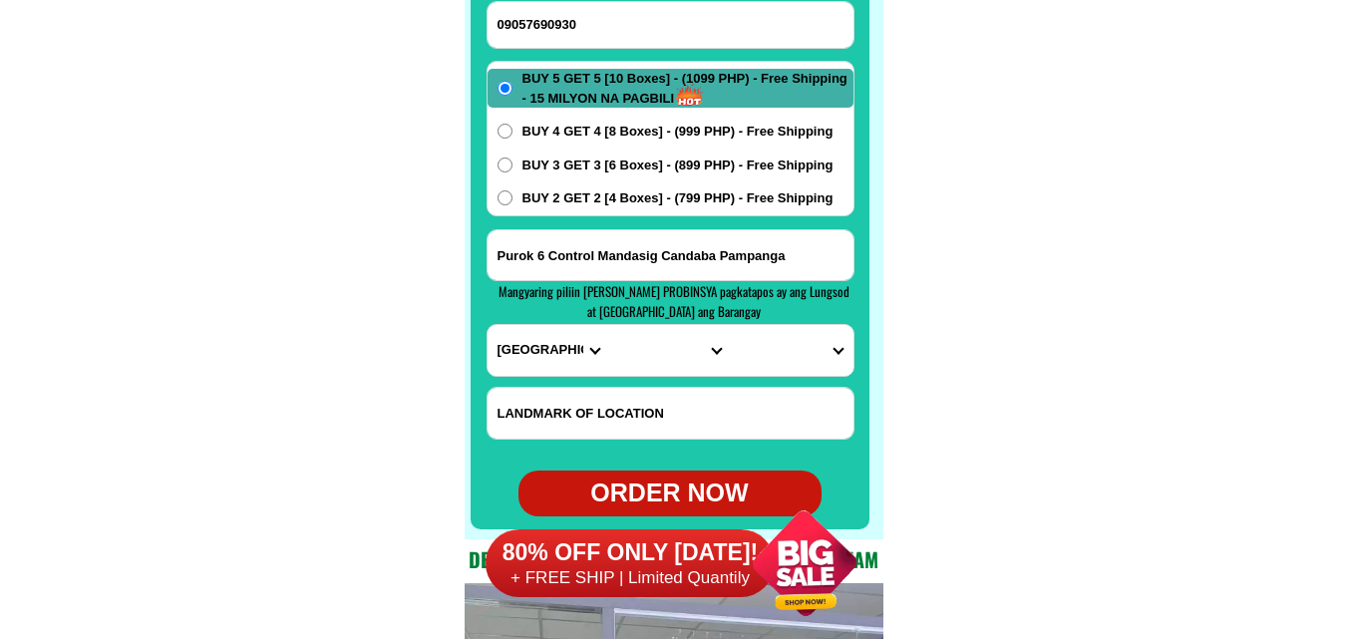
scroll to position [15819, 0]
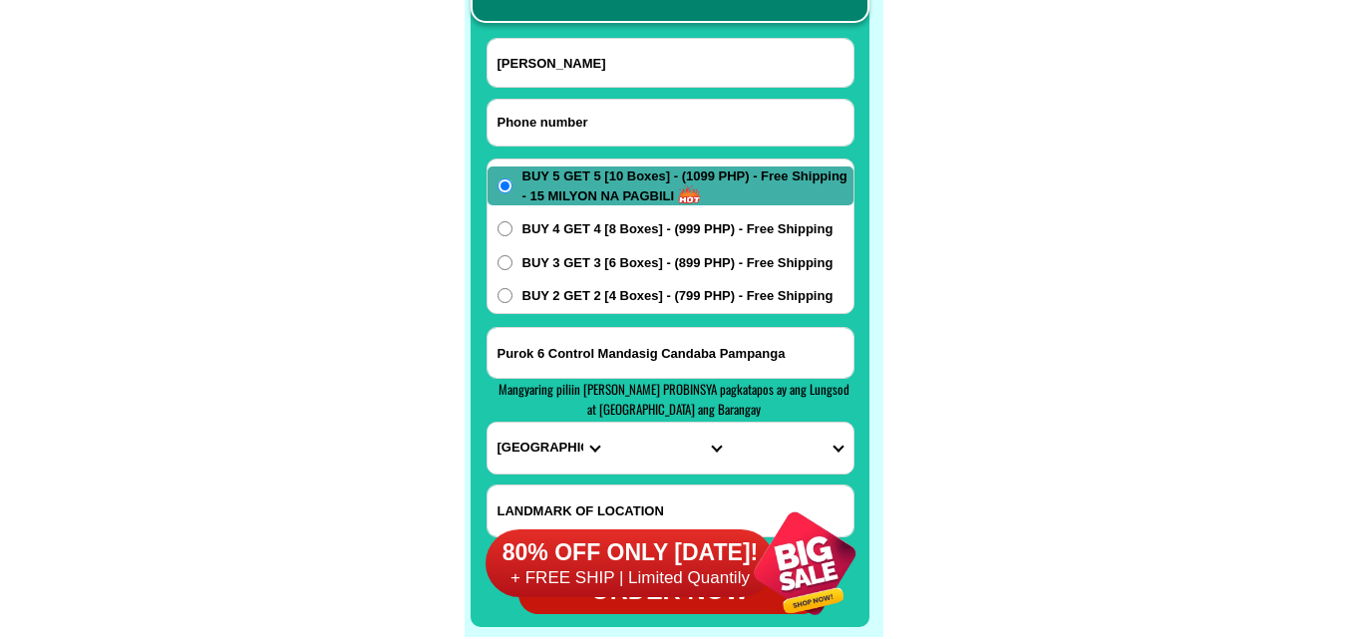
drag, startPoint x: 615, startPoint y: 130, endPoint x: 455, endPoint y: 20, distance: 194.4
click at [615, 130] on input "Input phone_number" at bounding box center [671, 123] width 366 height 46
paste input "09455431603"
type input "09455431603"
paste input "[PERSON_NAME]"
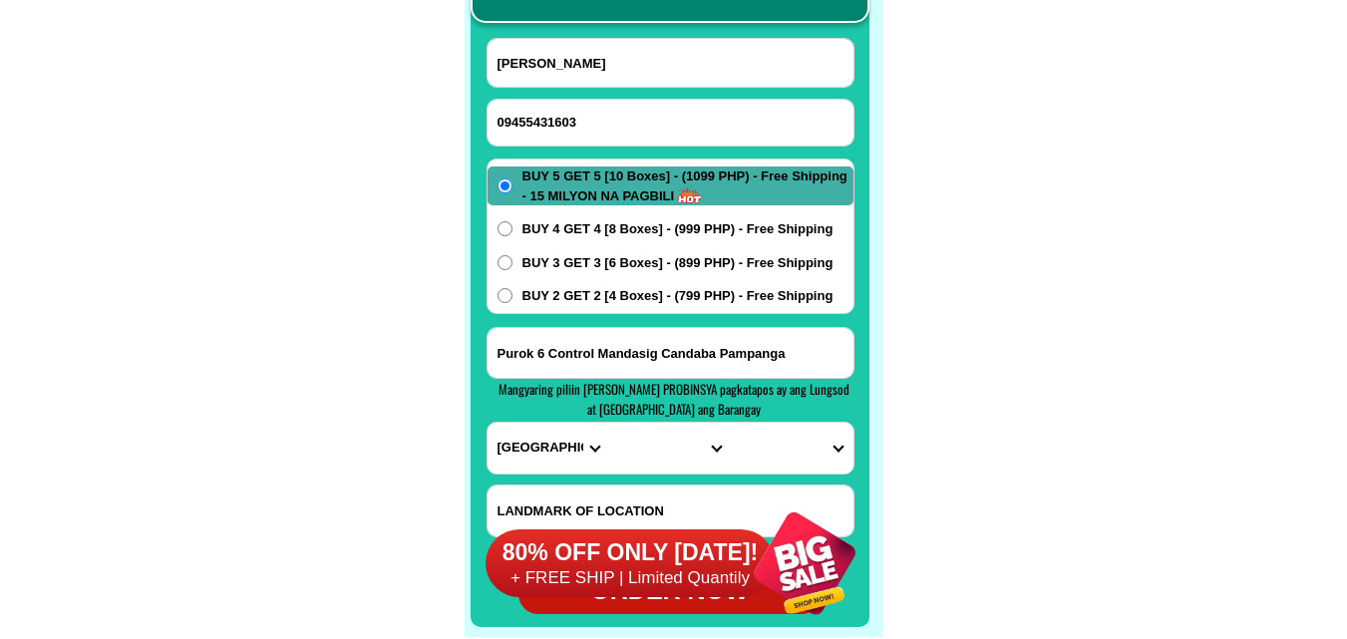
click at [589, 75] on input "[PERSON_NAME]" at bounding box center [671, 63] width 366 height 48
type input "[PERSON_NAME]"
click at [633, 352] on input "Input address" at bounding box center [671, 353] width 366 height 50
paste input "[PERSON_NAME]. [PERSON_NAME]. [GEOGRAPHIC_DATA]. City. Negros. .oriental. ...Ba…"
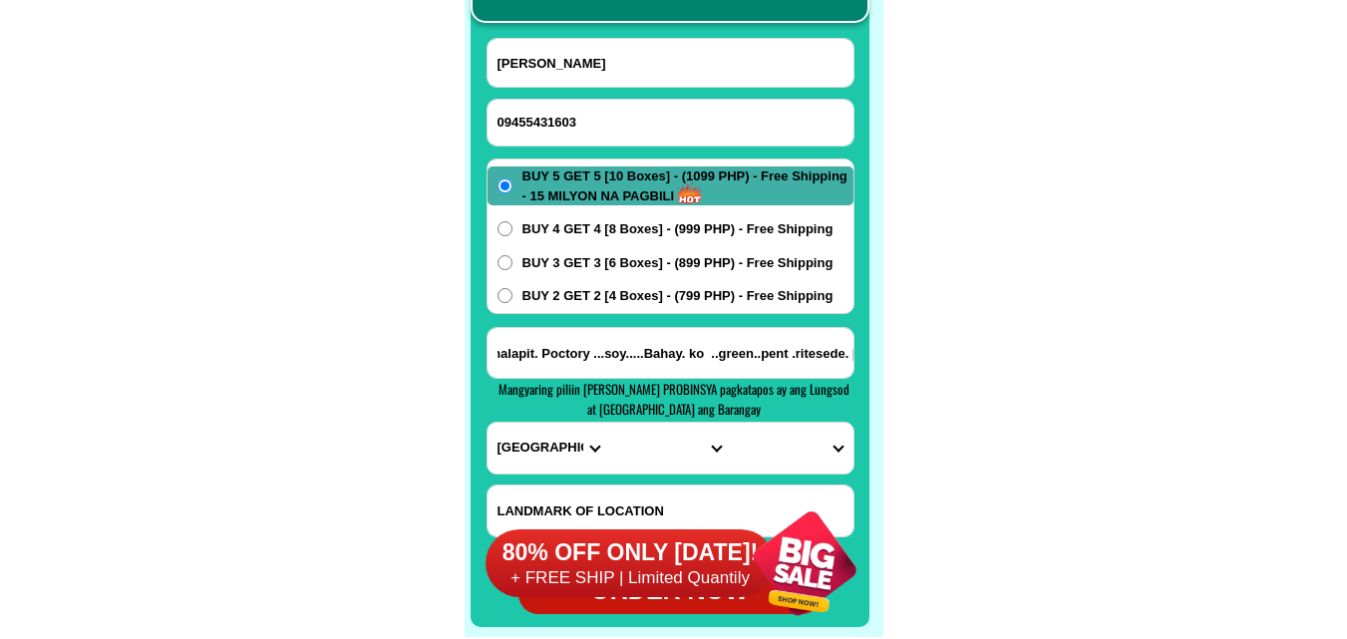
type input "[PERSON_NAME]. [PERSON_NAME]. [GEOGRAPHIC_DATA]. City. Negros. .oriental. ...Ba…"
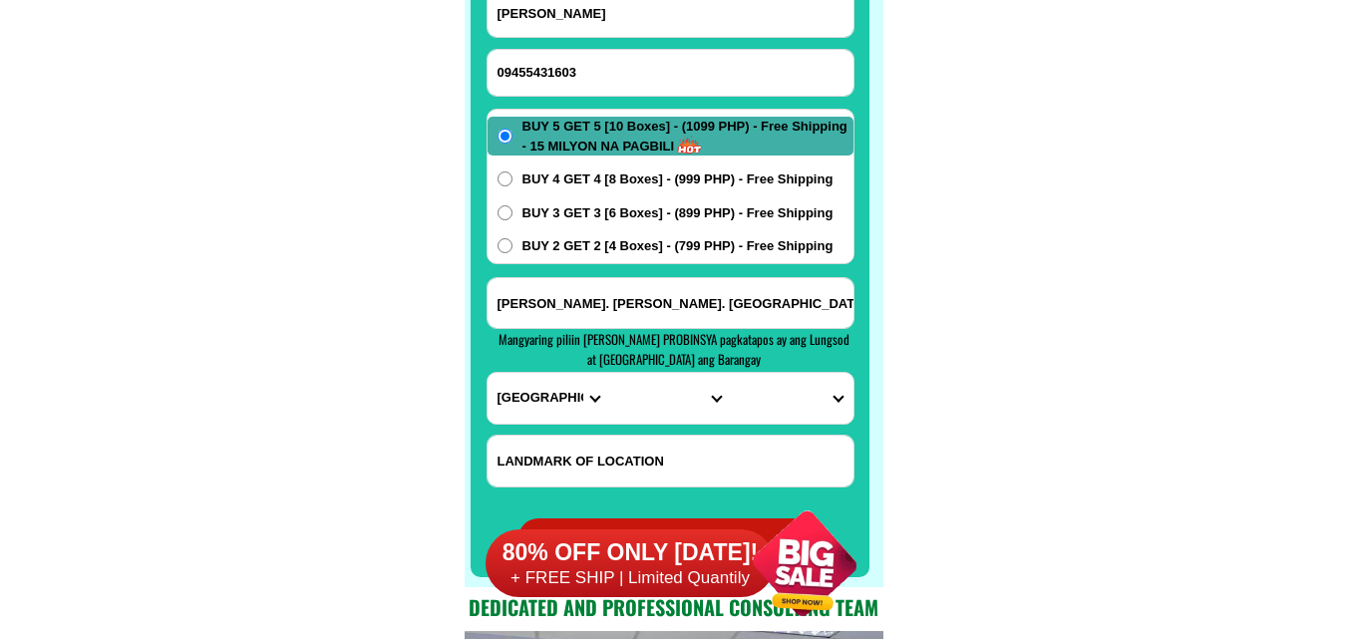
scroll to position [15918, 0]
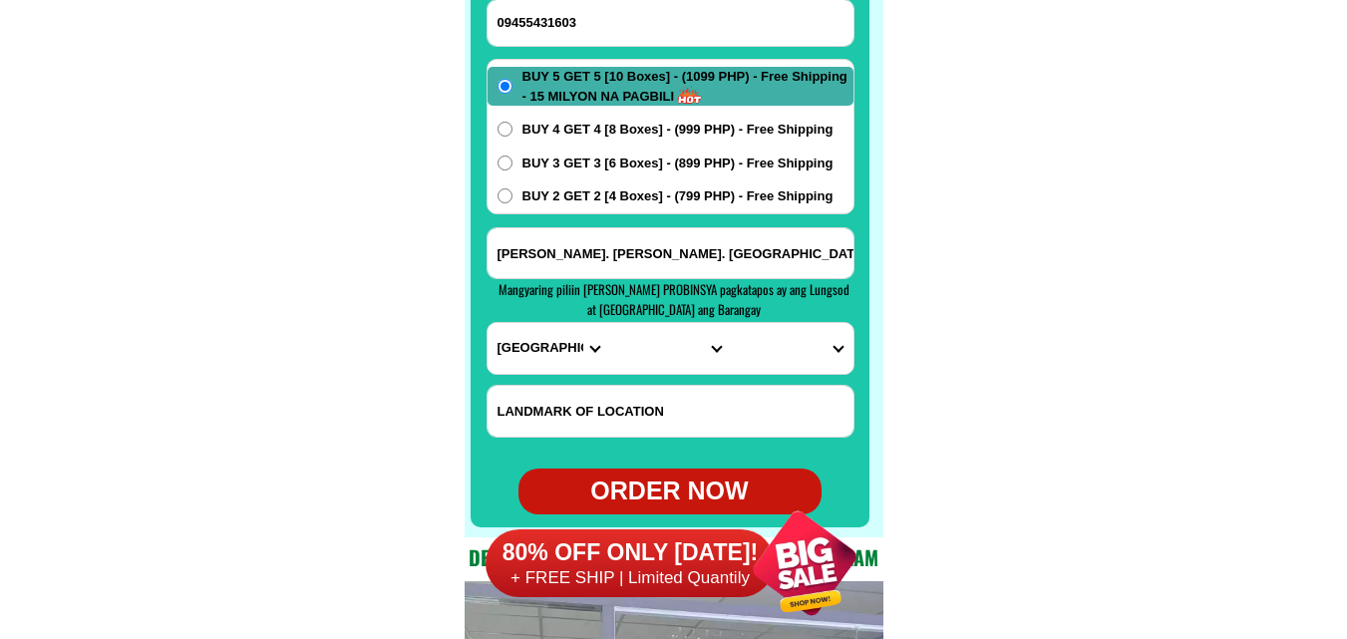
drag, startPoint x: 543, startPoint y: 344, endPoint x: 535, endPoint y: 330, distance: 16.1
click at [543, 344] on select "PROVINCE [GEOGRAPHIC_DATA] [GEOGRAPHIC_DATA] [GEOGRAPHIC_DATA] [GEOGRAPHIC_DATA…" at bounding box center [549, 348] width 122 height 51
click at [488, 323] on select "PROVINCE [GEOGRAPHIC_DATA] [GEOGRAPHIC_DATA] [GEOGRAPHIC_DATA] [GEOGRAPHIC_DATA…" at bounding box center [549, 348] width 122 height 51
click at [560, 349] on select "PROVINCE [GEOGRAPHIC_DATA] [GEOGRAPHIC_DATA] [GEOGRAPHIC_DATA] [GEOGRAPHIC_DATA…" at bounding box center [549, 348] width 122 height 51
select select "63_411"
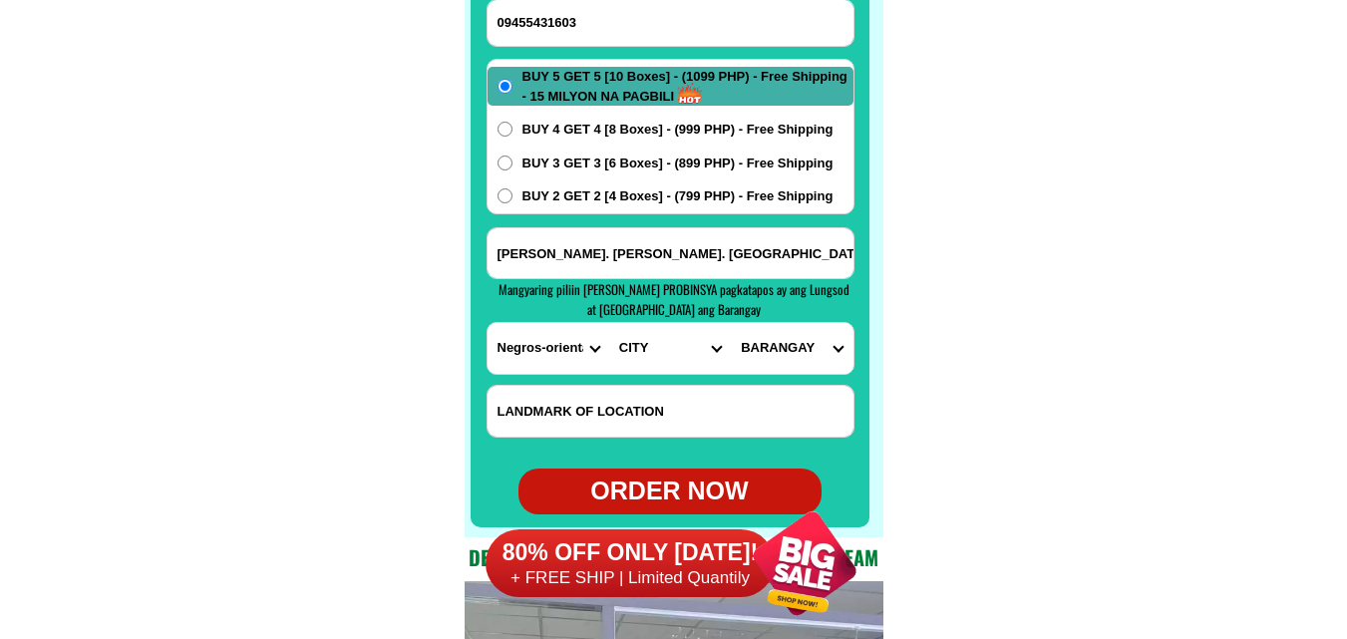
click at [488, 323] on select "PROVINCE [GEOGRAPHIC_DATA] [GEOGRAPHIC_DATA] [GEOGRAPHIC_DATA] [GEOGRAPHIC_DATA…" at bounding box center [549, 348] width 122 height 51
click at [635, 343] on select "CITY [GEOGRAPHIC_DATA]-city [GEOGRAPHIC_DATA]-city [GEOGRAPHIC_DATA]-city [GEOG…" at bounding box center [670, 348] width 122 height 51
select select "63_411899"
click at [609, 323] on select "CITY [GEOGRAPHIC_DATA]-city [GEOGRAPHIC_DATA]-city [GEOGRAPHIC_DATA]-city [GEOG…" at bounding box center [670, 348] width 122 height 51
click at [816, 353] on select "BARANGAY [GEOGRAPHIC_DATA] Banilad Buntis [GEOGRAPHIC_DATA] Calangag [GEOGRAPHI…" at bounding box center [792, 348] width 122 height 51
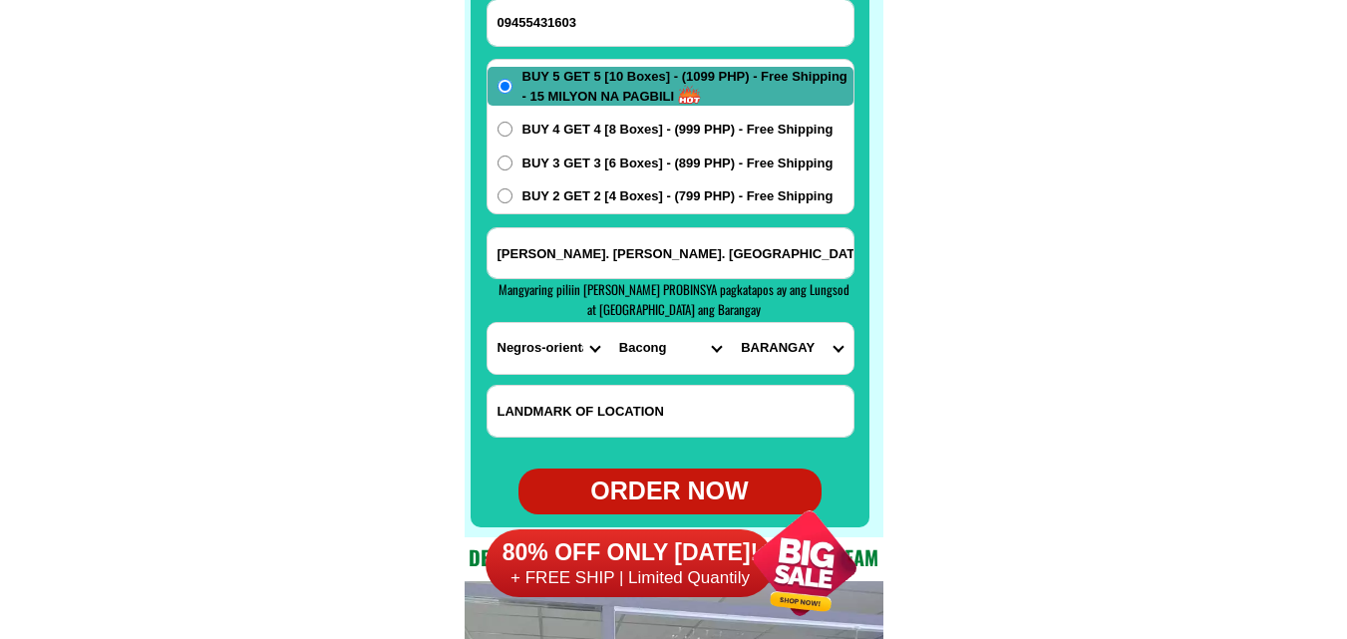
select select "63_41189910439"
click at [731, 323] on select "BARANGAY [GEOGRAPHIC_DATA] Banilad Buntis [GEOGRAPHIC_DATA] Calangag [GEOGRAPHI…" at bounding box center [792, 348] width 122 height 51
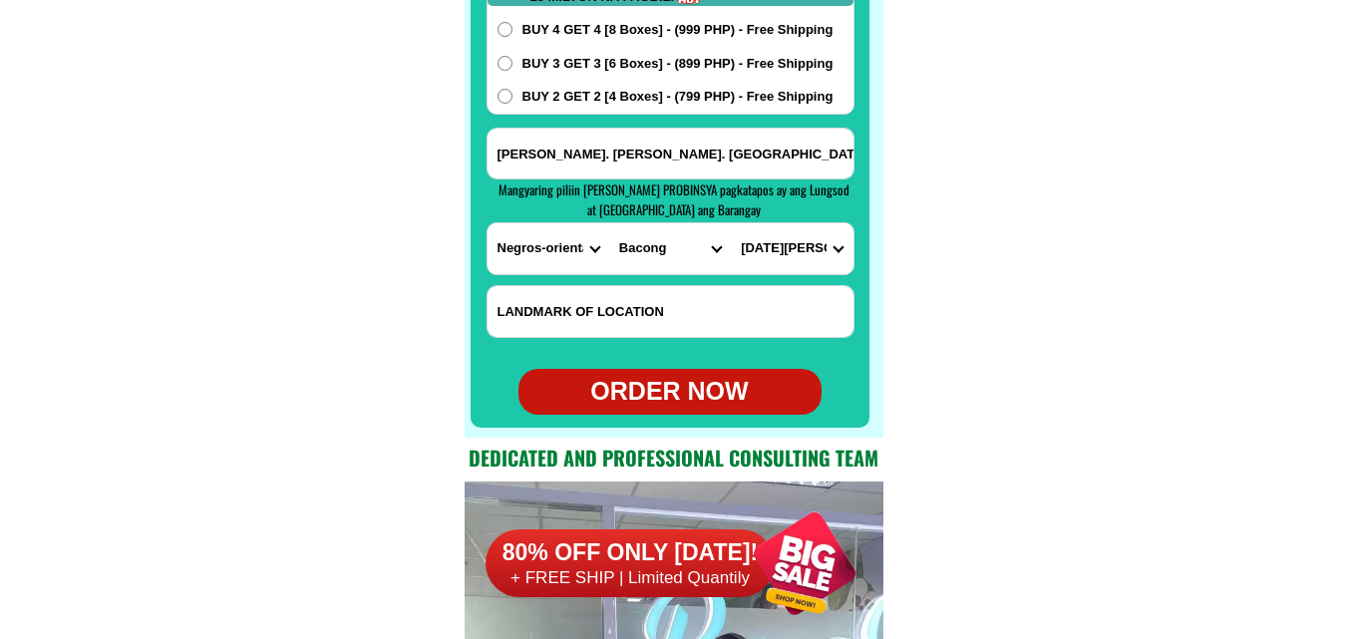
click at [650, 381] on div "ORDER NOW" at bounding box center [669, 392] width 303 height 38
radio input "true"
